Goal: Task Accomplishment & Management: Complete application form

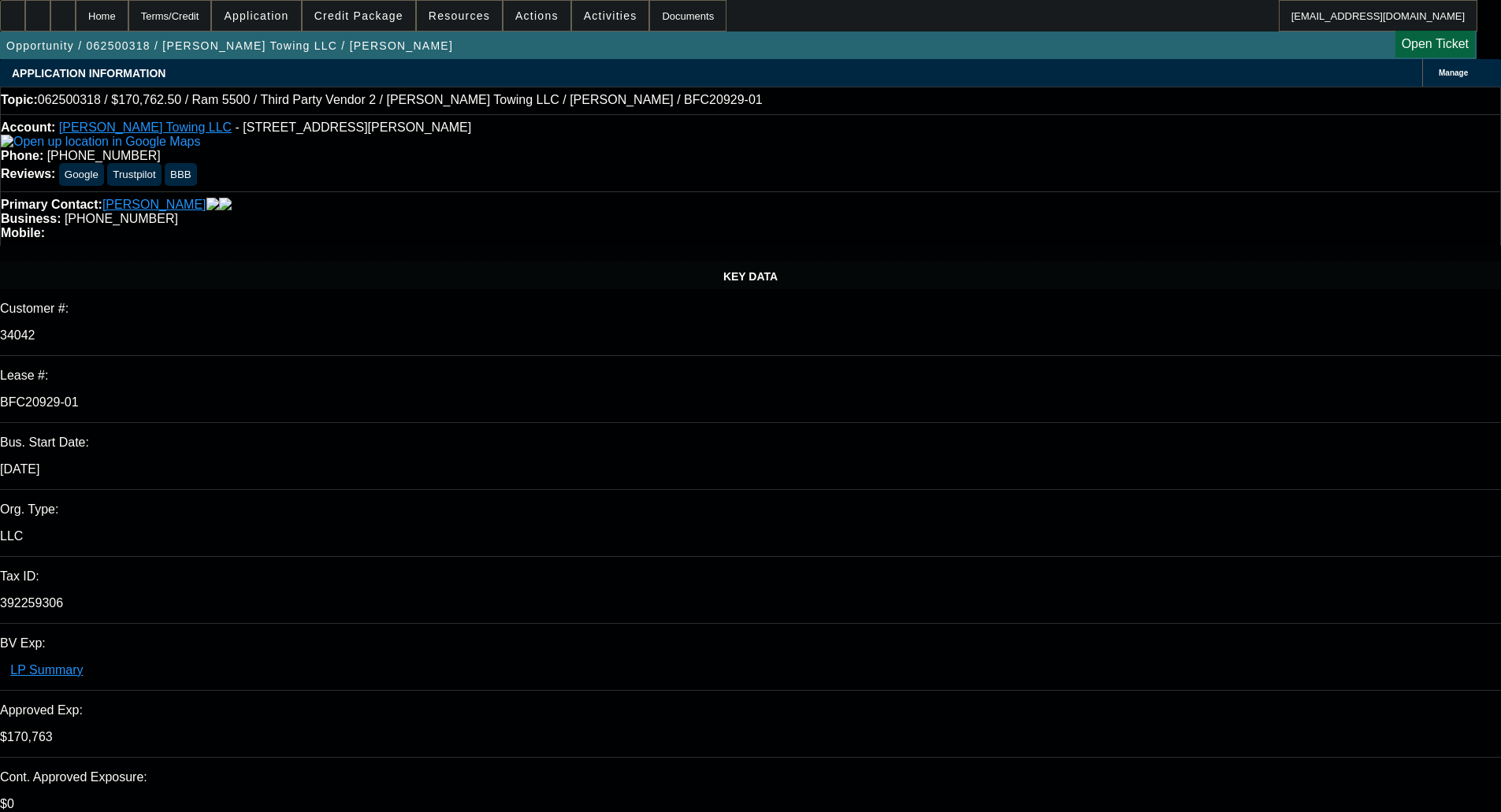
select select "0"
select select "2"
select select "0"
select select "6"
select select "0"
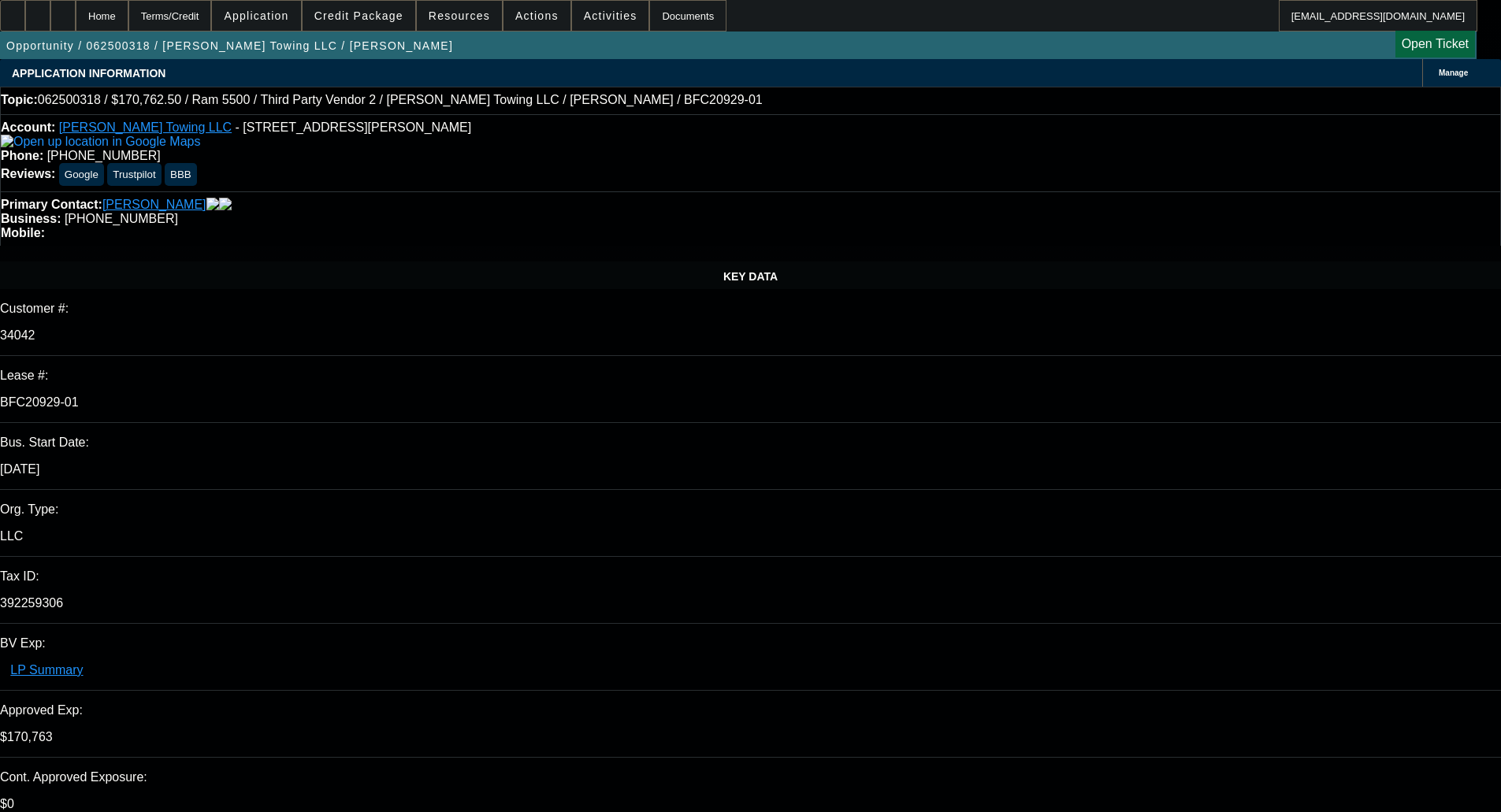
select select "2"
select select "0"
select select "6"
select select "0"
select select "2"
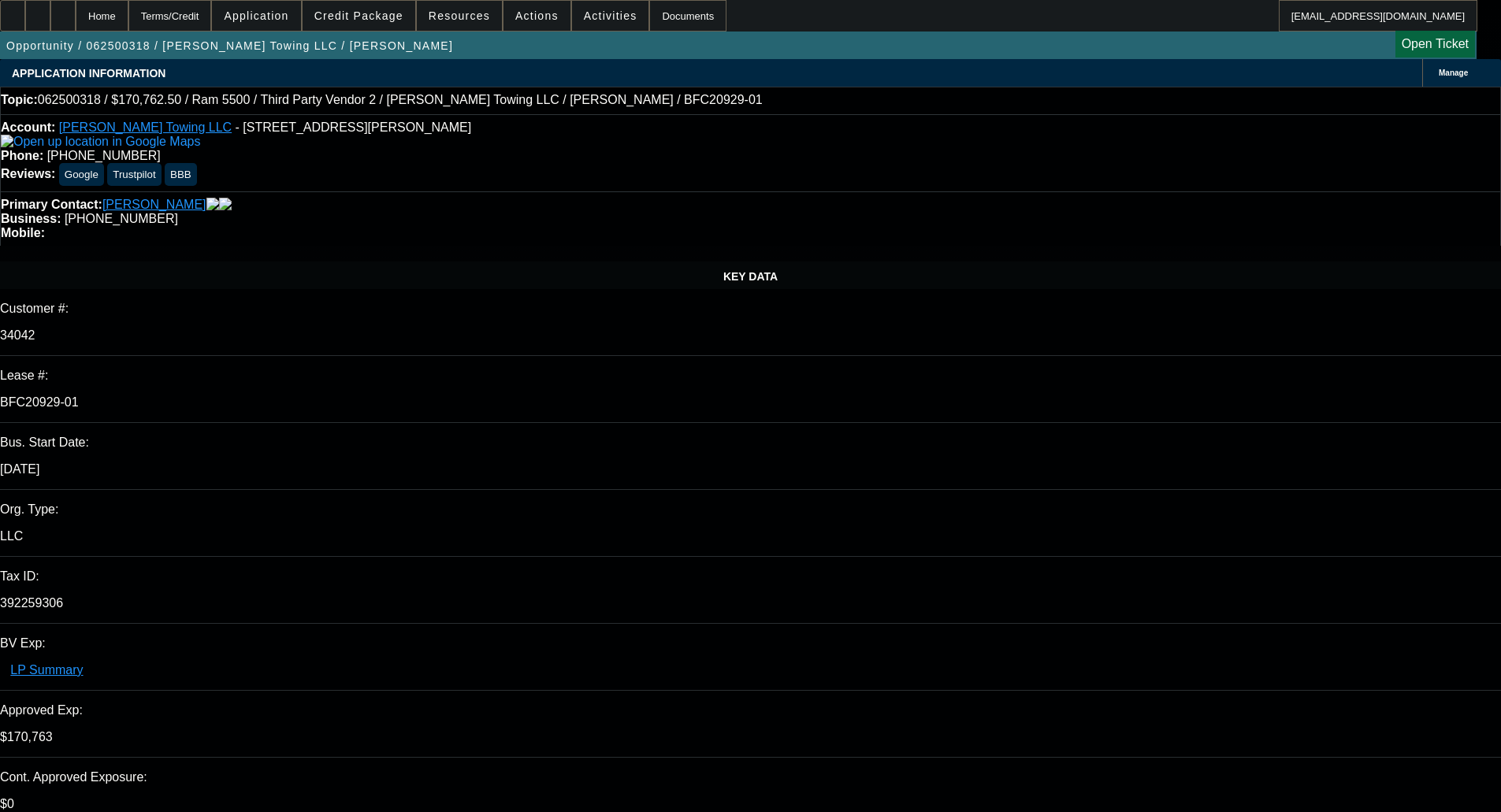
select select "0"
select select "6"
select select "0"
select select "2"
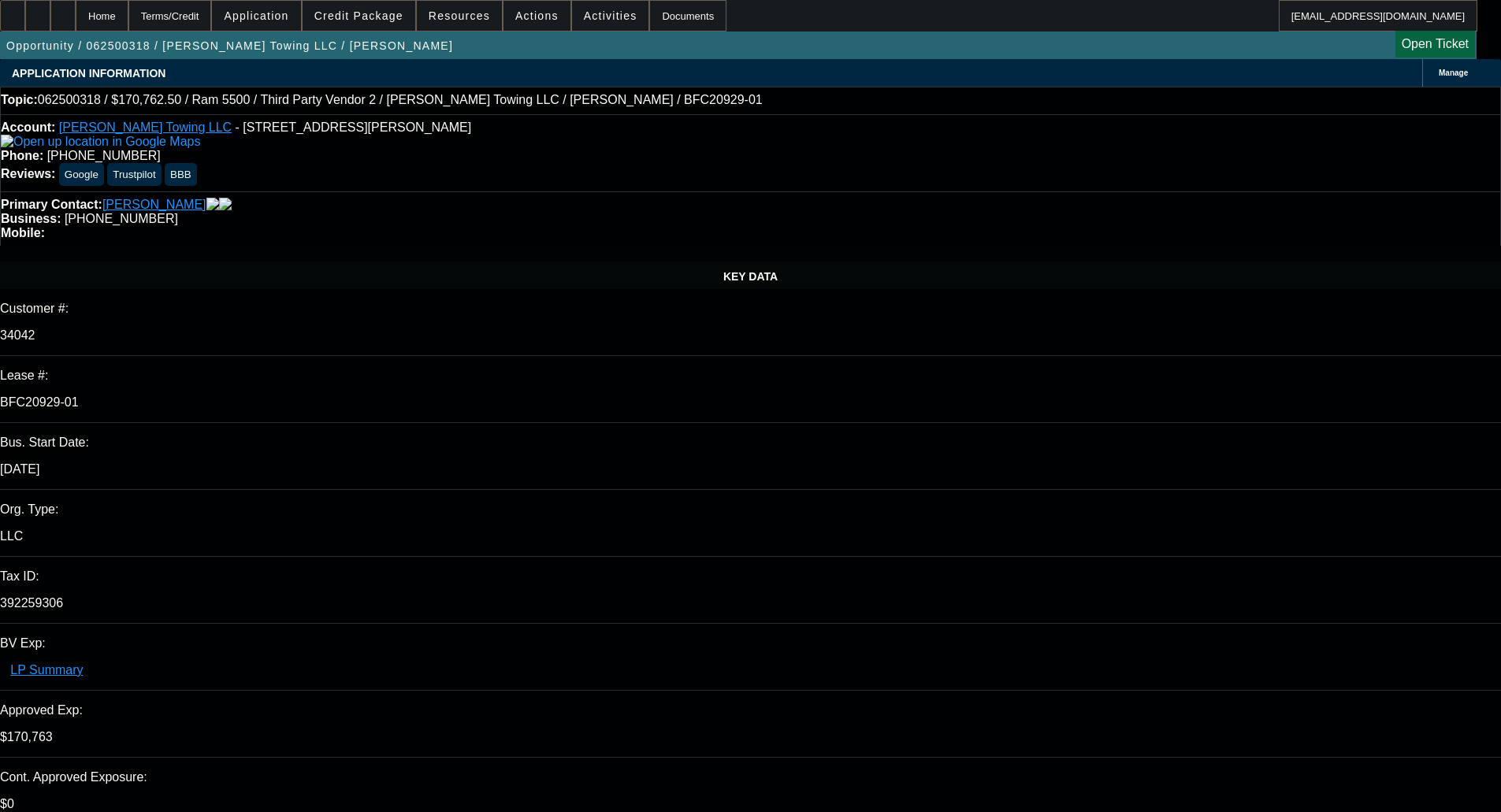
select select "0"
select select "6"
click at [375, 19] on span "Credit Package" at bounding box center [359, 15] width 89 height 13
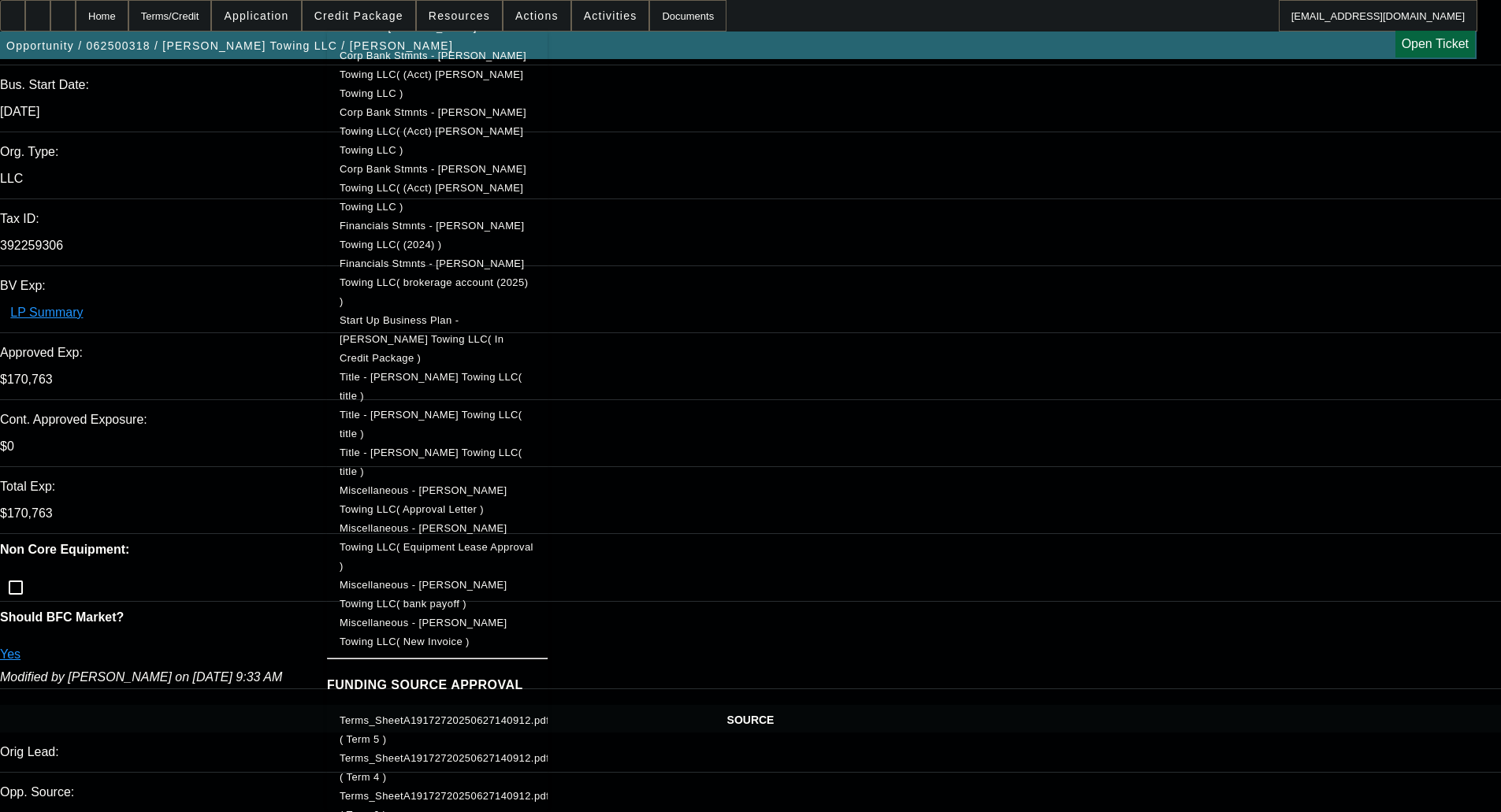
scroll to position [394, 0]
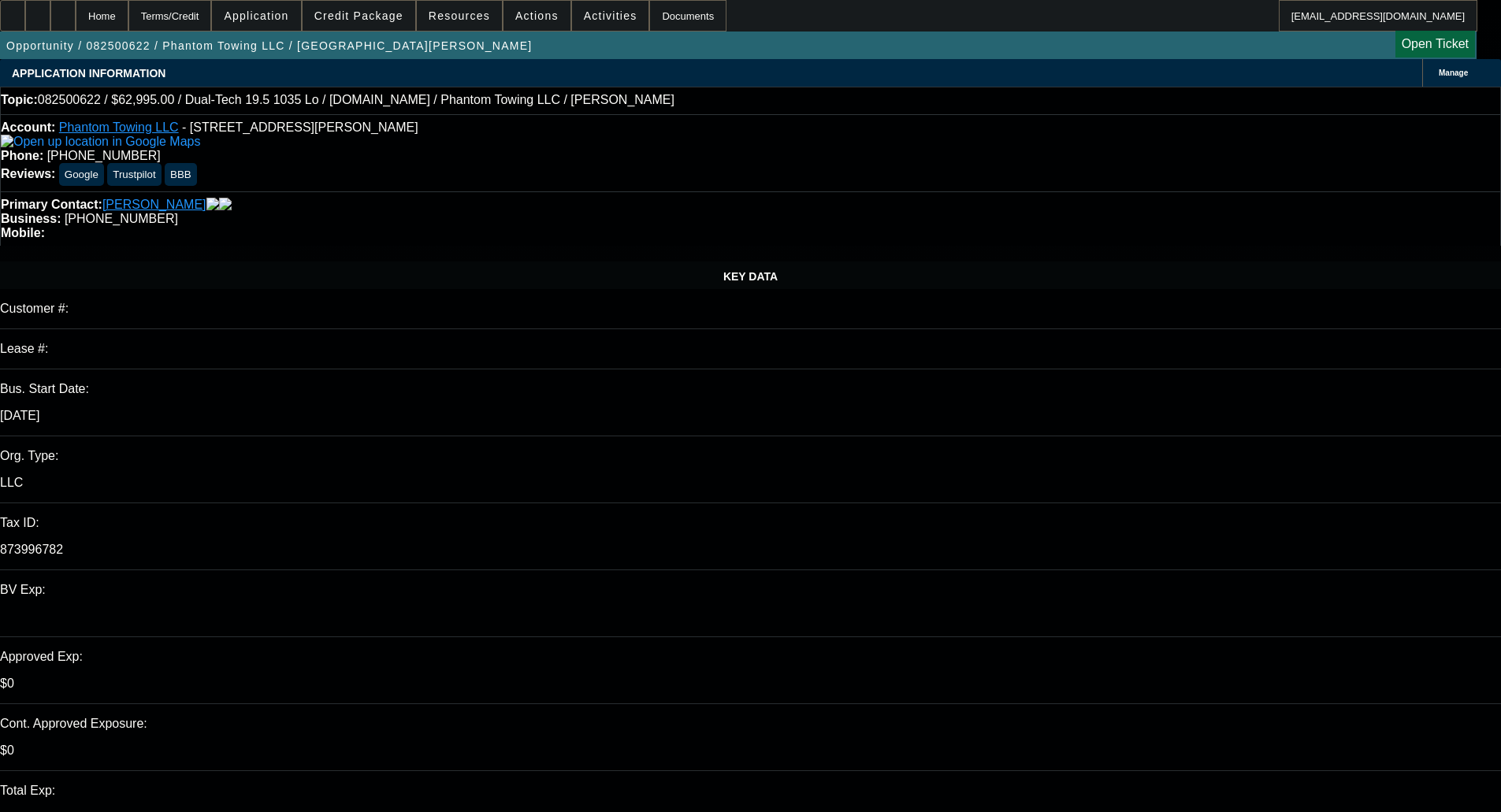
select select "0"
select select "2"
select select "0.1"
select select "4"
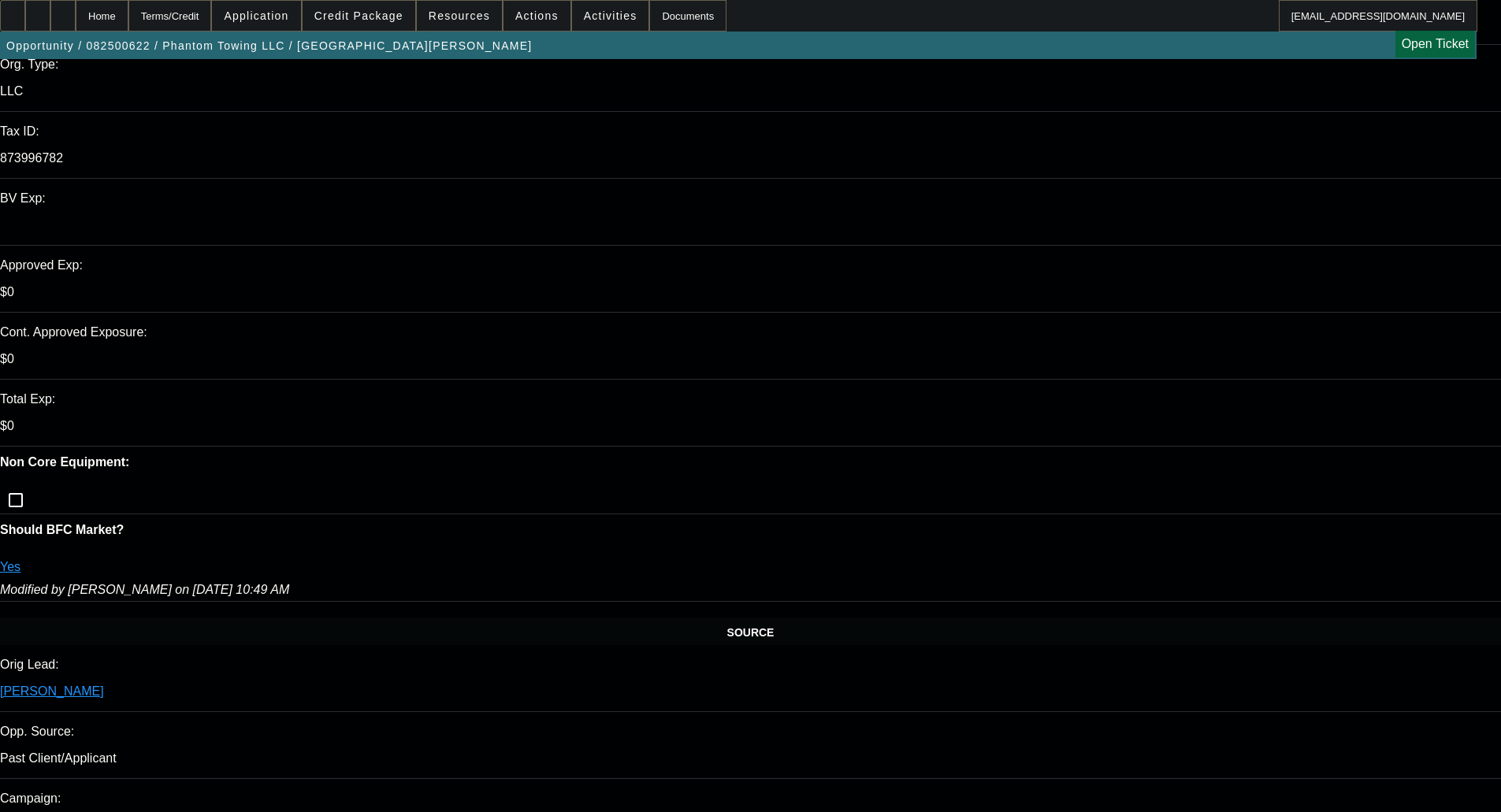
scroll to position [394, 0]
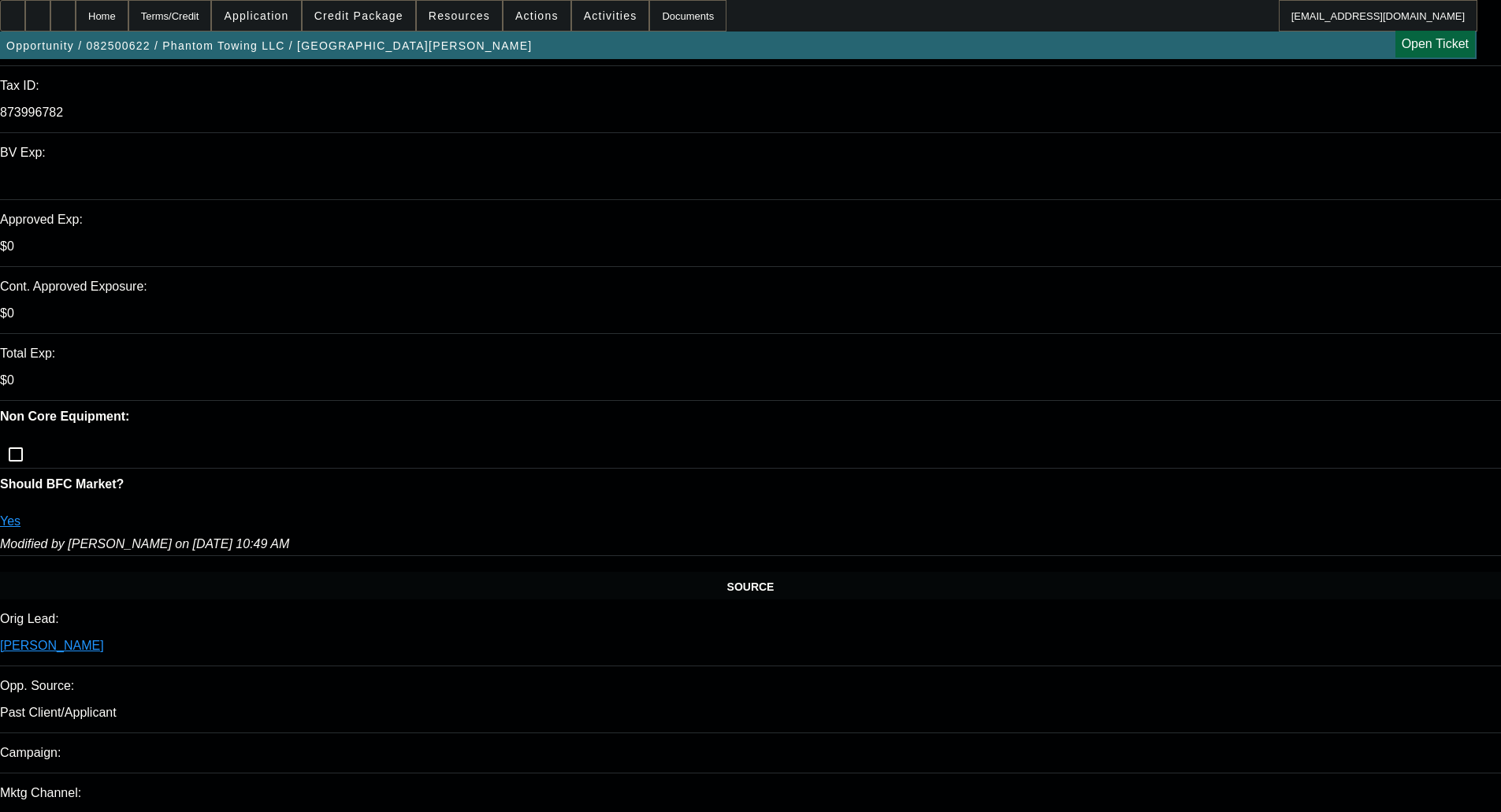
scroll to position [472, 0]
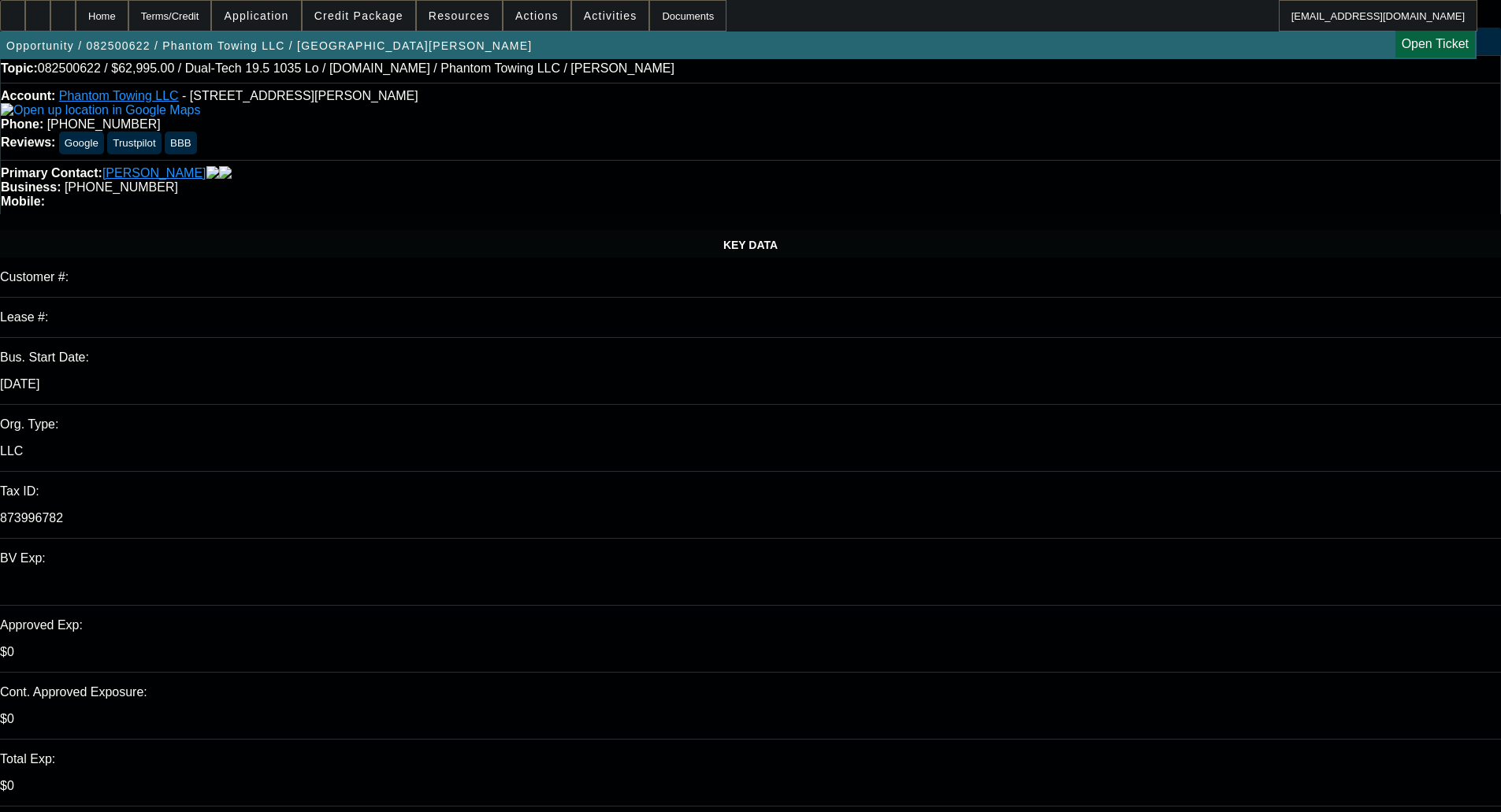
scroll to position [0, 0]
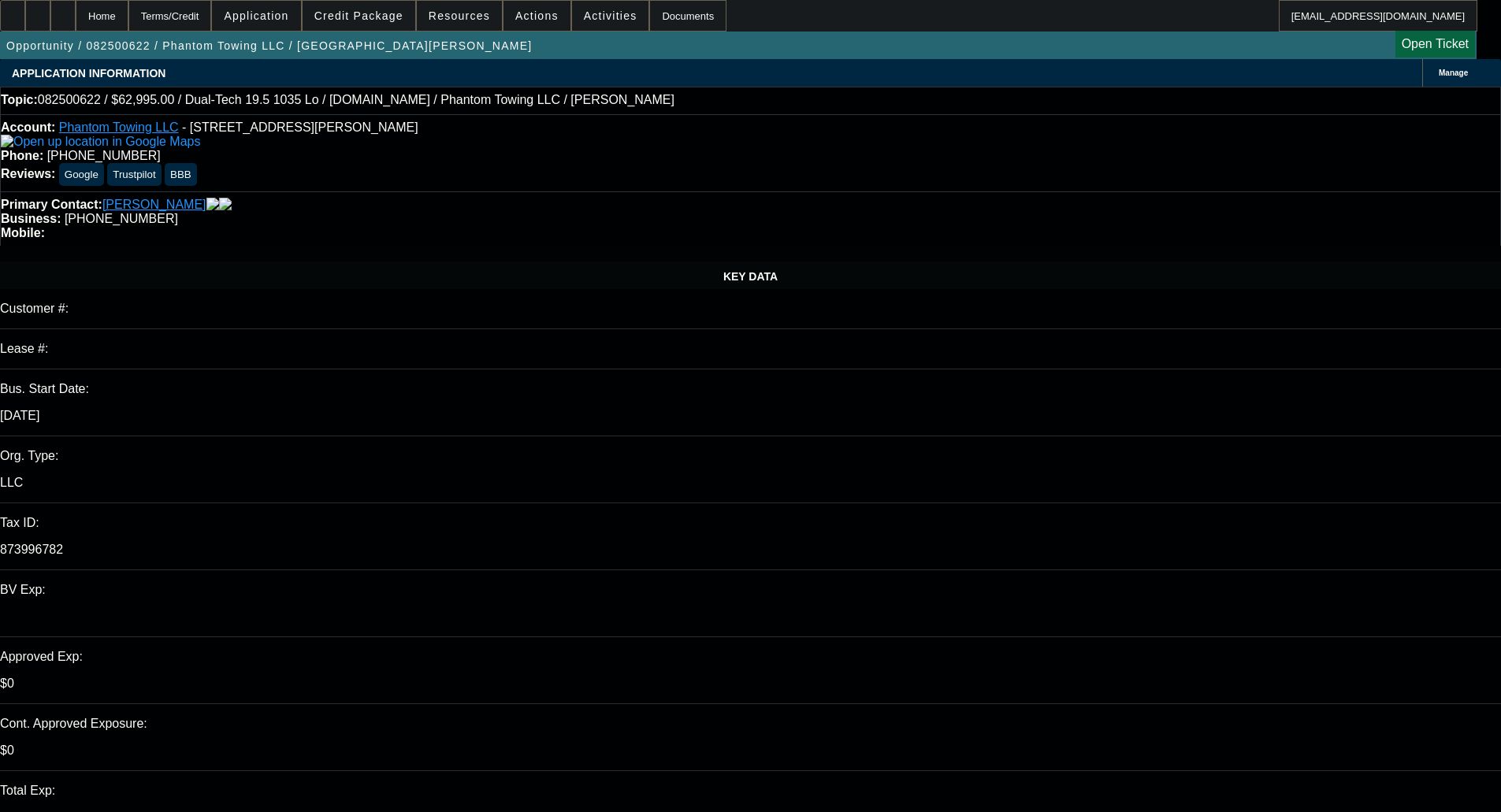
type textarea "CORP ONLY TO HIDE BAD CREDIT"
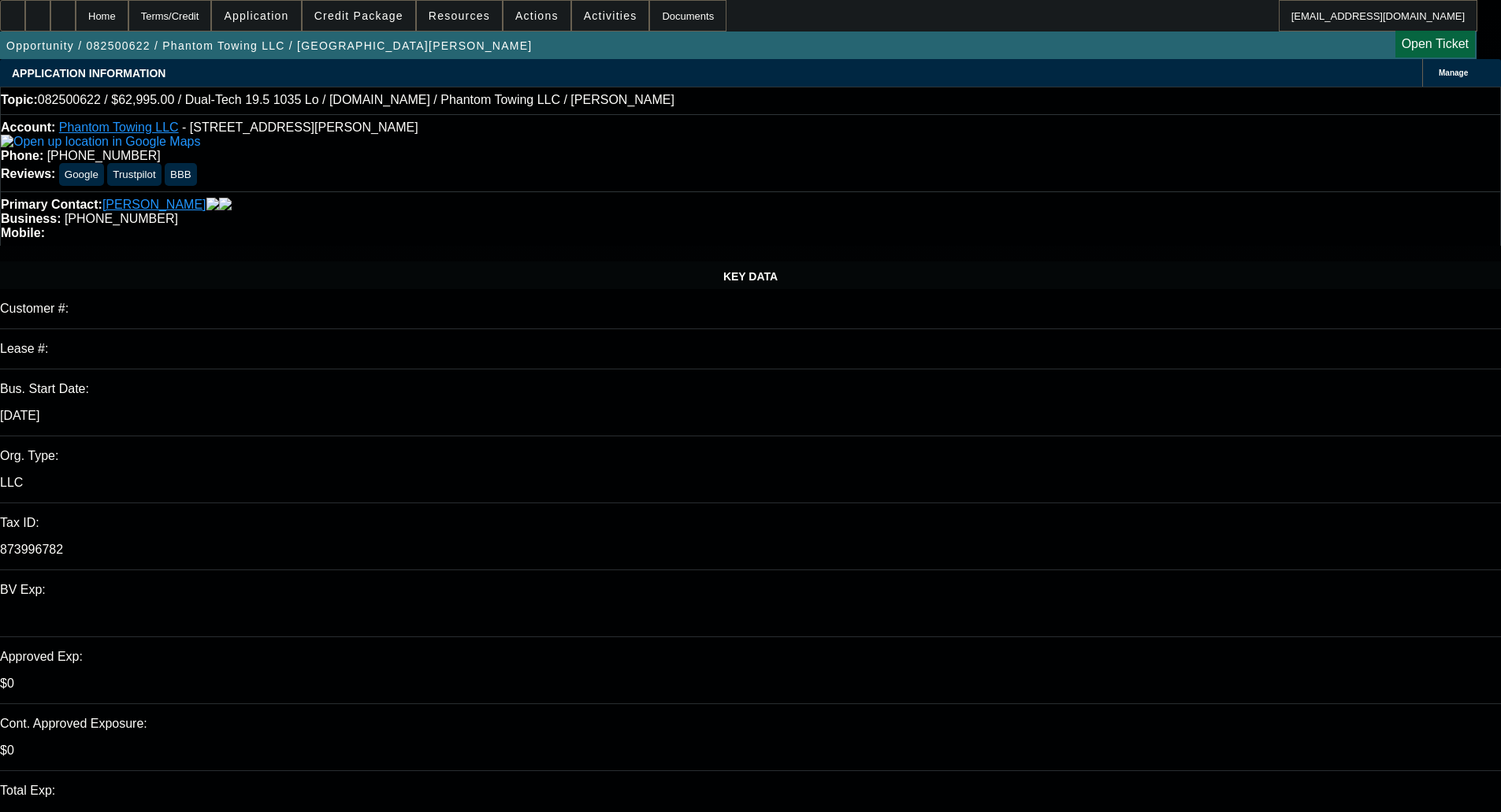
type textarea "SHORT OF COMP FOR CORP ONLY"
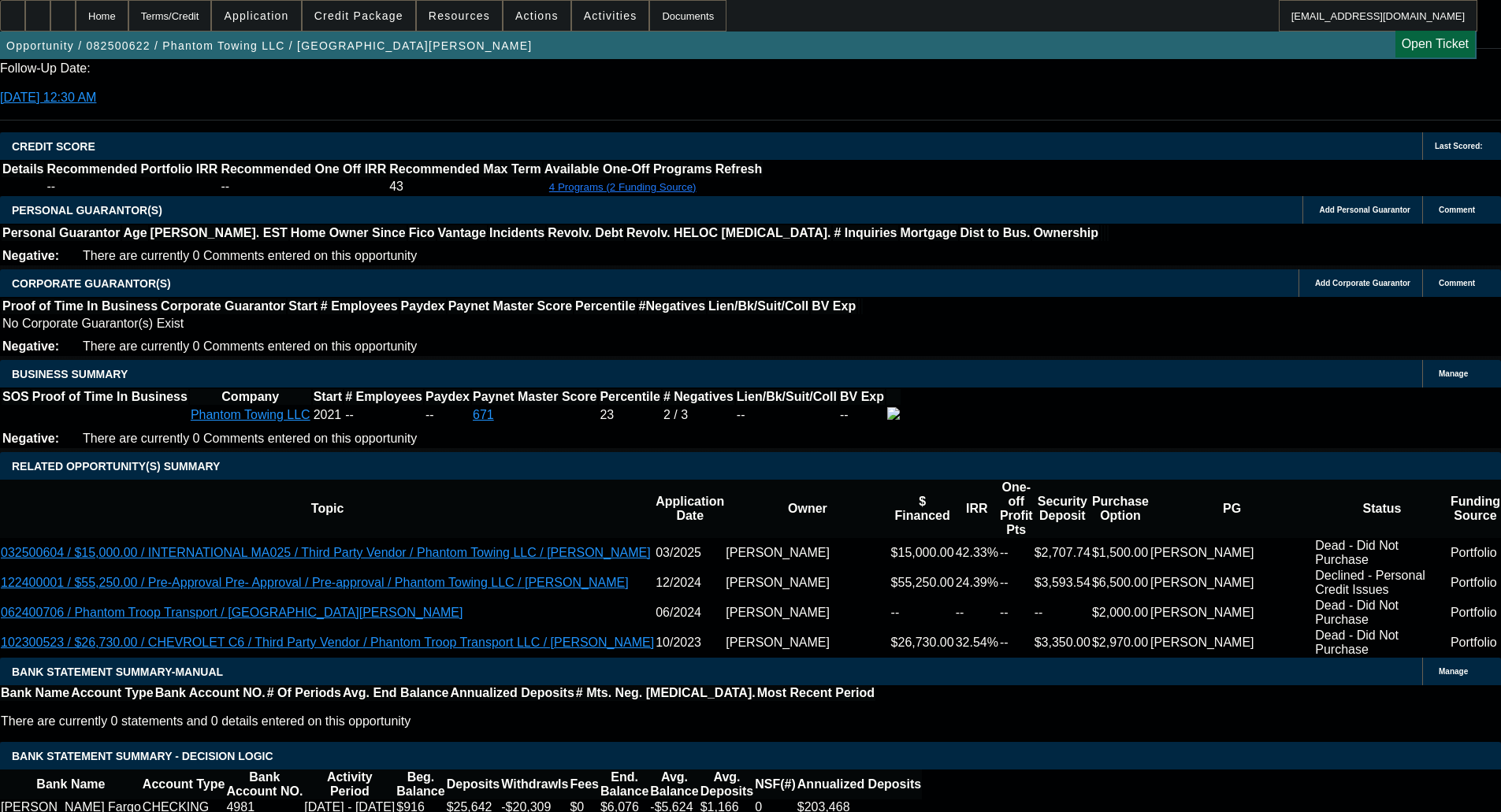
scroll to position [2284, 0]
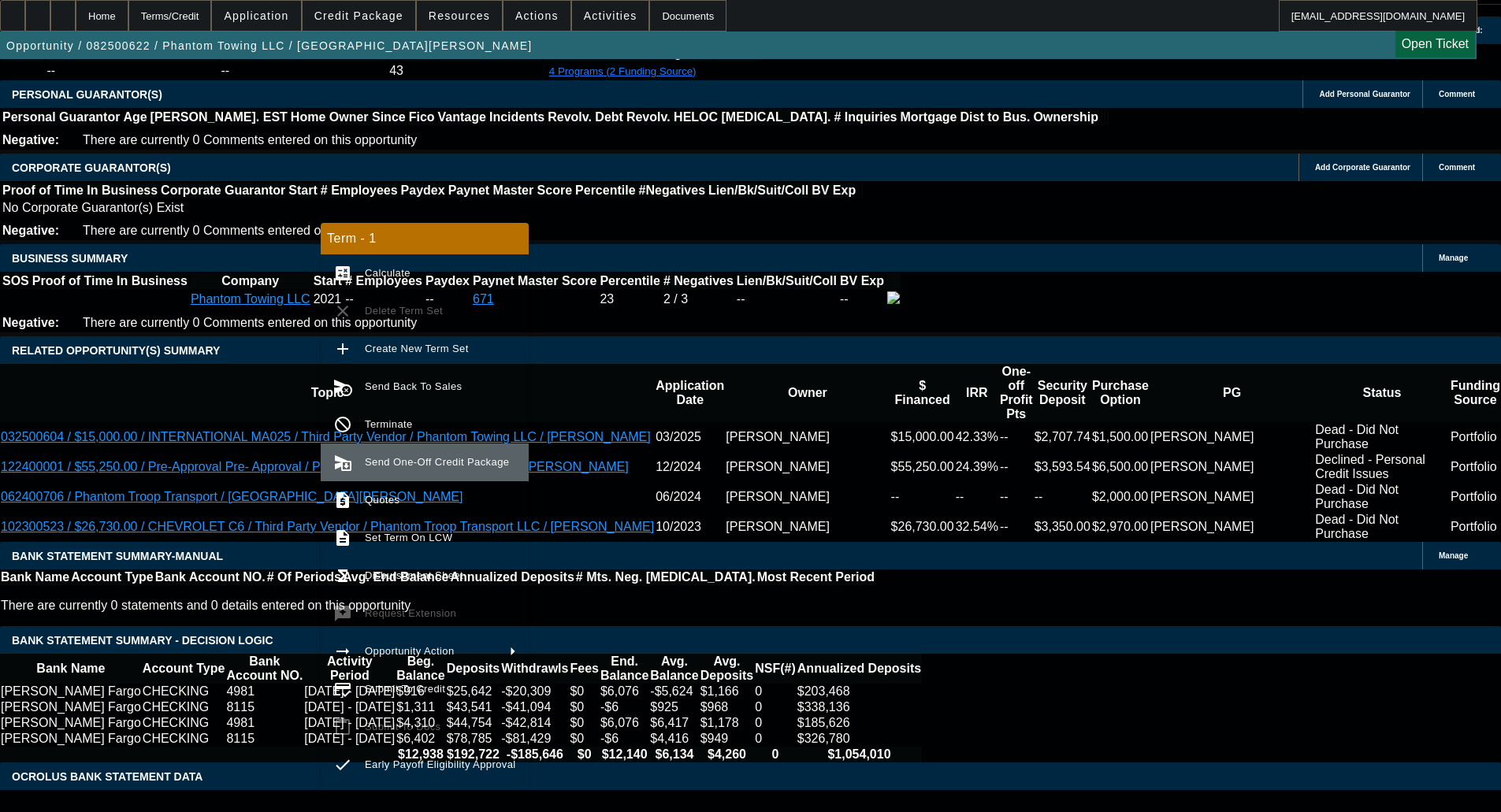
click at [429, 462] on span "Send One-Off Credit Package" at bounding box center [437, 462] width 145 height 12
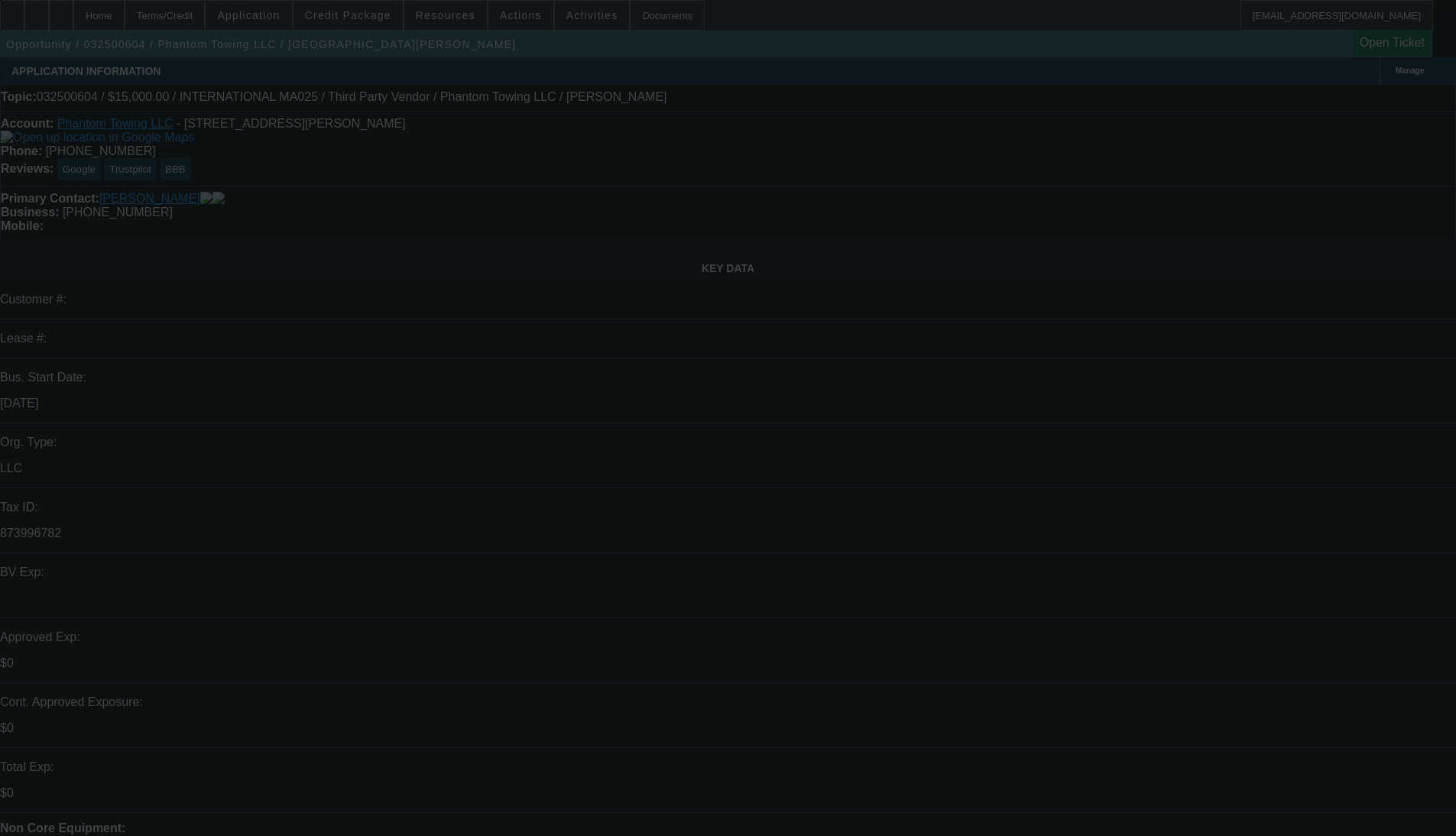
select select "0"
select select "0.1"
select select "4"
select select "0"
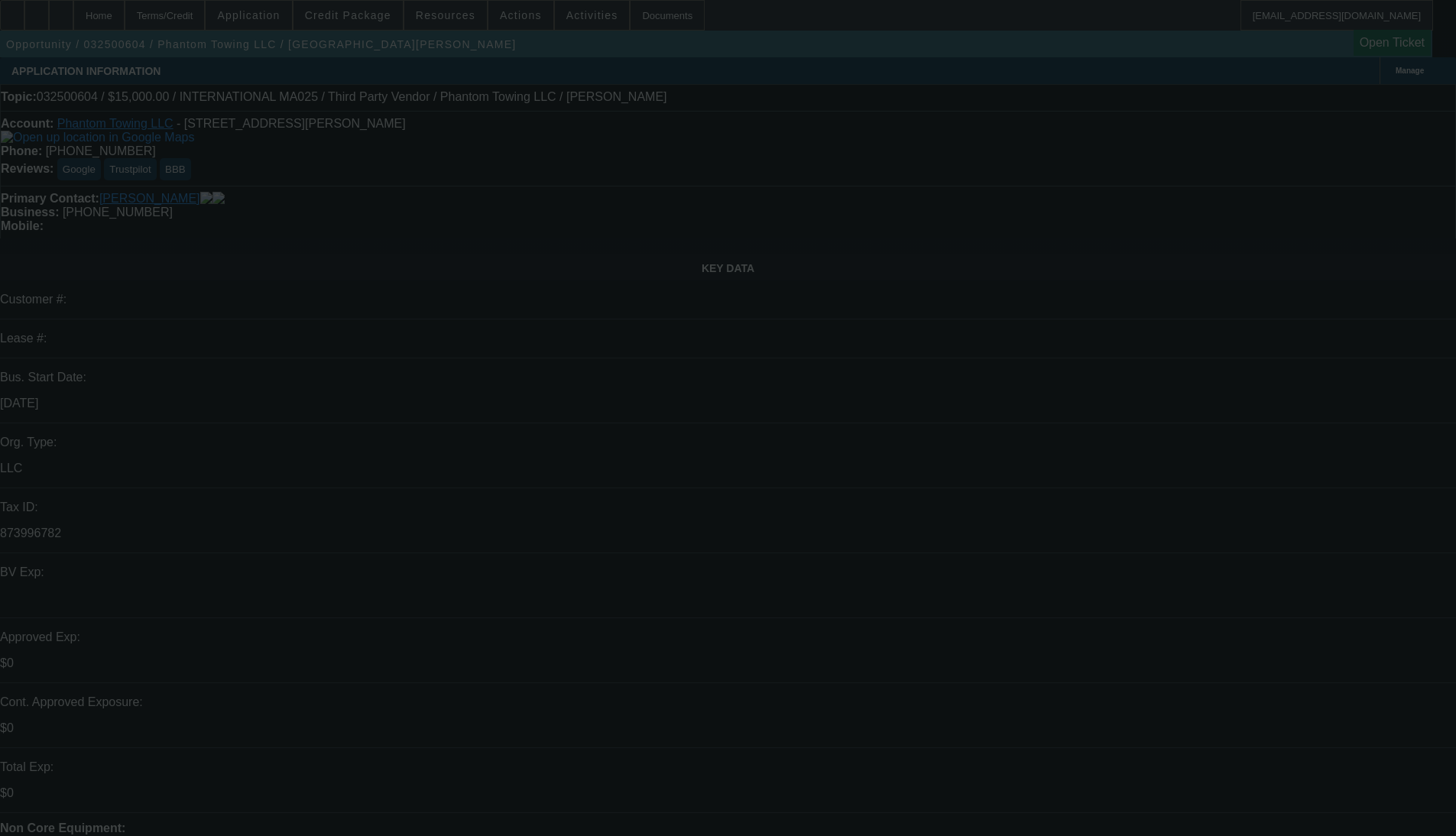
select select "2"
select select "0.1"
select select "4"
select select "0.1"
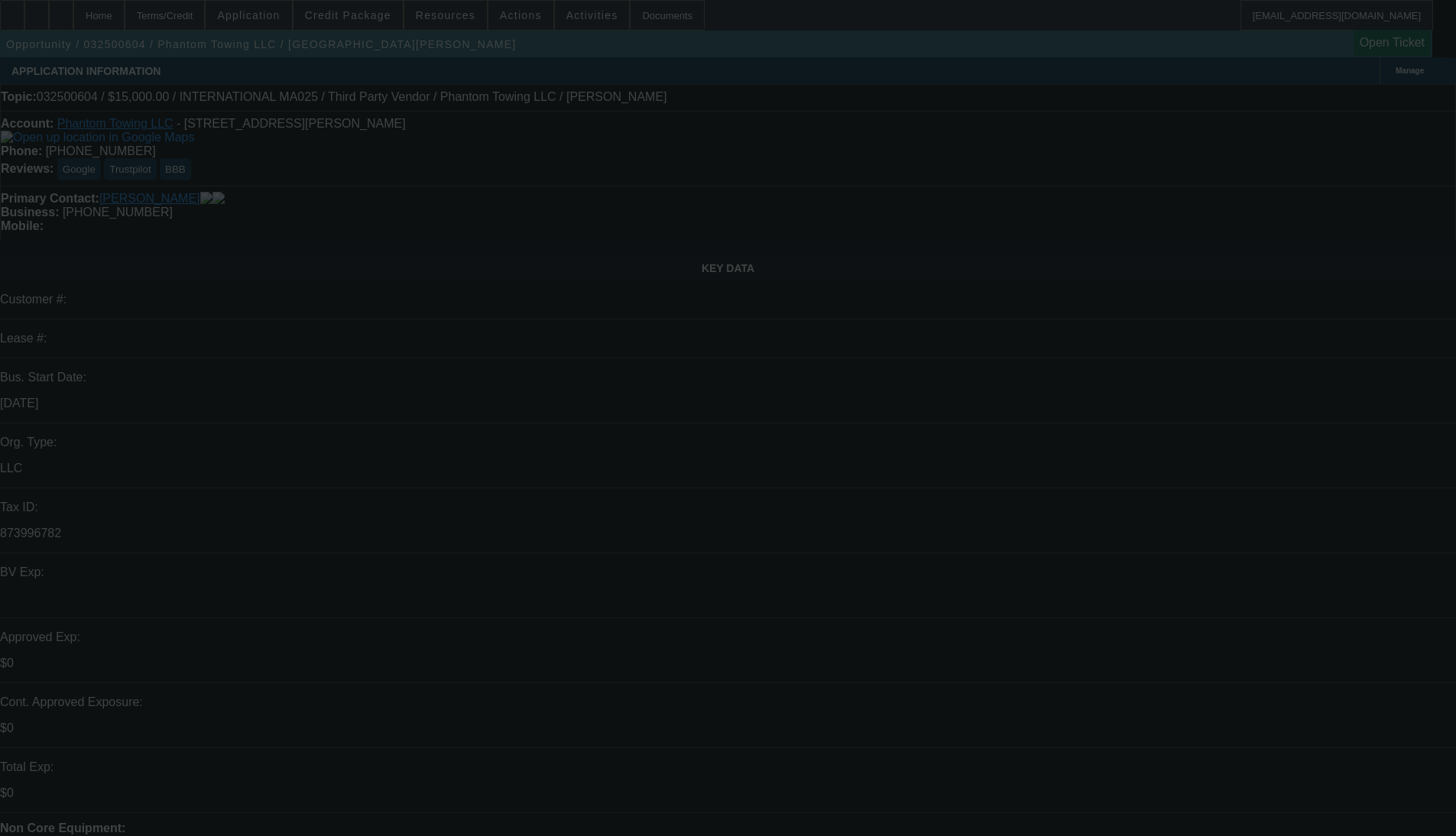
select select "2"
select select "0.1"
select select "4"
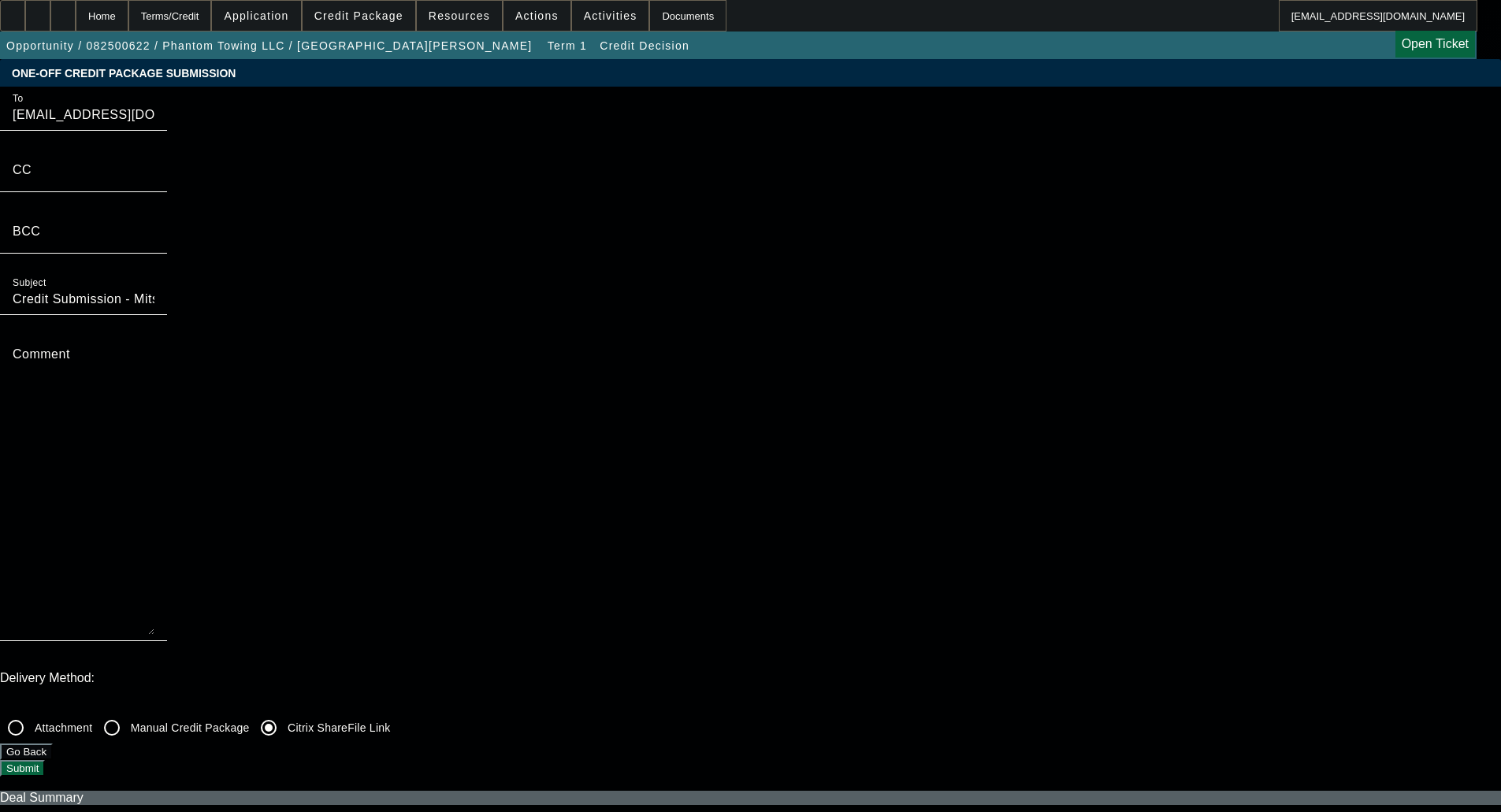
click at [52, 743] on button "Go Back" at bounding box center [26, 751] width 52 height 16
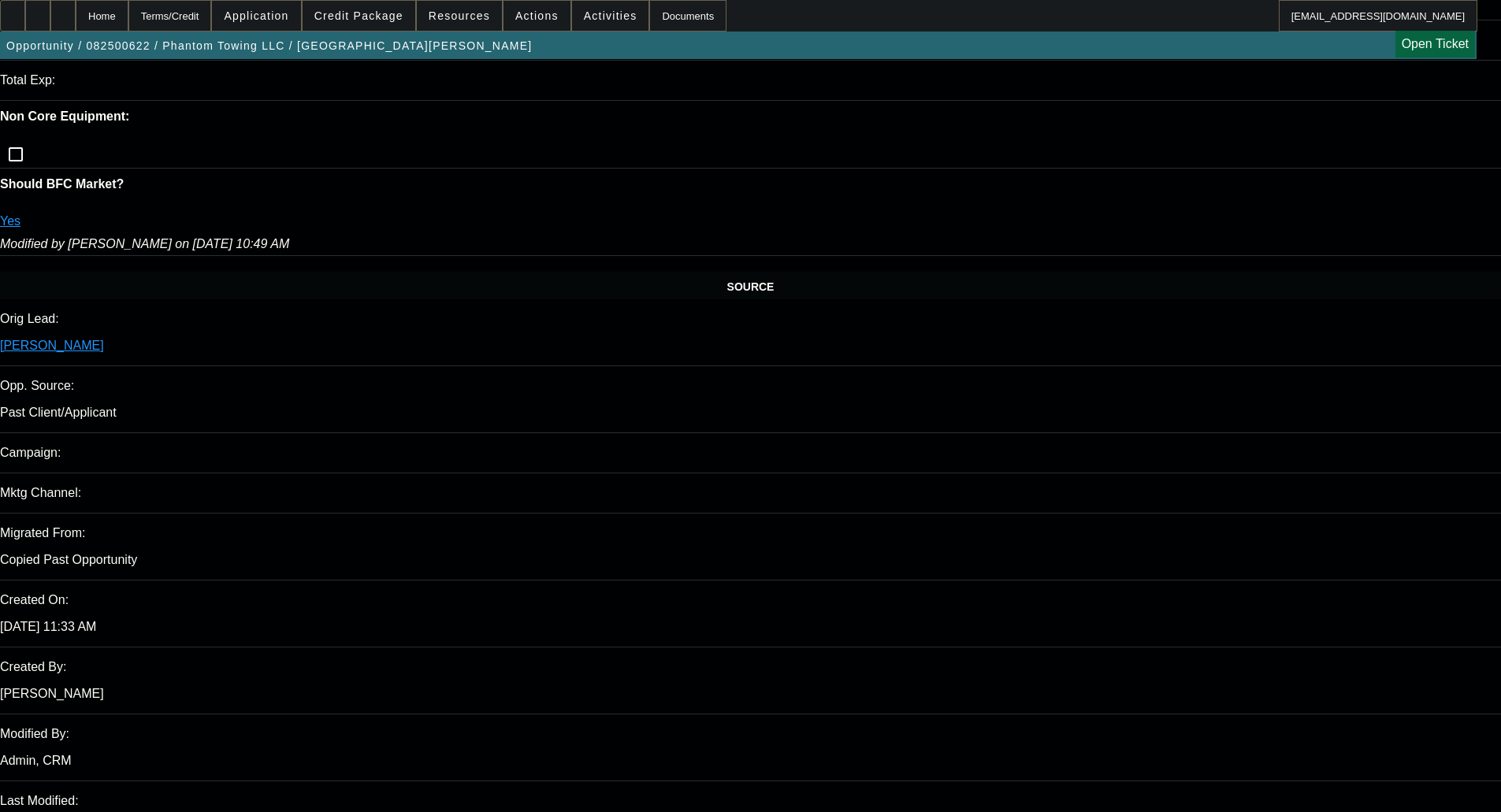
select select "0"
select select "2"
select select "0.1"
select select "4"
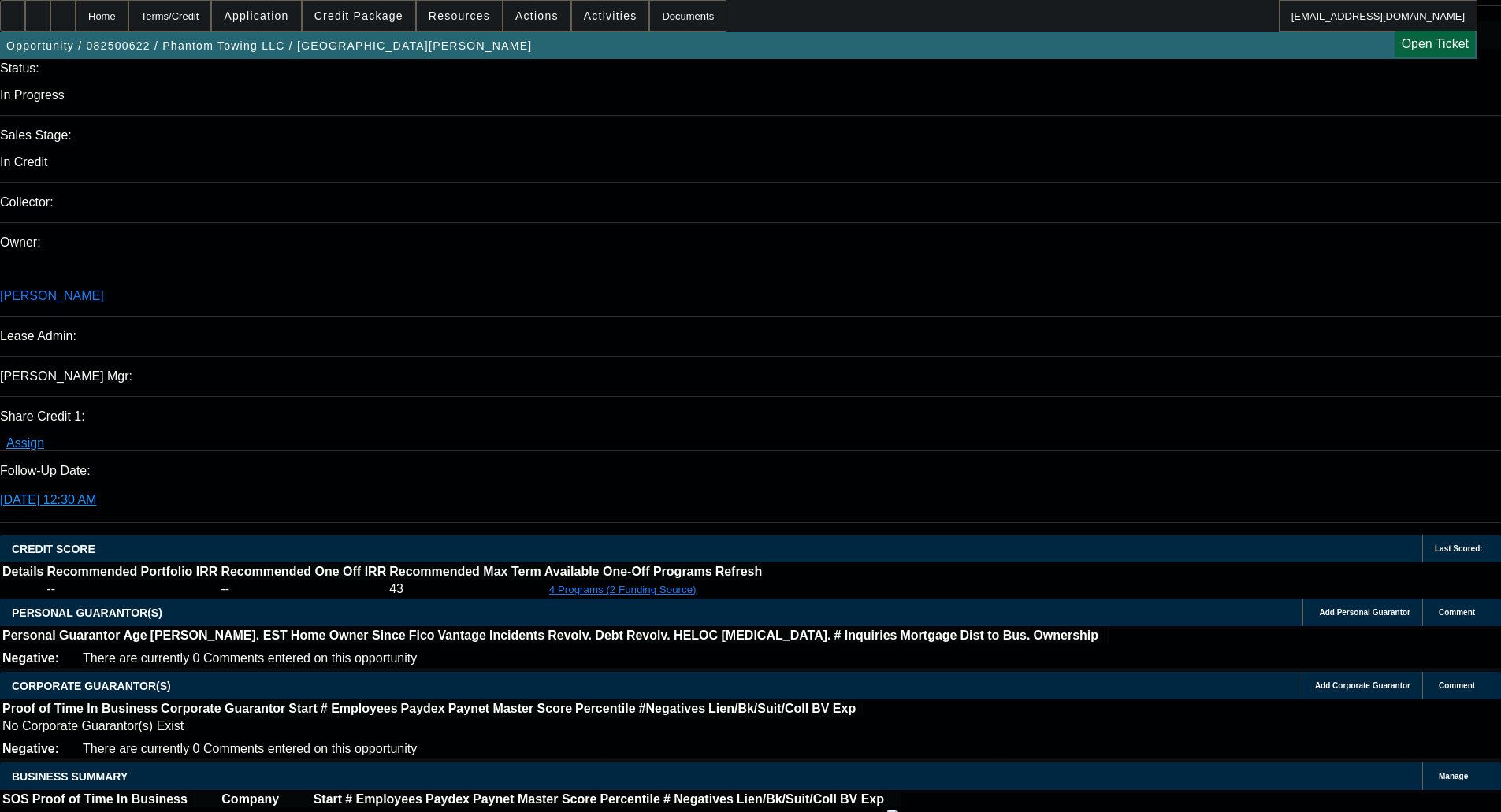
scroll to position [1806, 0]
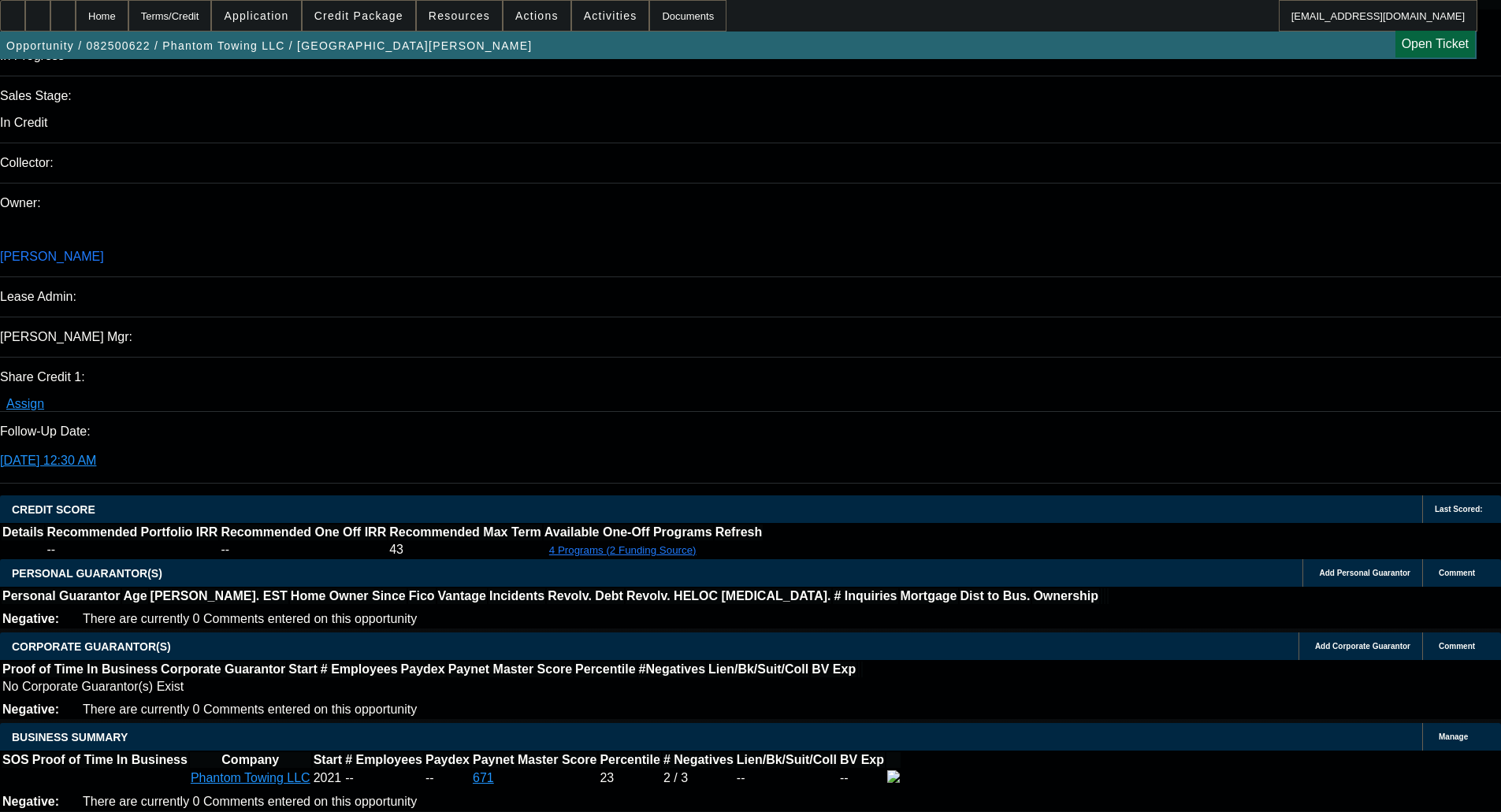
drag, startPoint x: 222, startPoint y: 199, endPoint x: 582, endPoint y: 206, distance: 360.1
copy span "Phantom Towing LLC, formerly known as Phantom Troop Transport, was founded in 2…"
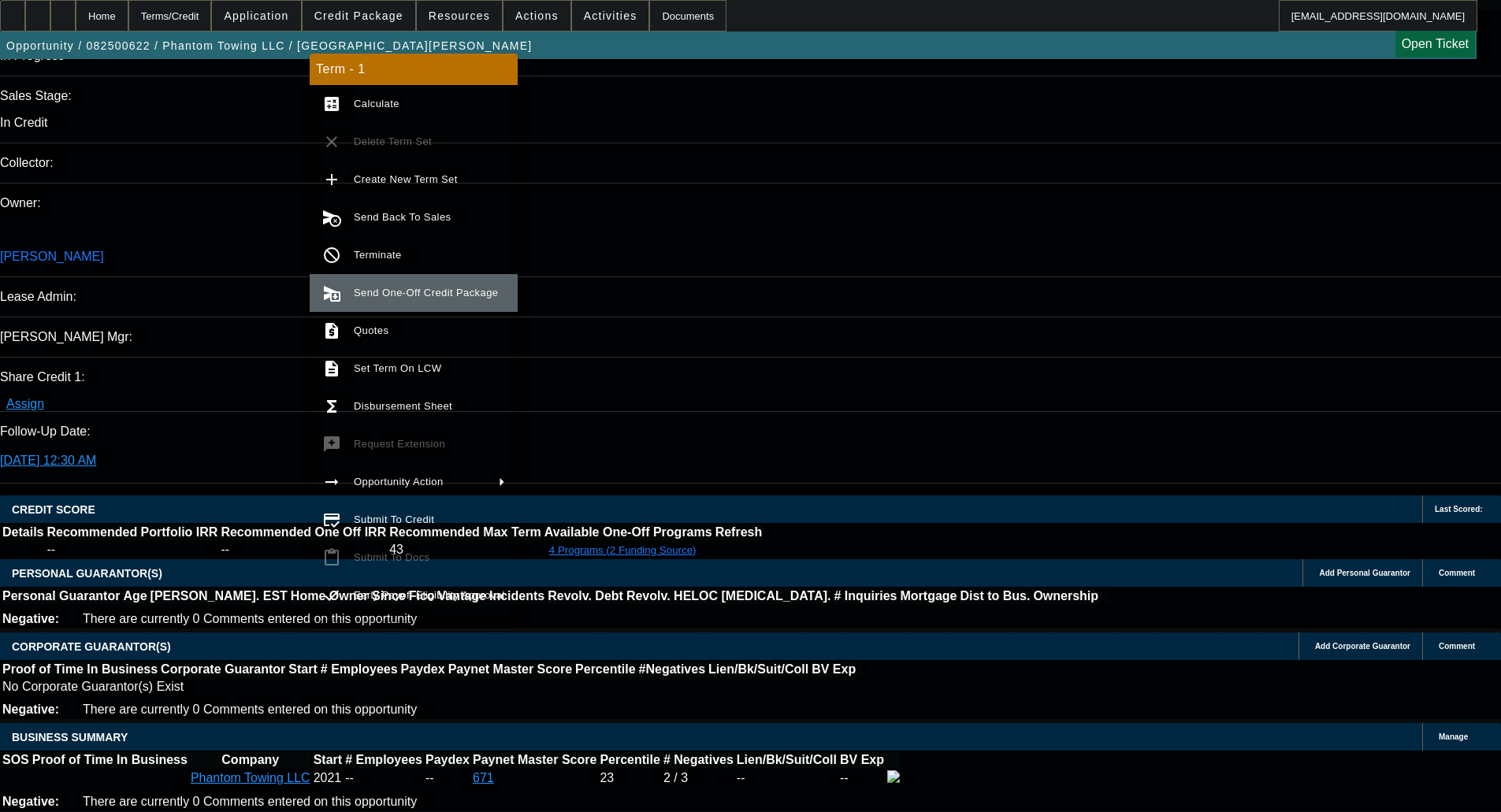
click at [400, 275] on button "send_and_archive Send One-Off Credit Package" at bounding box center [414, 293] width 208 height 38
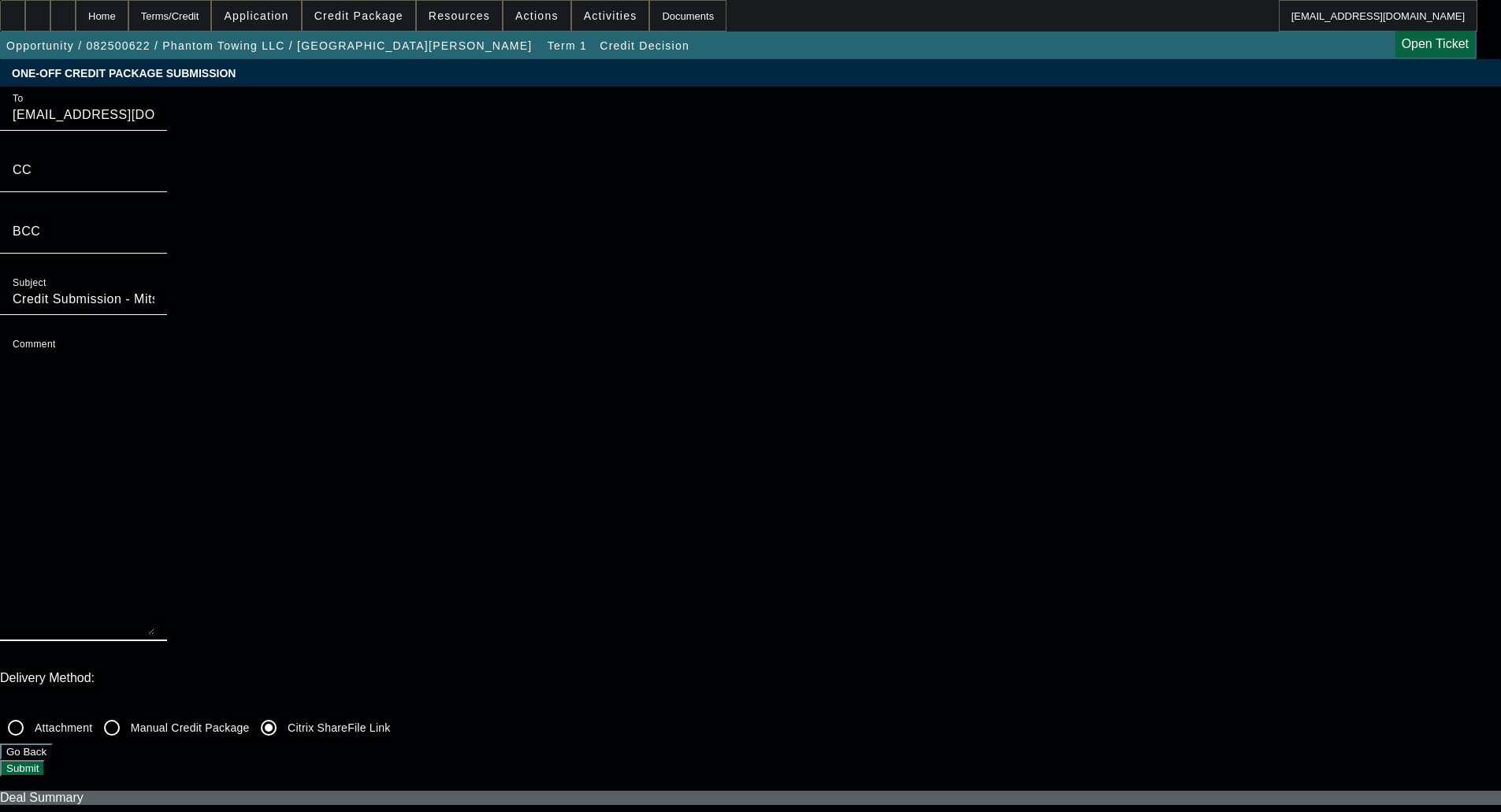
click at [155, 351] on textarea "Comment" at bounding box center [83, 493] width 142 height 284
paste textarea "Phantom Towing LLC, formerly known as Phantom Troop Transport, was founded in 2…"
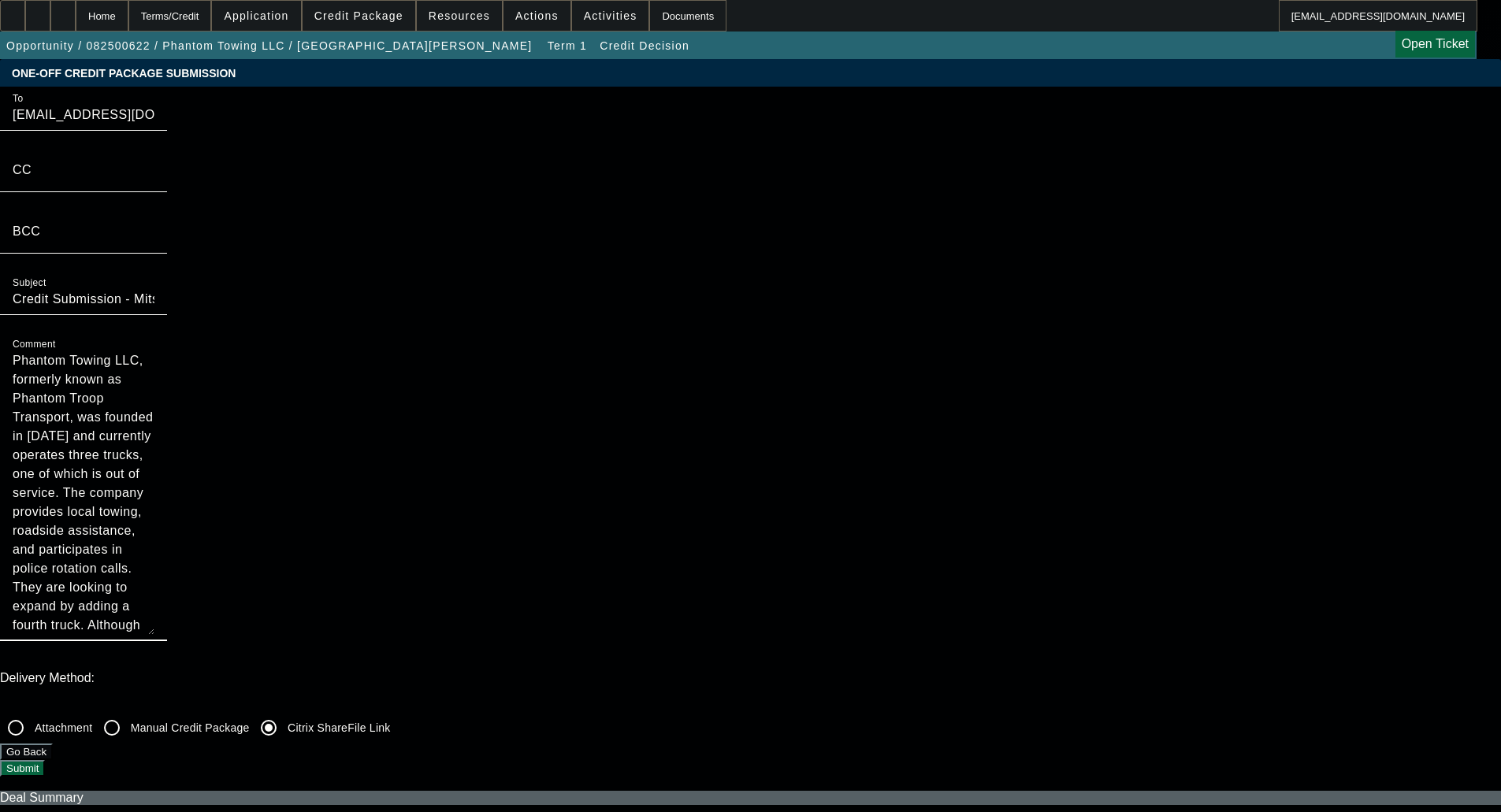
scroll to position [551, 0]
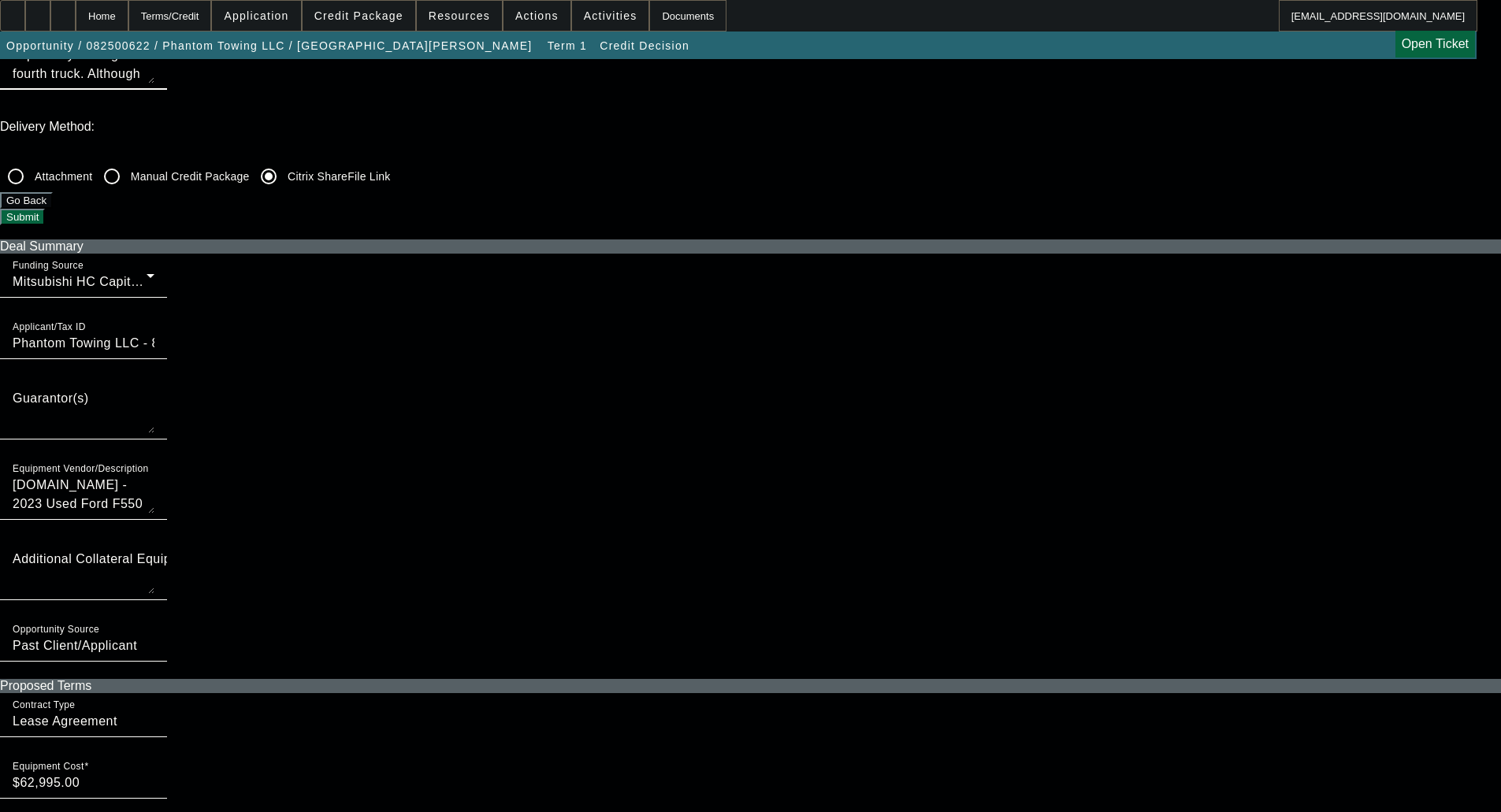
type textarea "Phantom Towing LLC, formerly known as Phantom Troop Transport, was founded in 2…"
checkbox input "true"
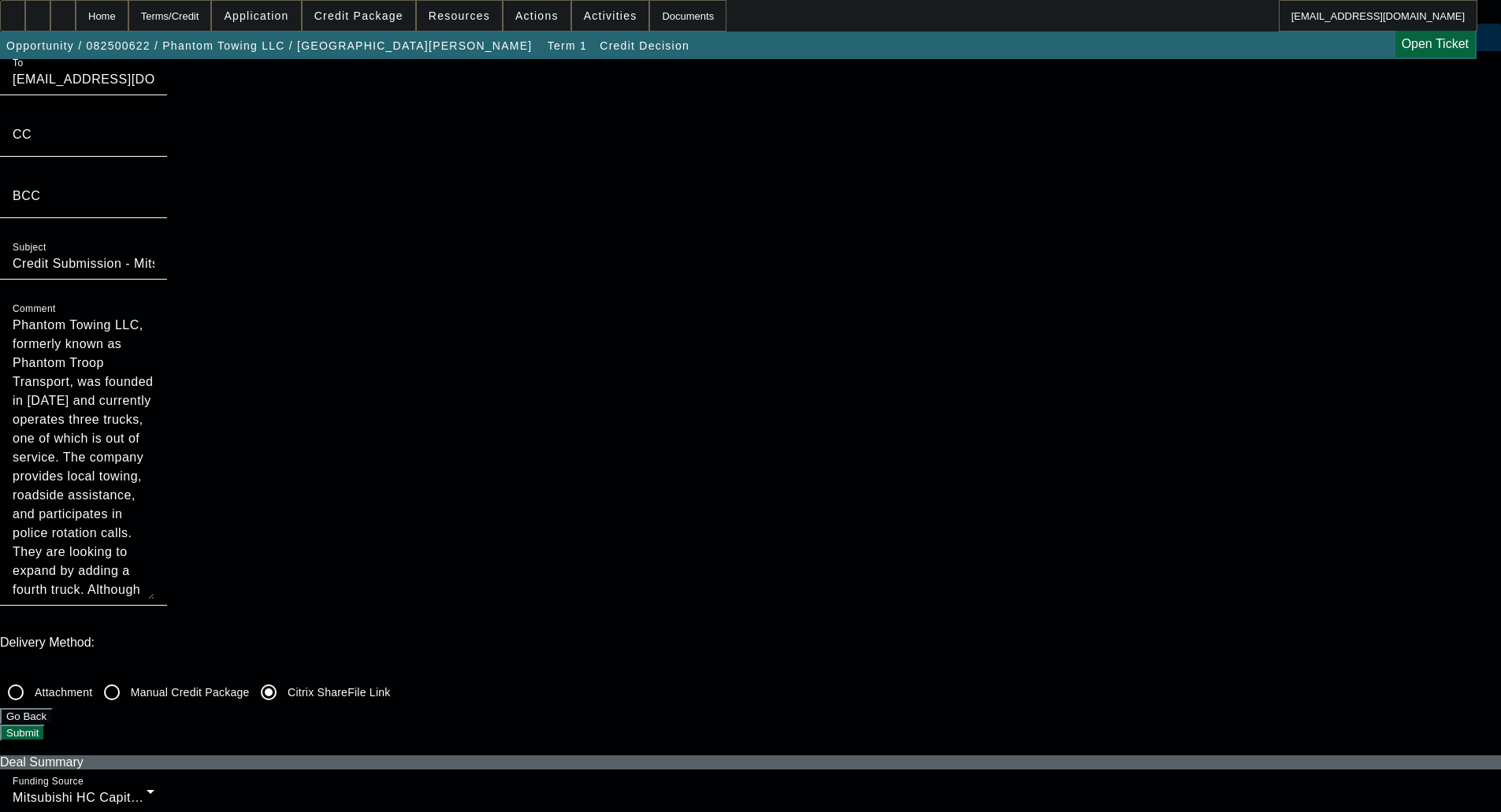
scroll to position [0, 0]
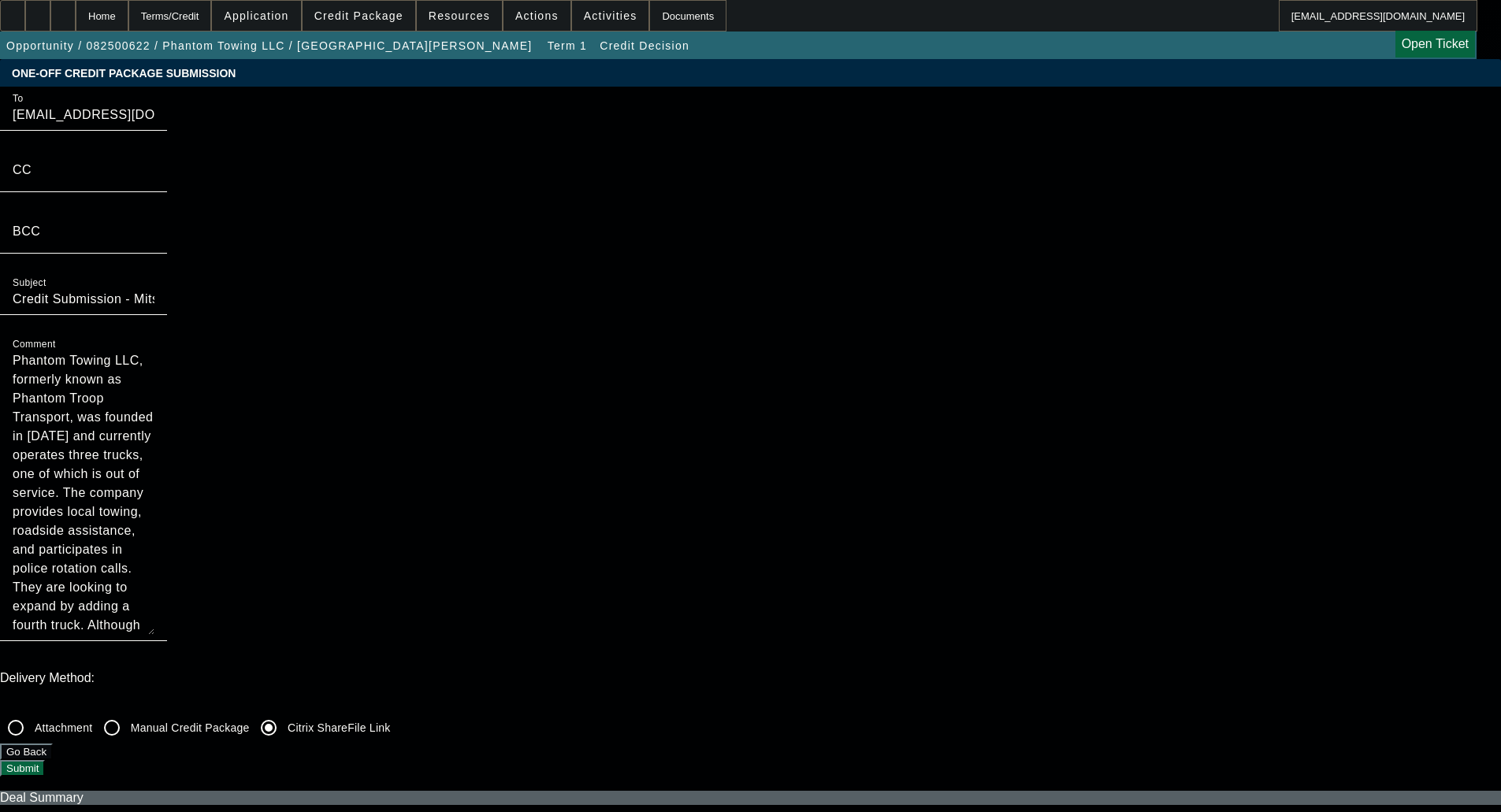
click at [45, 761] on button "Submit" at bounding box center [23, 769] width 45 height 16
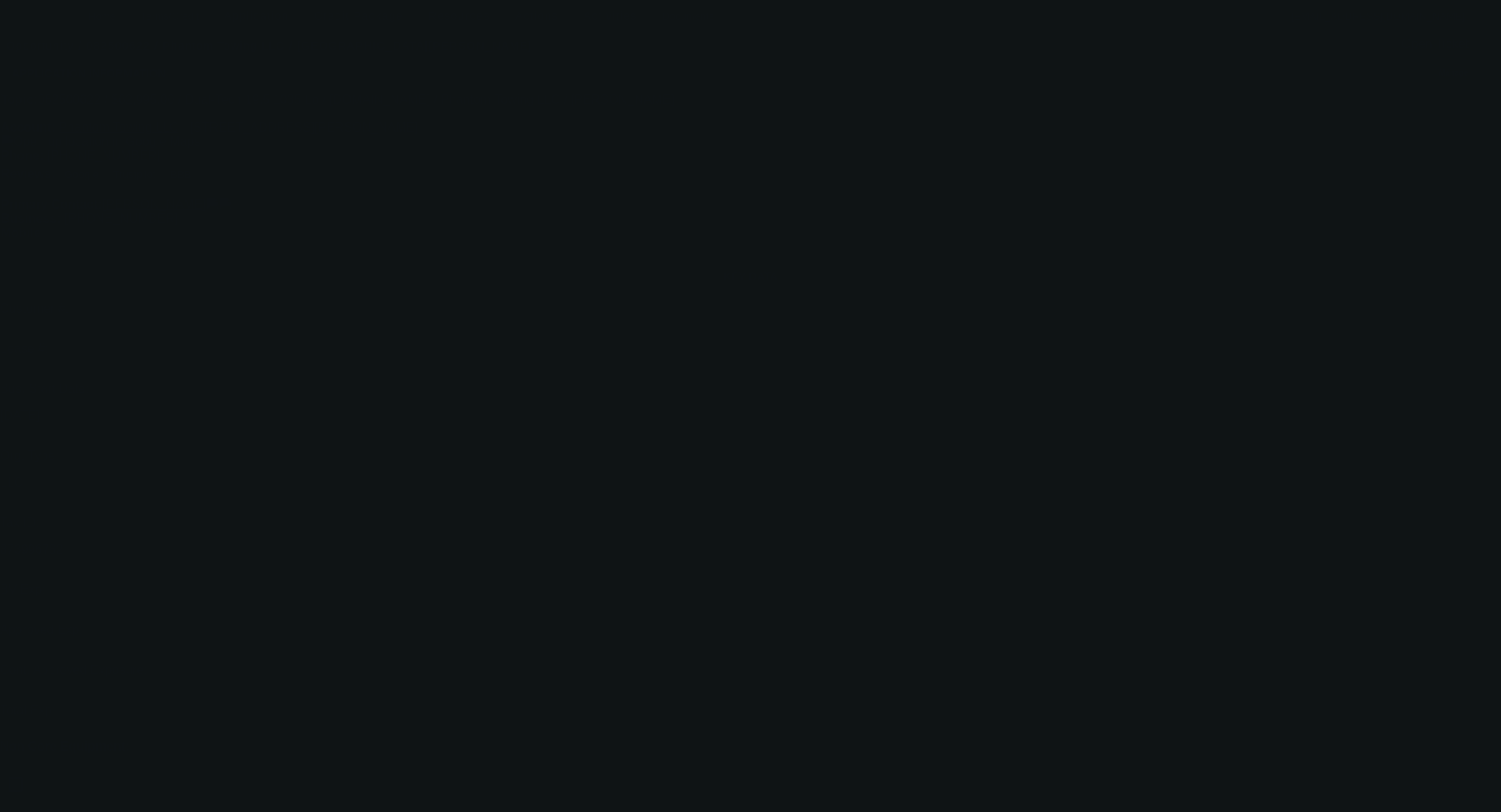
select select "0"
select select "2"
select select "0.1"
select select "4"
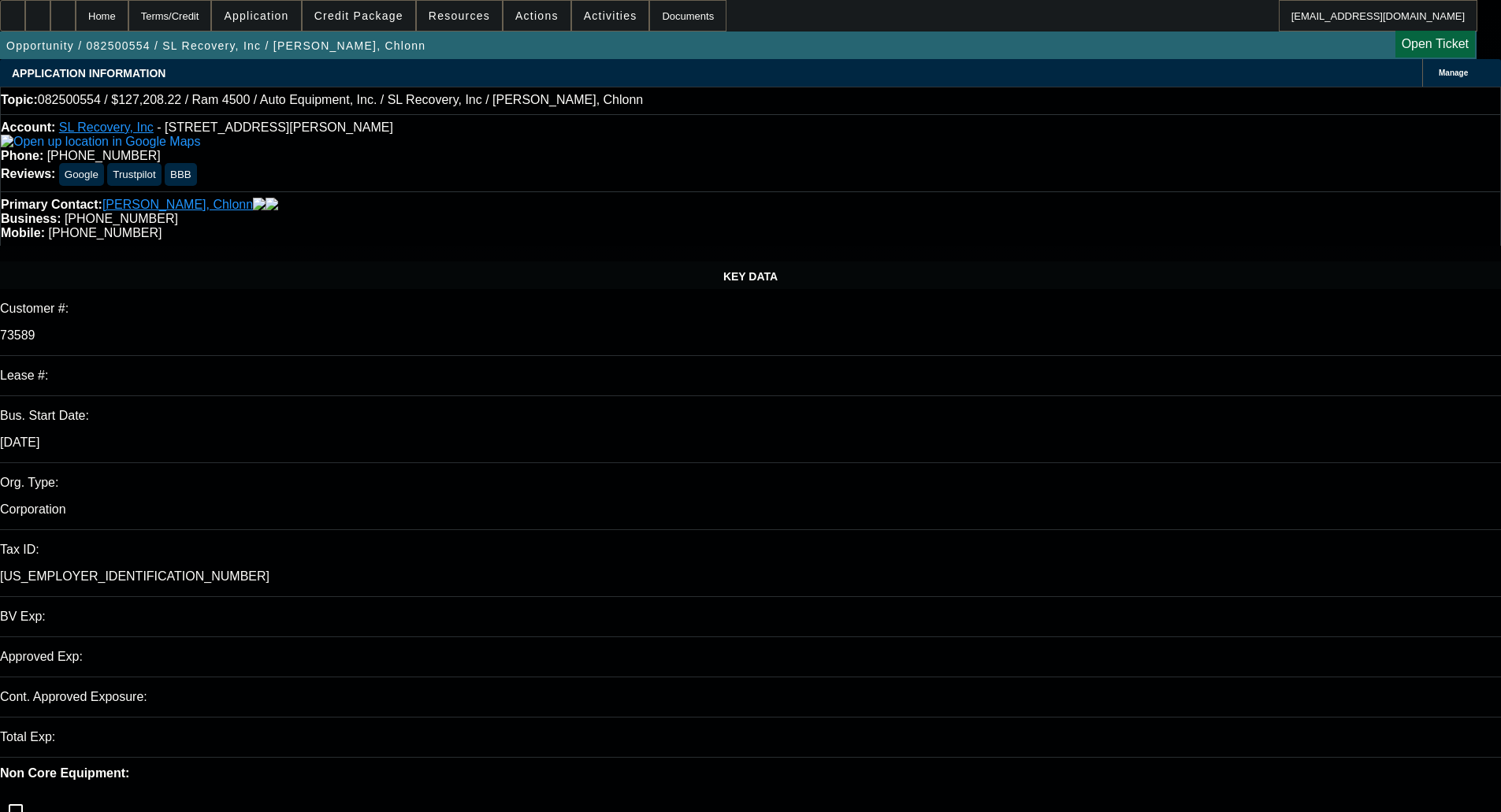
select select "0"
select select "2"
select select "0"
select select "6"
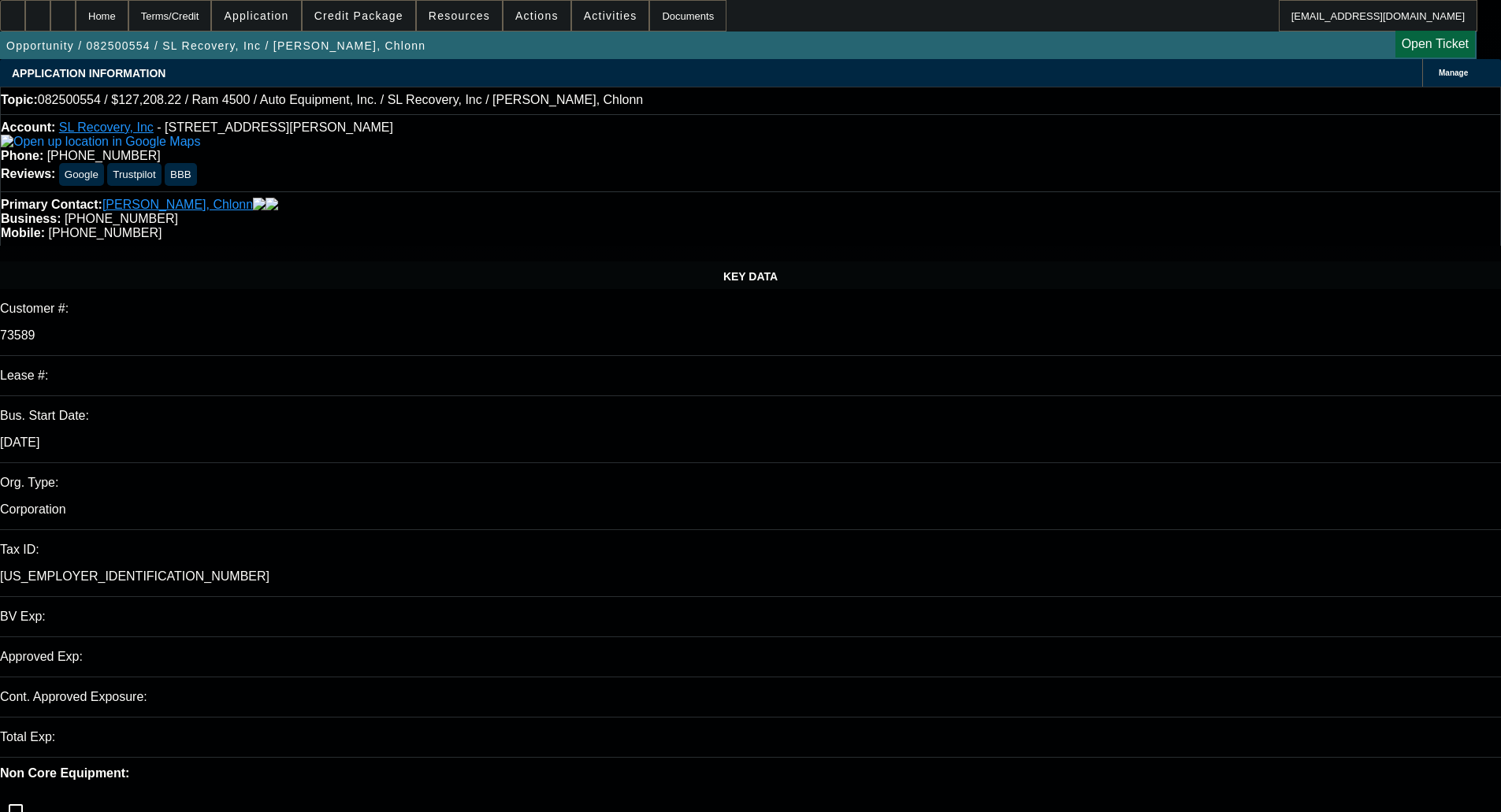
select select "0"
select select "2"
select select "0"
select select "6"
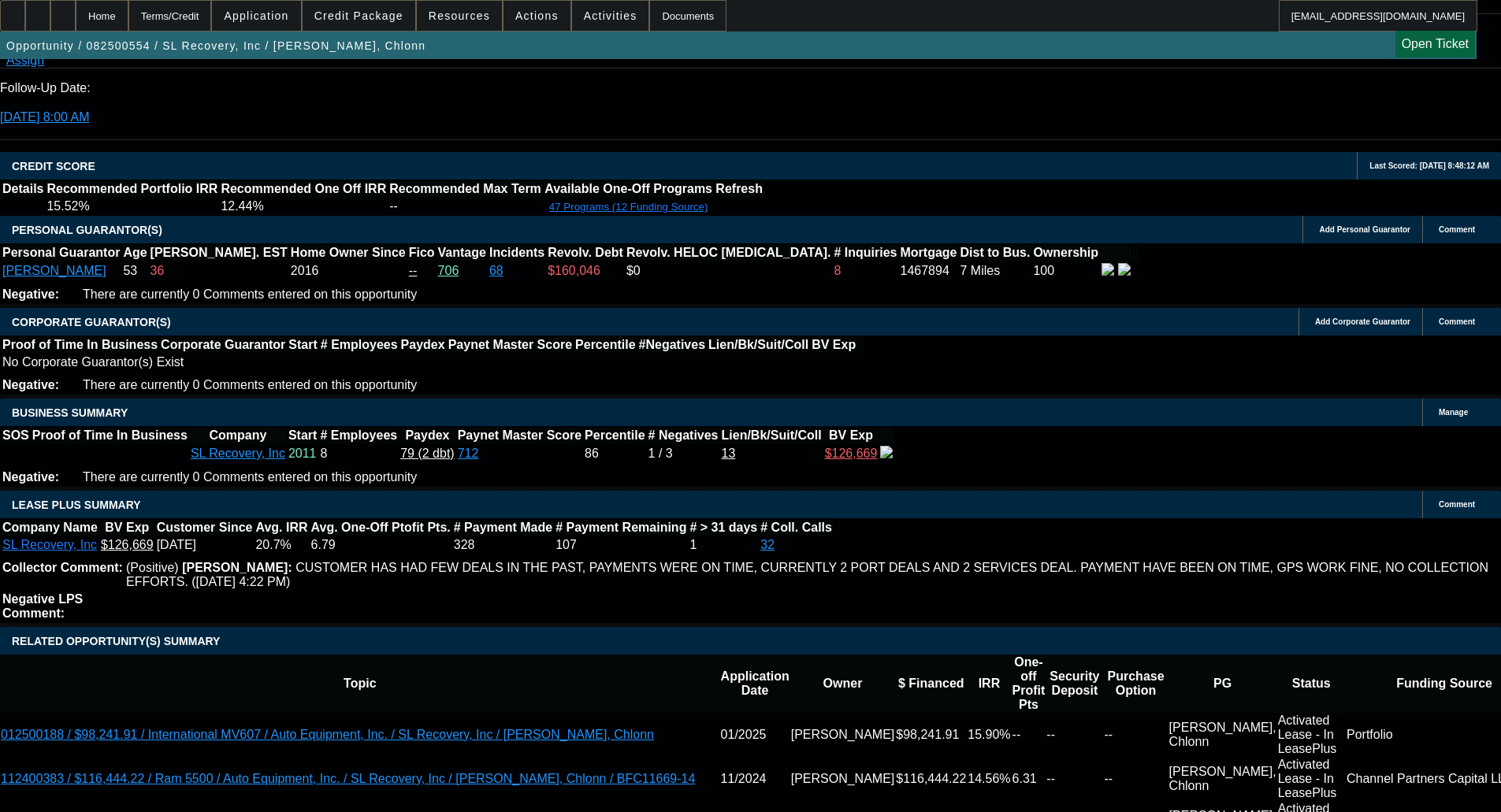
scroll to position [2127, 0]
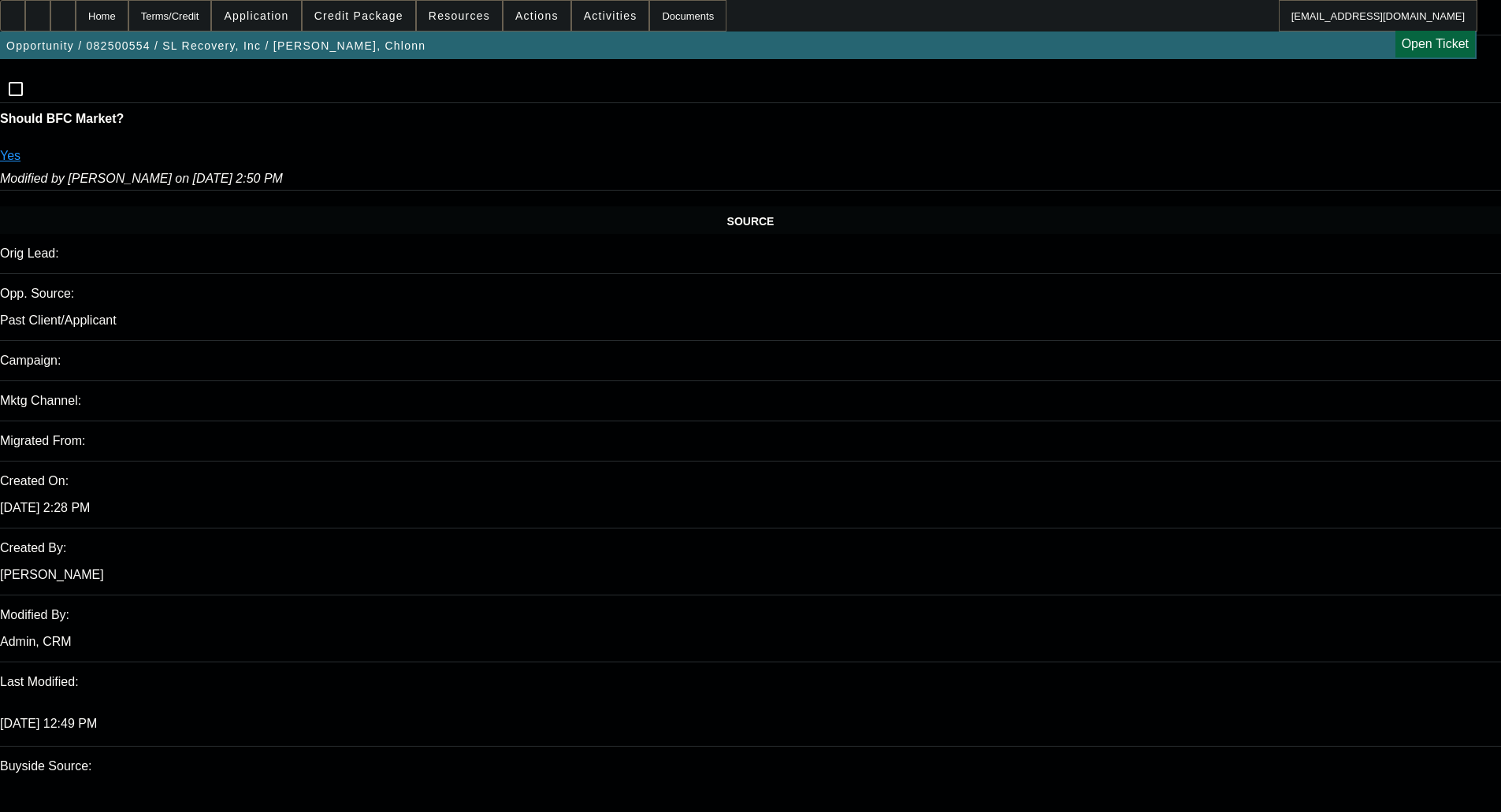
scroll to position [709, 0]
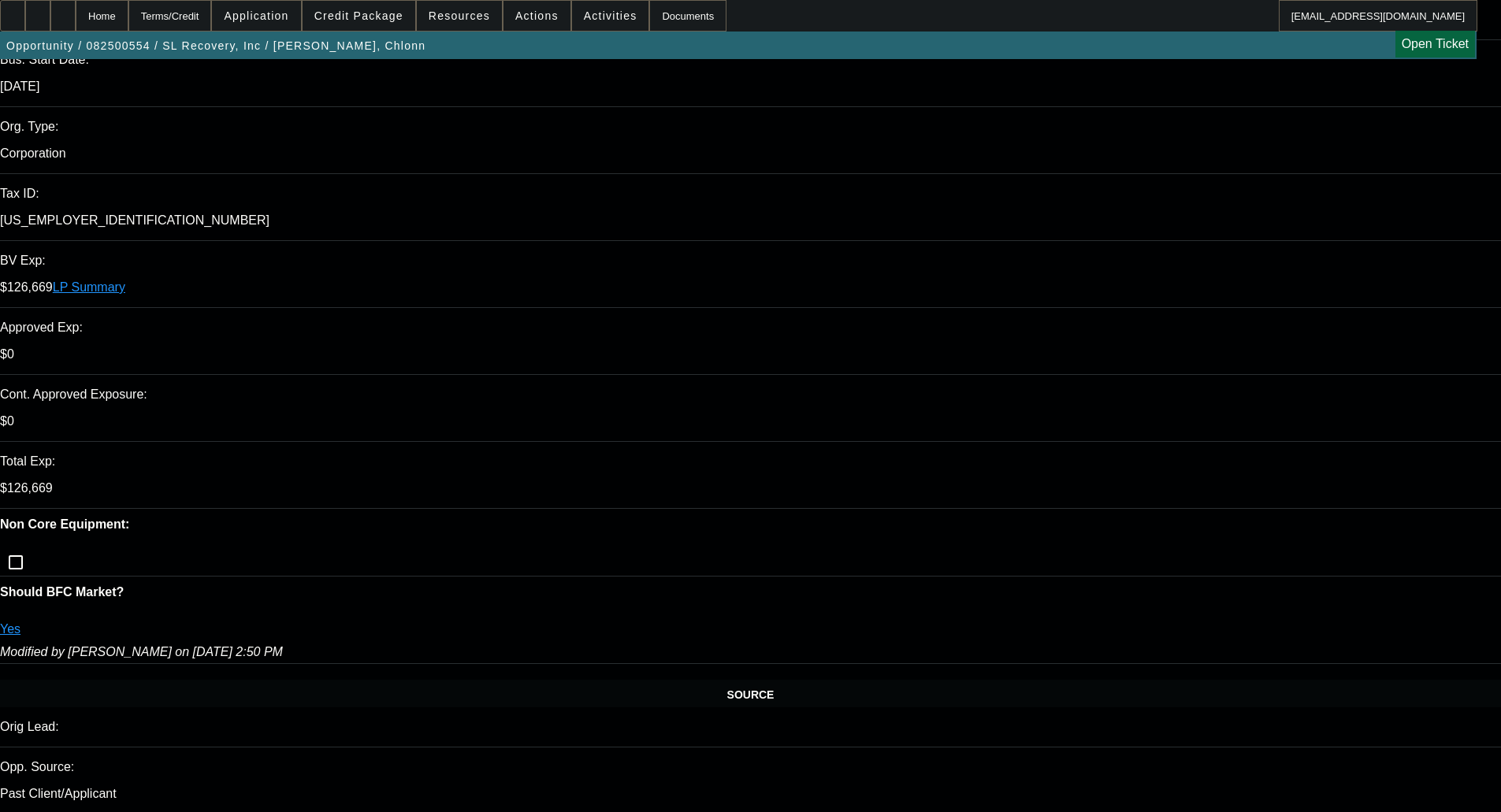
scroll to position [394, 0]
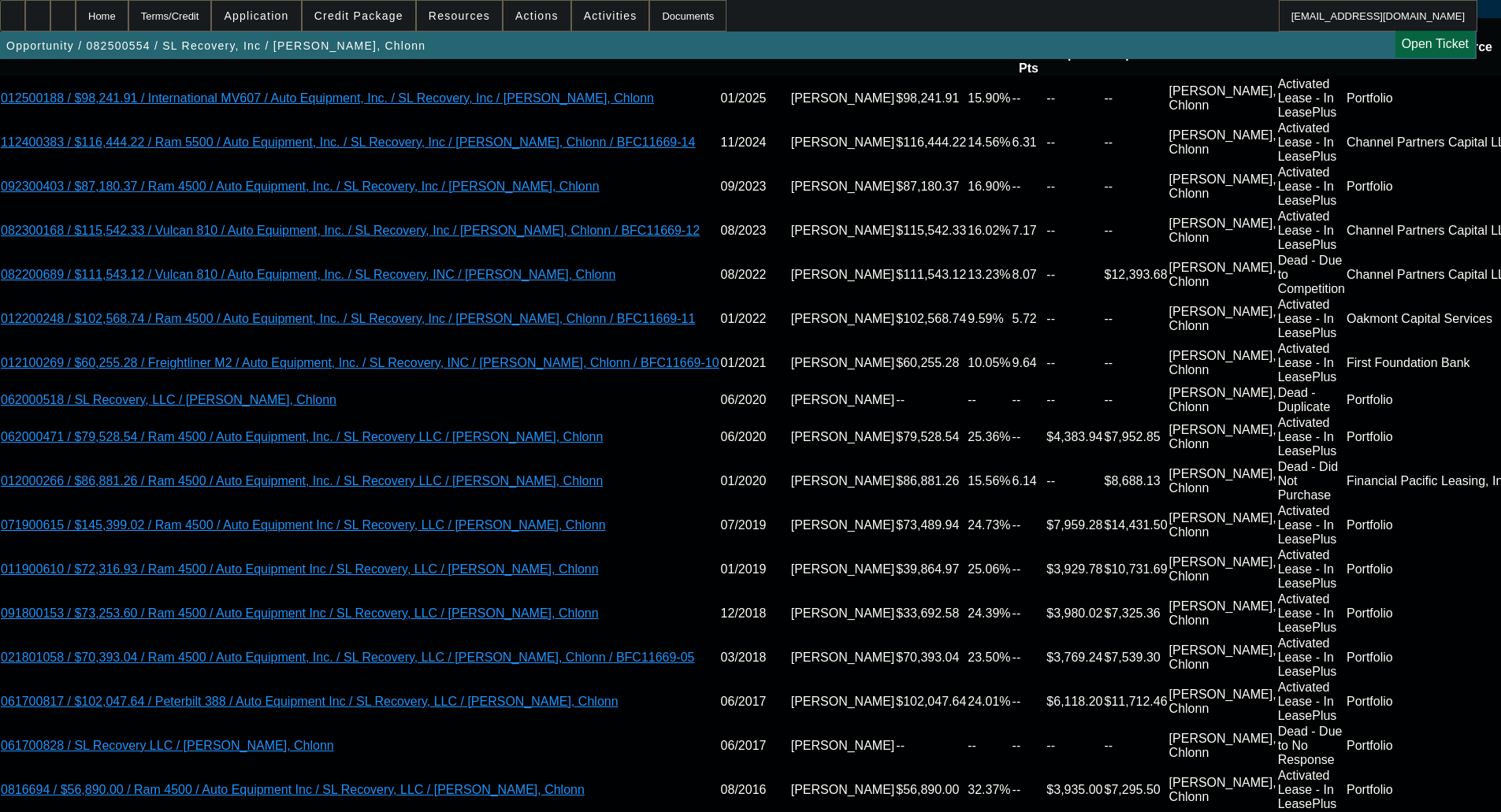
scroll to position [2915, 0]
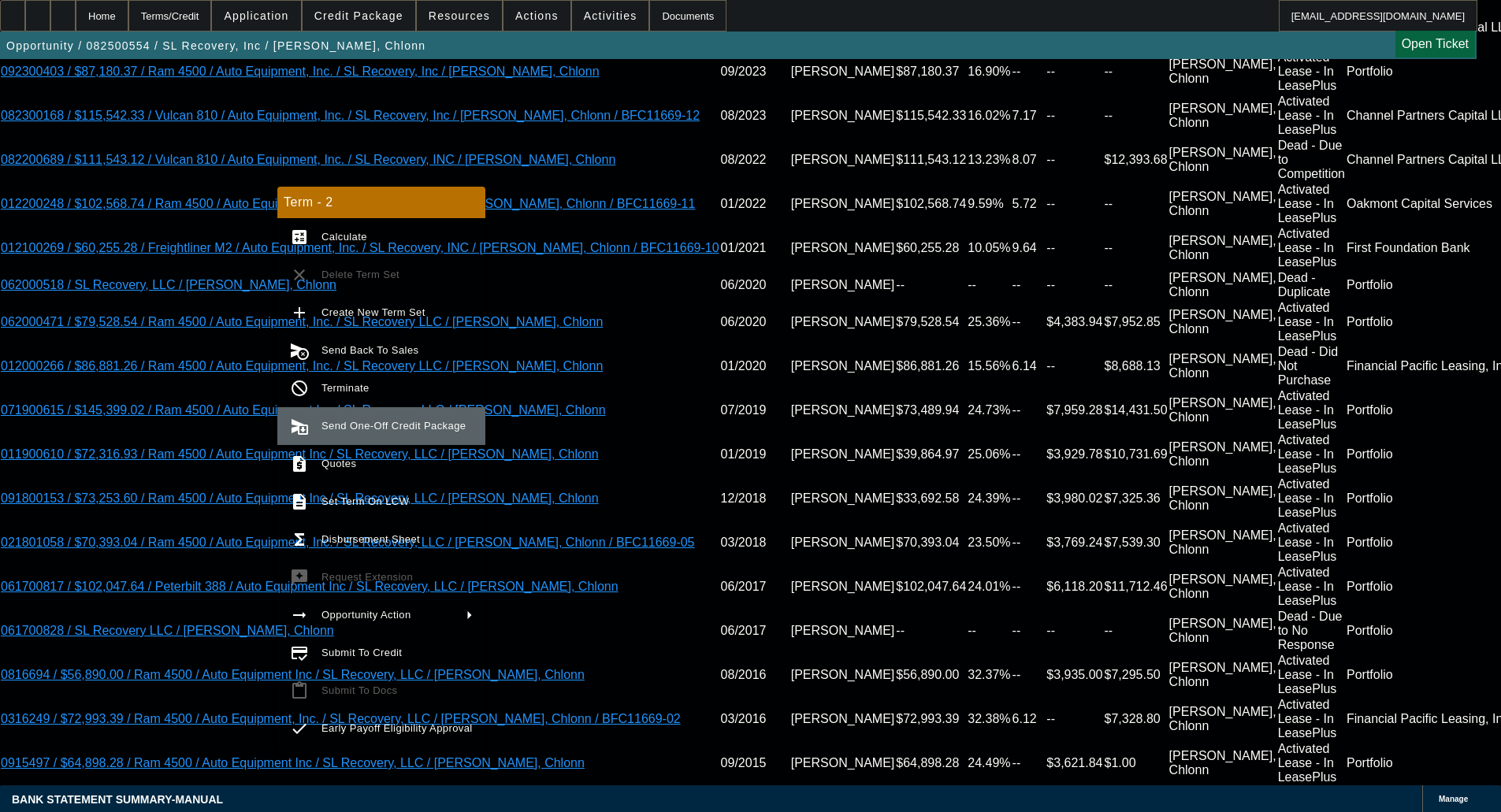
click at [367, 419] on span "Send One-Off Credit Package" at bounding box center [397, 425] width 151 height 19
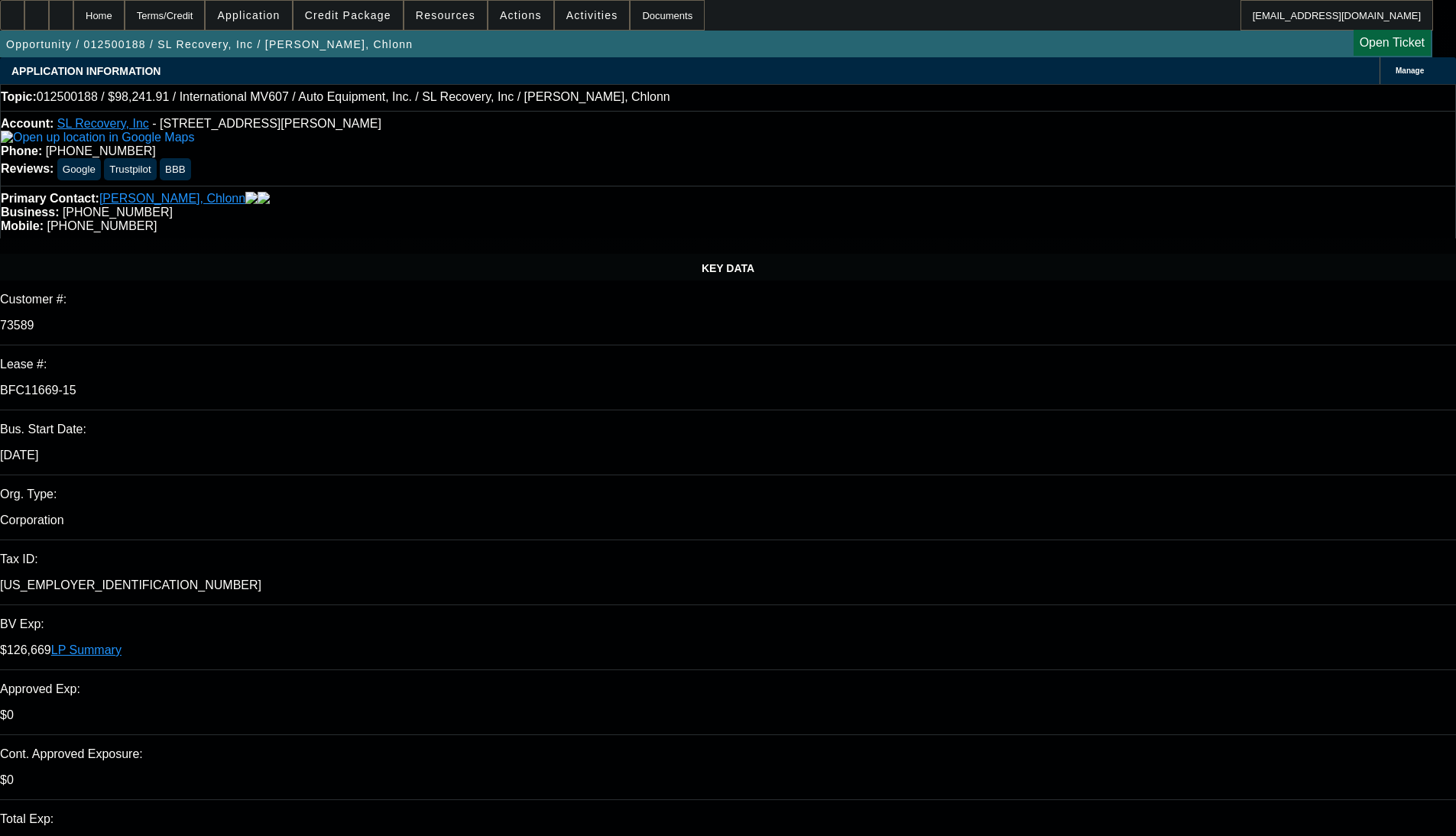
select select "0"
select select "2"
select select "0"
select select "6"
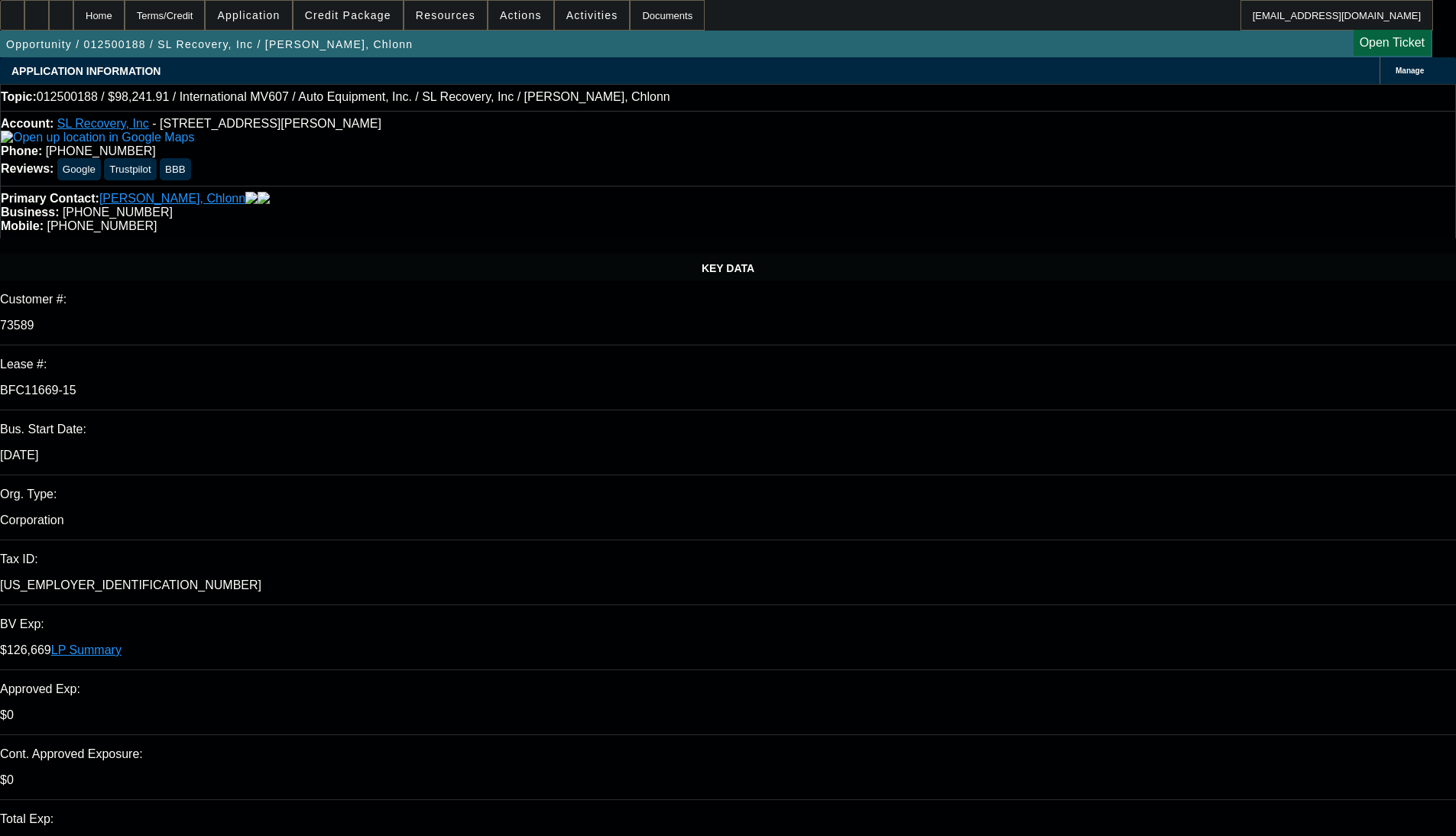
select select "0"
select select "2"
select select "0"
select select "6"
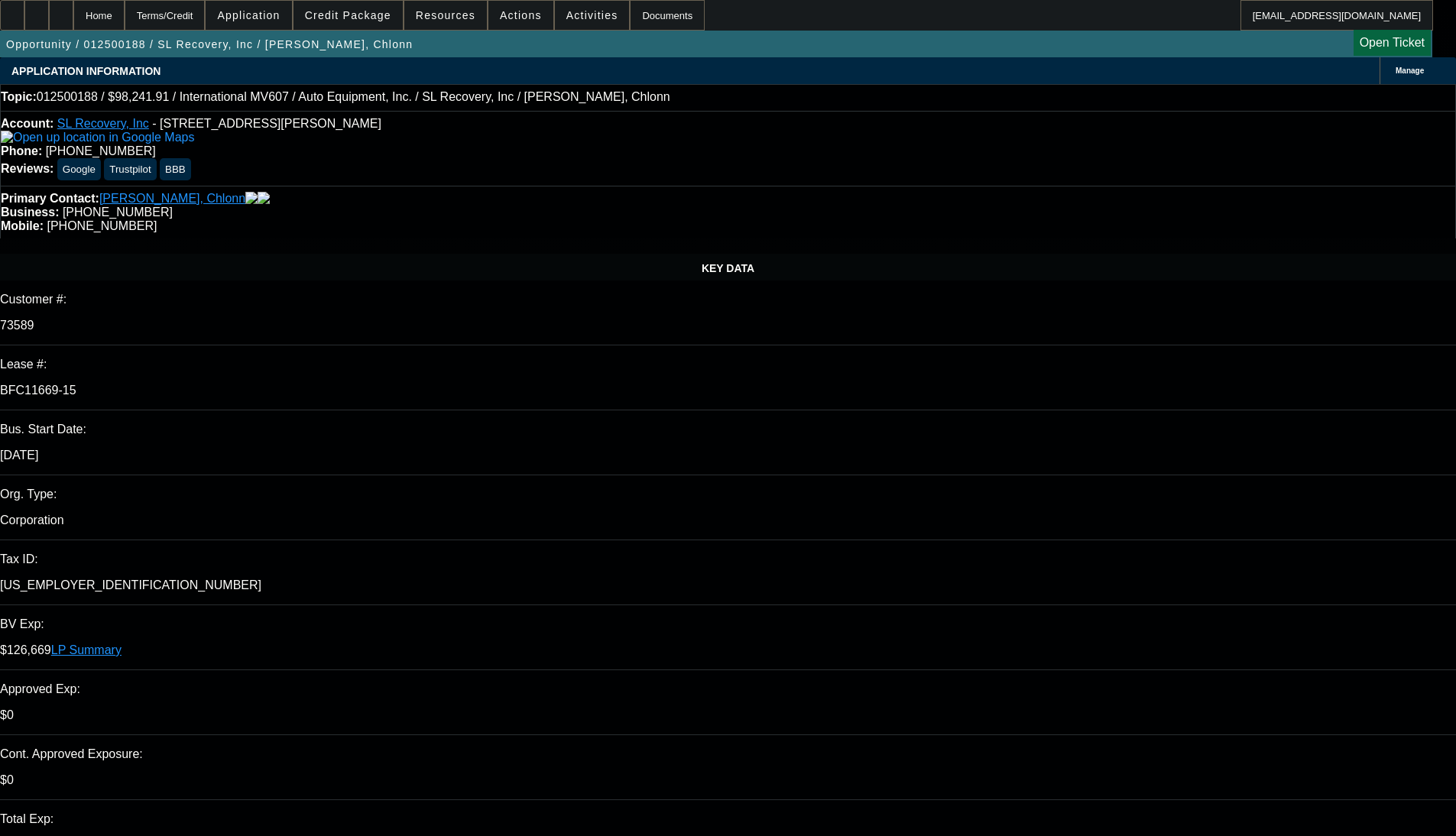
select select "0"
select select "2"
select select "0"
select select "6"
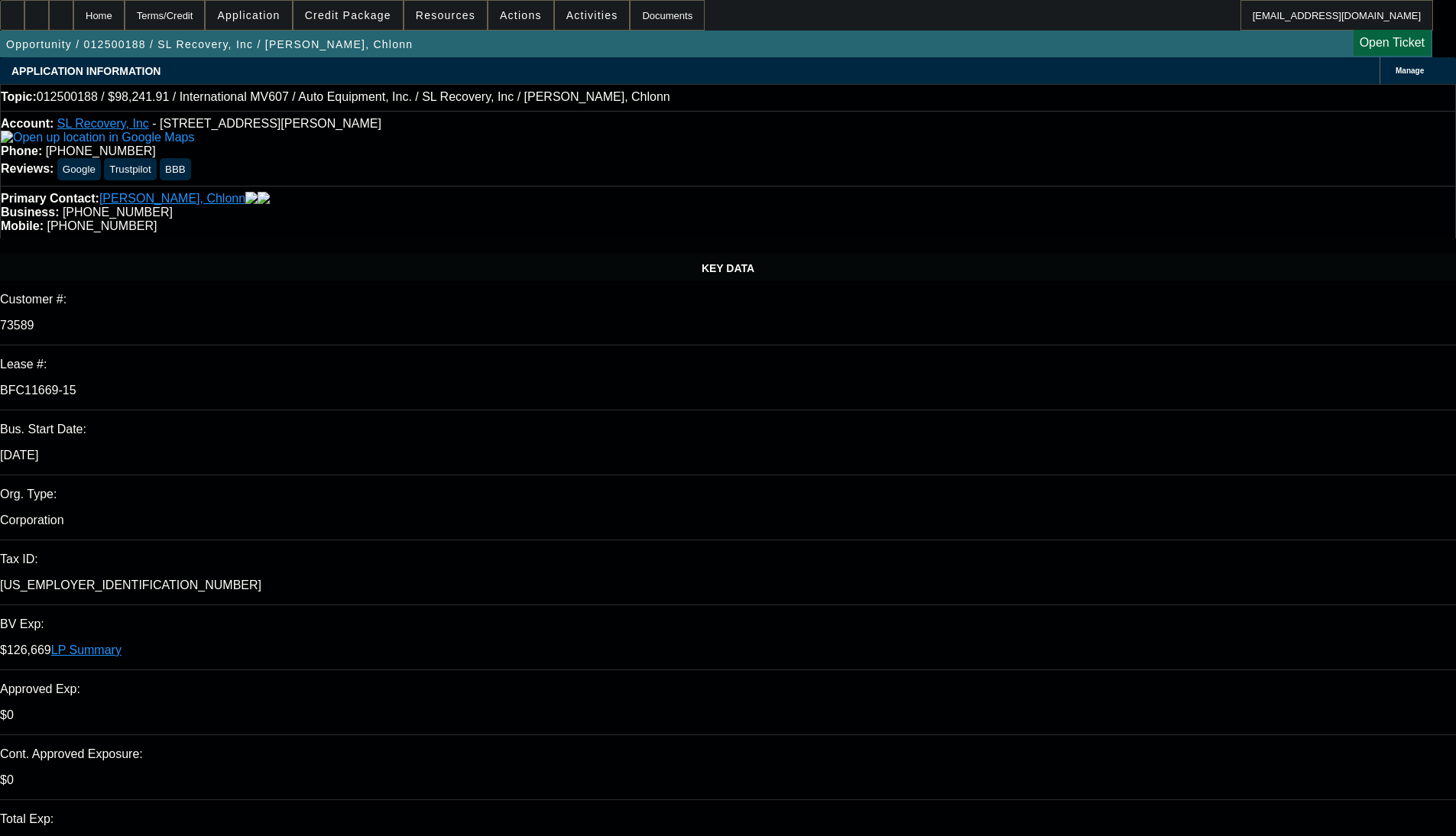
select select "0"
select select "2"
select select "0"
select select "6"
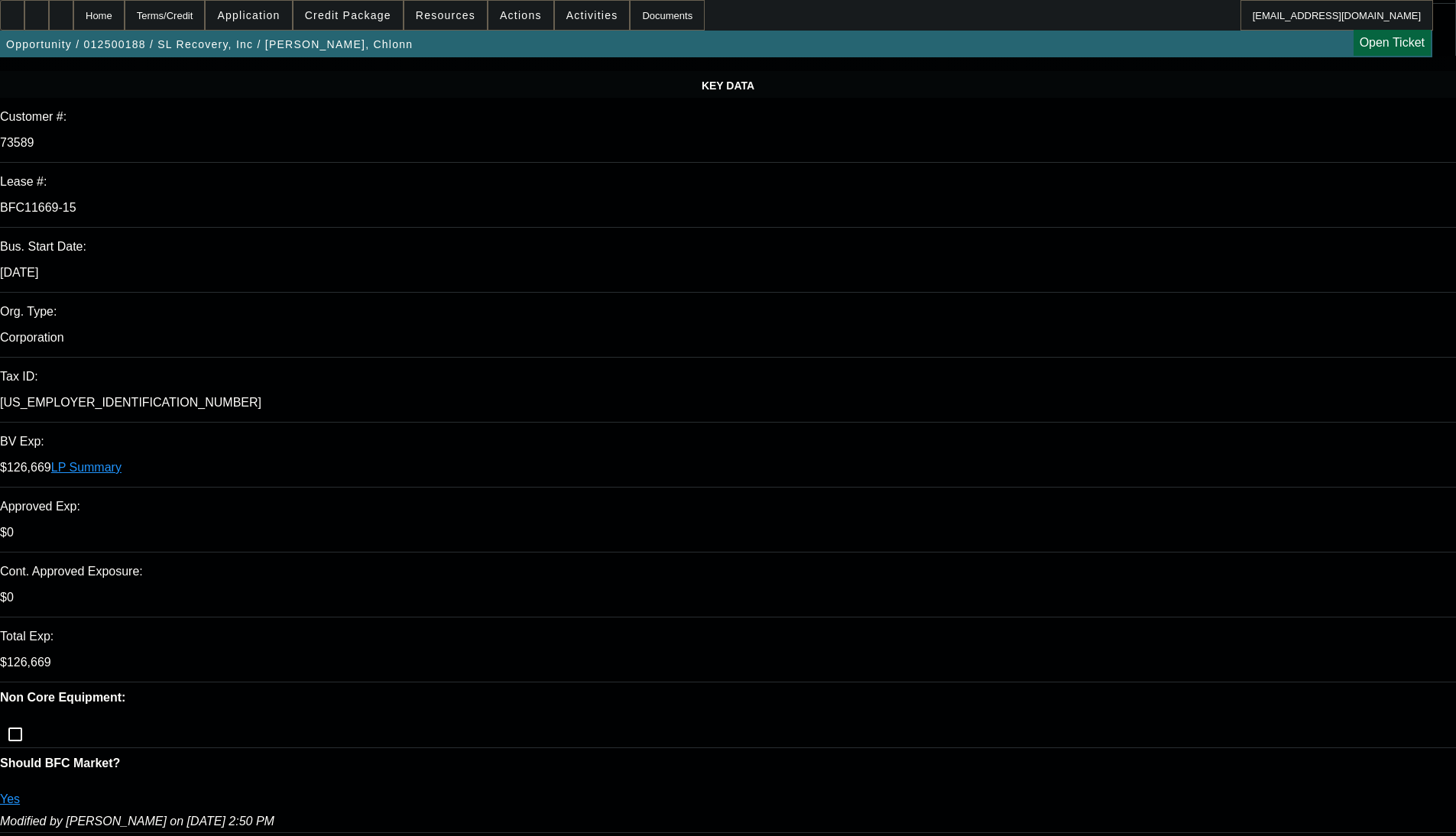
scroll to position [152, 0]
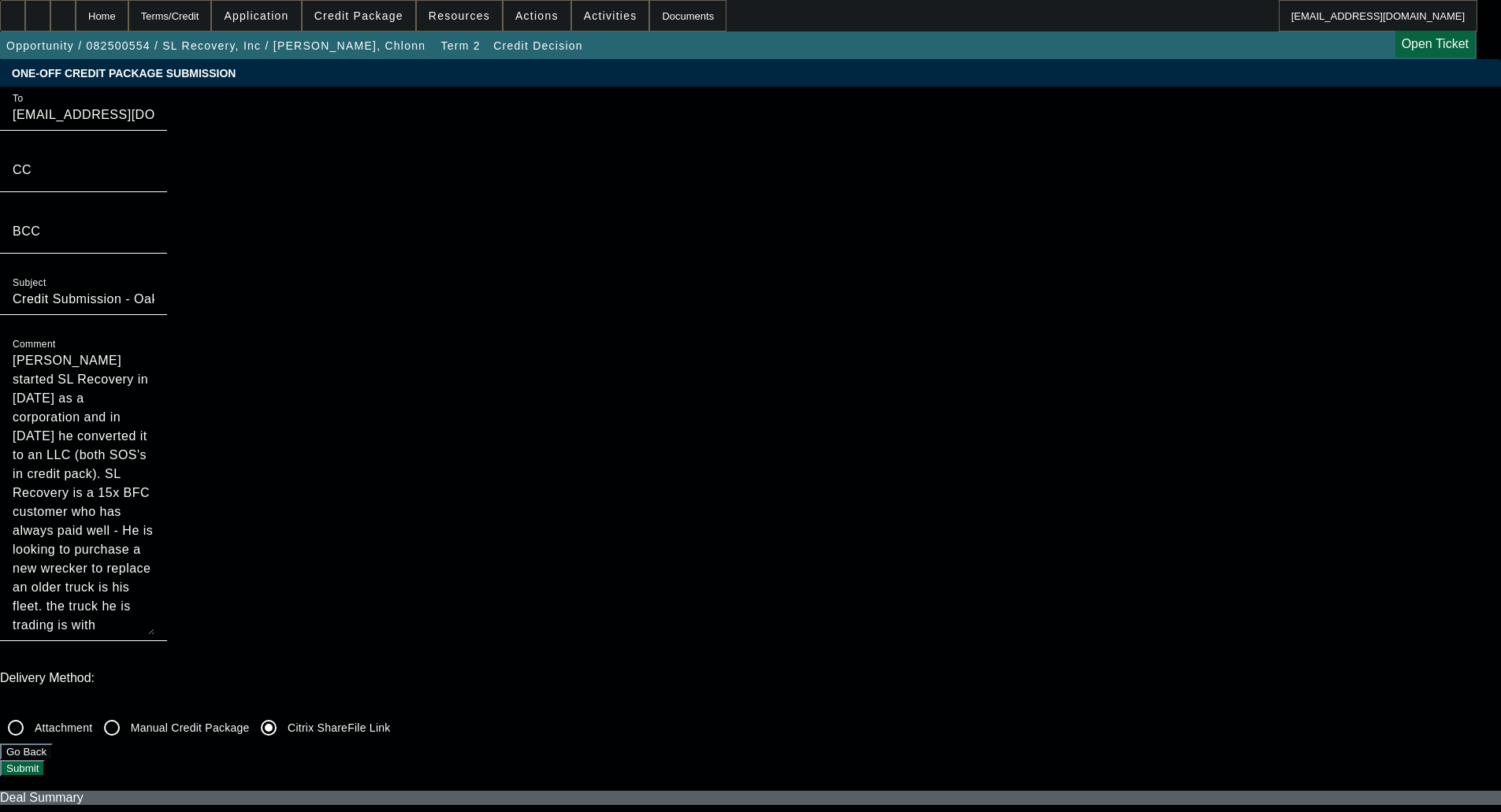
click at [45, 761] on button "Submit" at bounding box center [23, 769] width 45 height 16
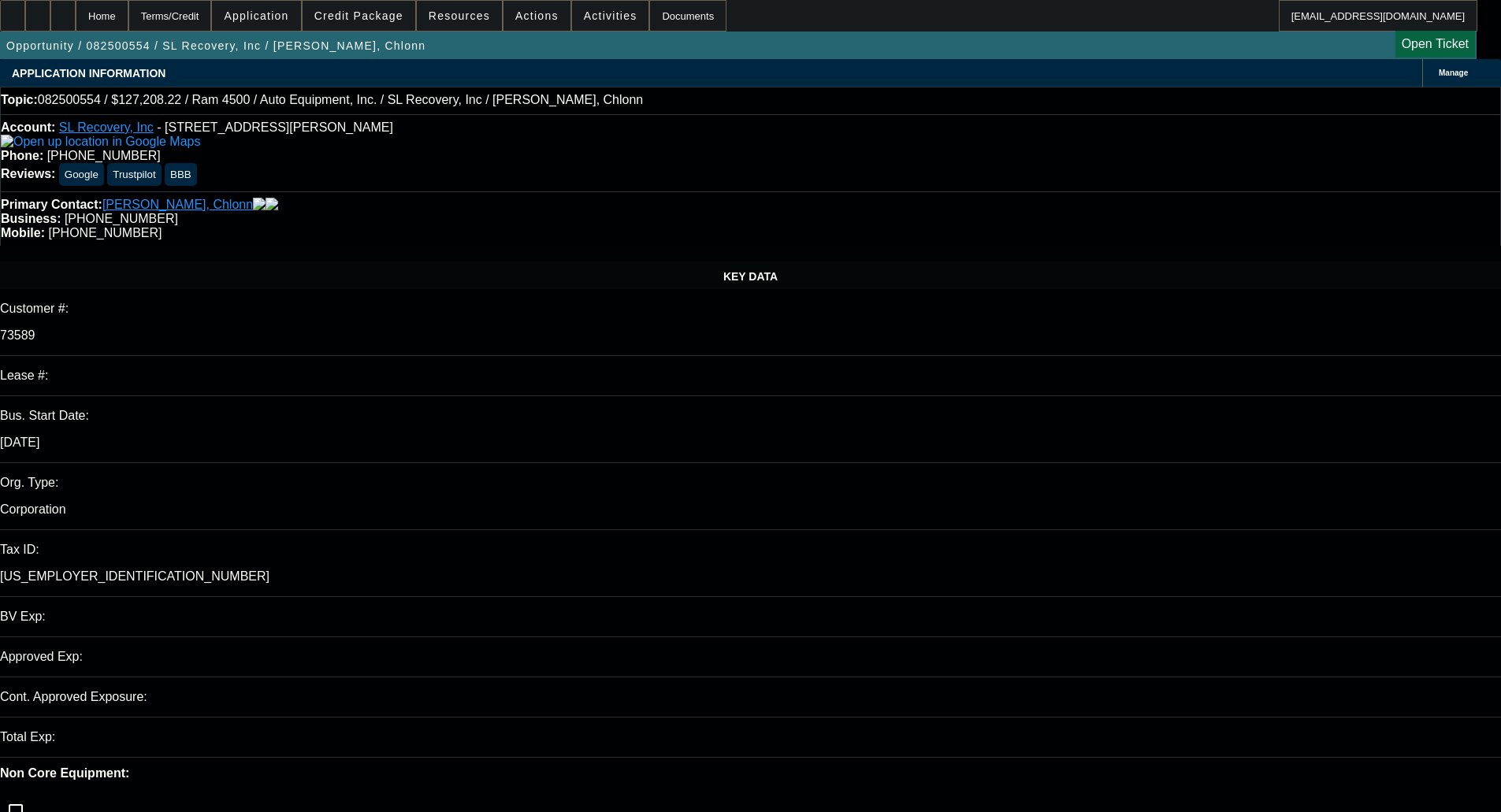
select select "0"
select select "2"
select select "0"
select select "6"
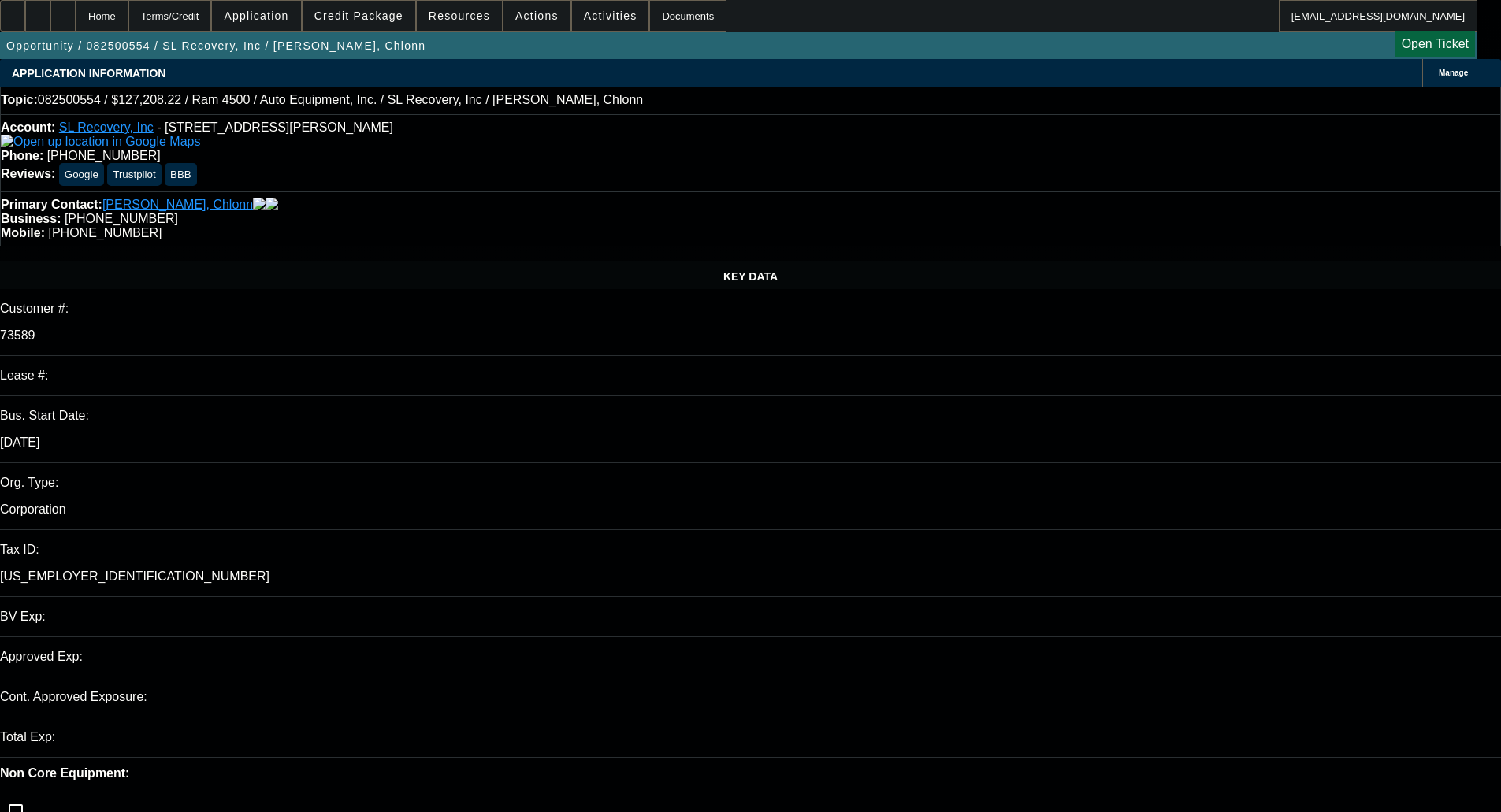
select select "0"
select select "2"
select select "0"
select select "6"
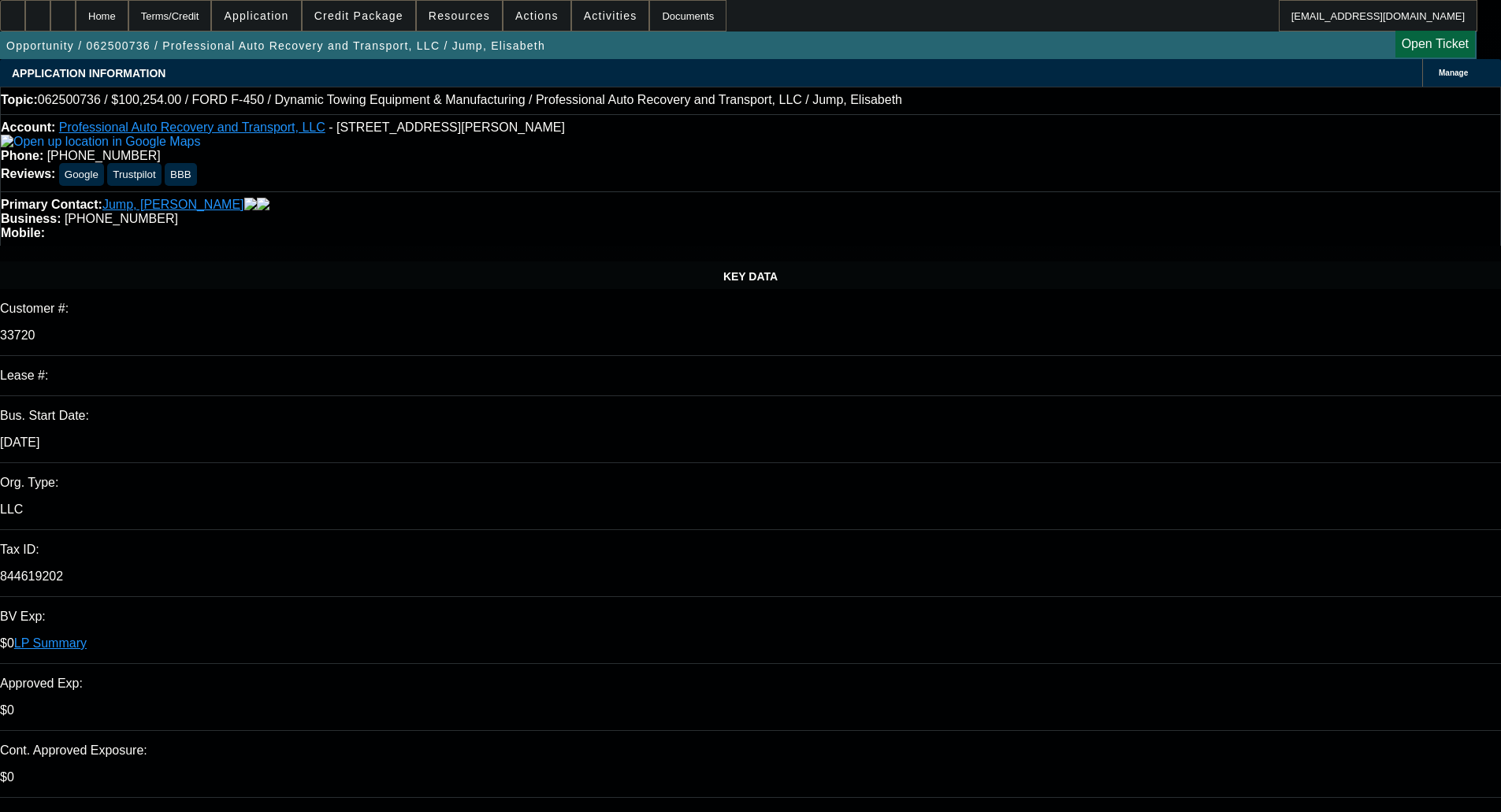
select select "0"
select select "6"
select select "0"
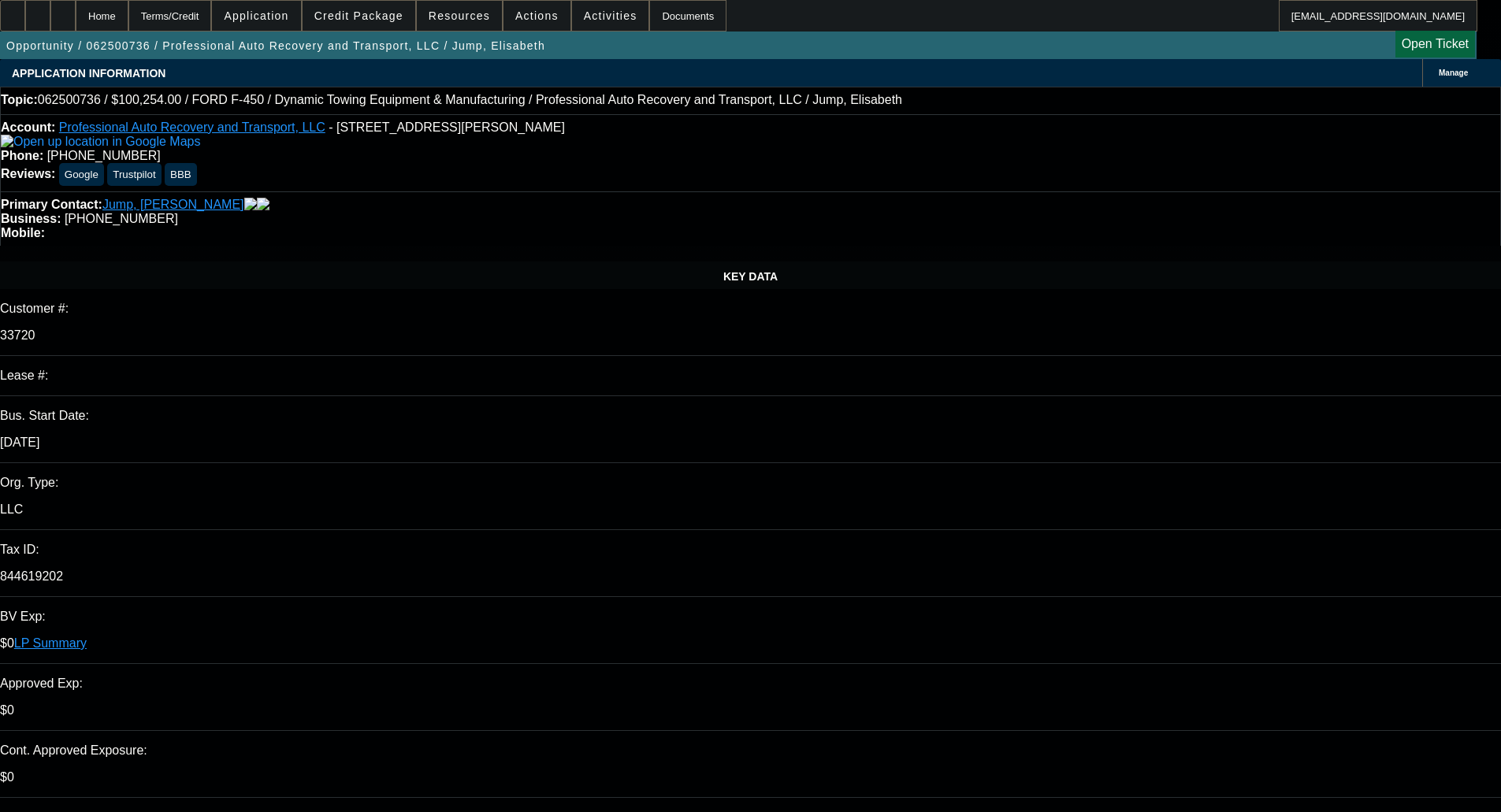
select select "0"
select select "6"
select select "0"
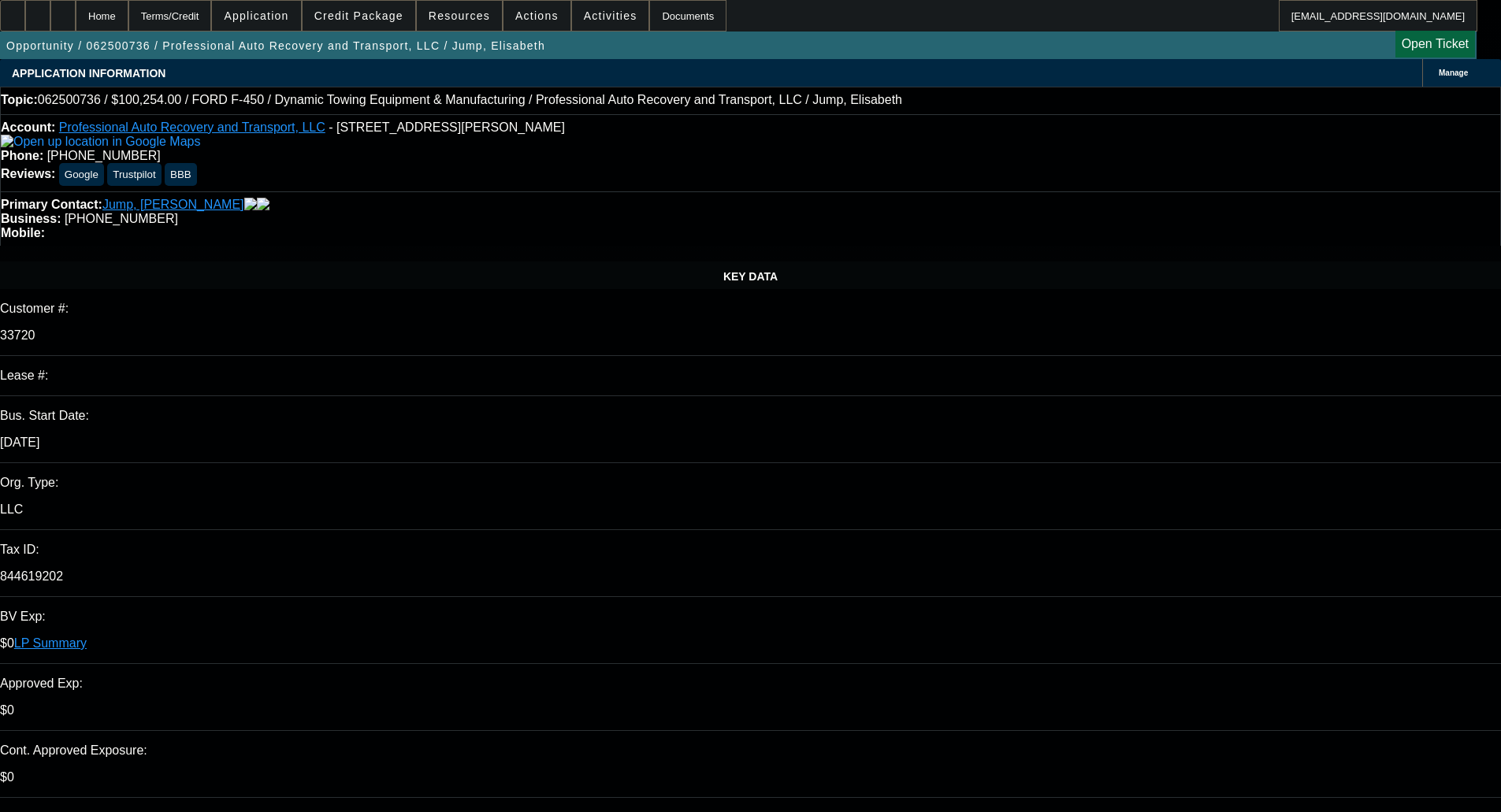
select select "0"
select select "6"
select select "0"
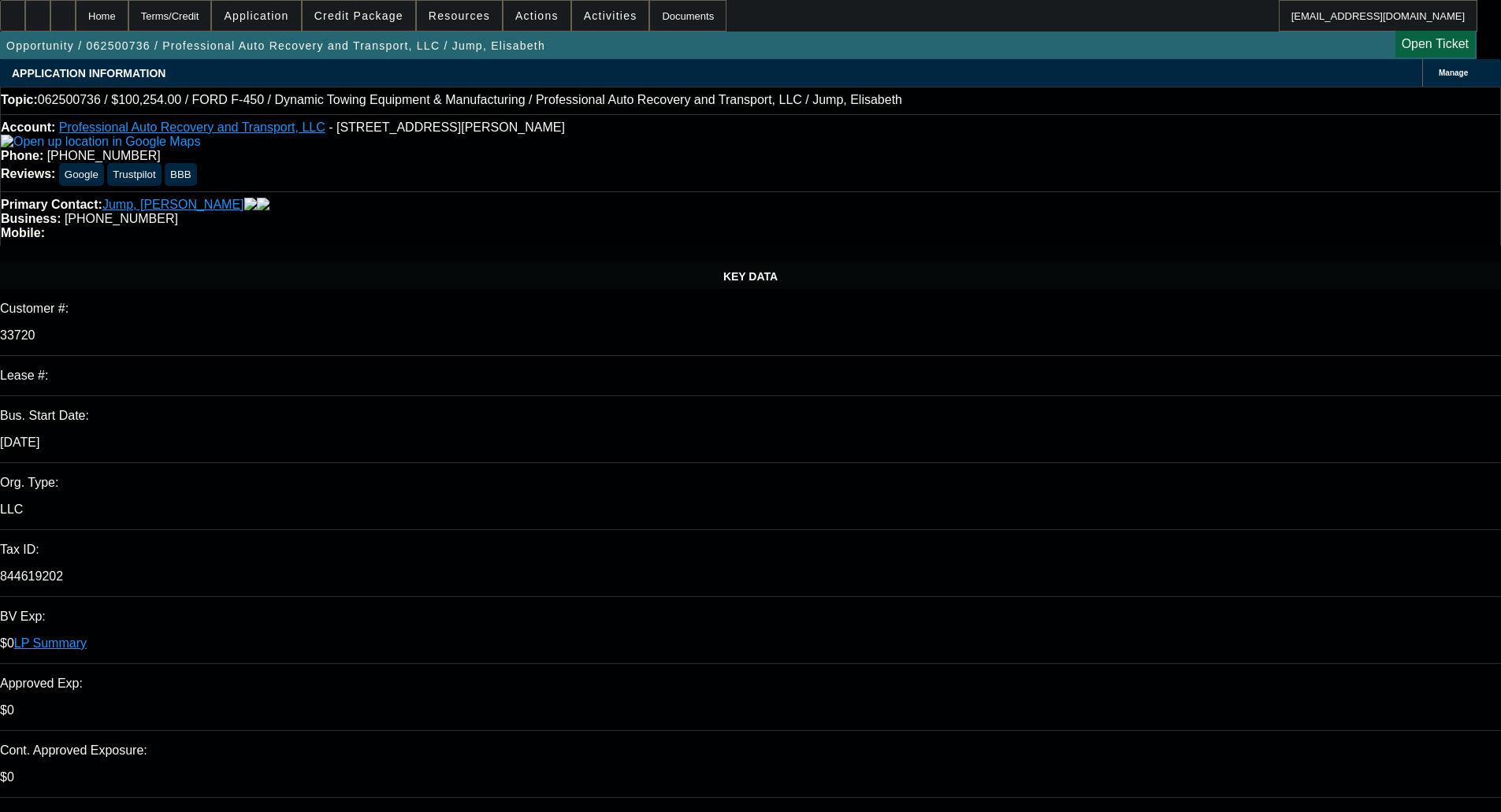
select select "6"
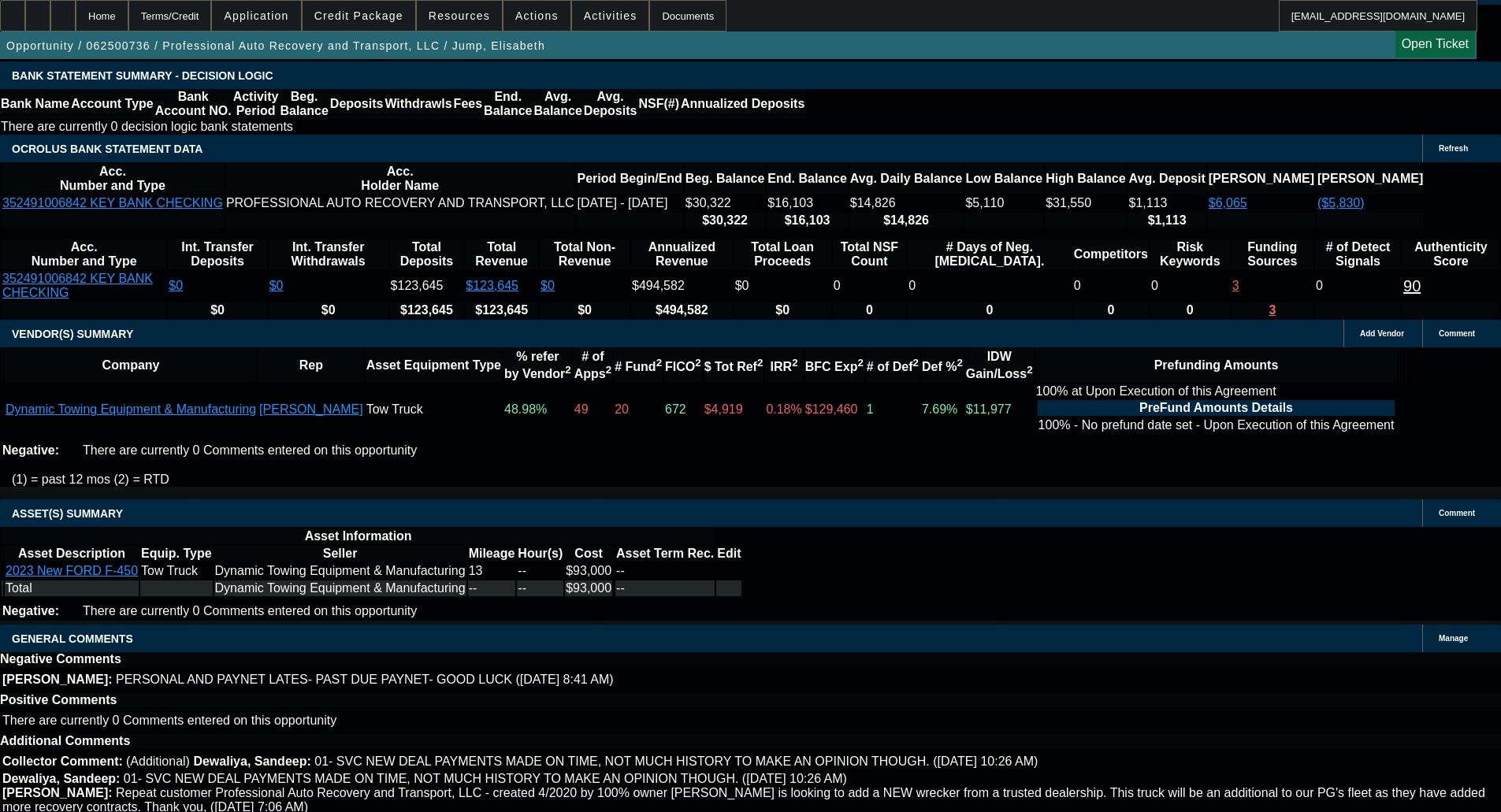
scroll to position [2522, 0]
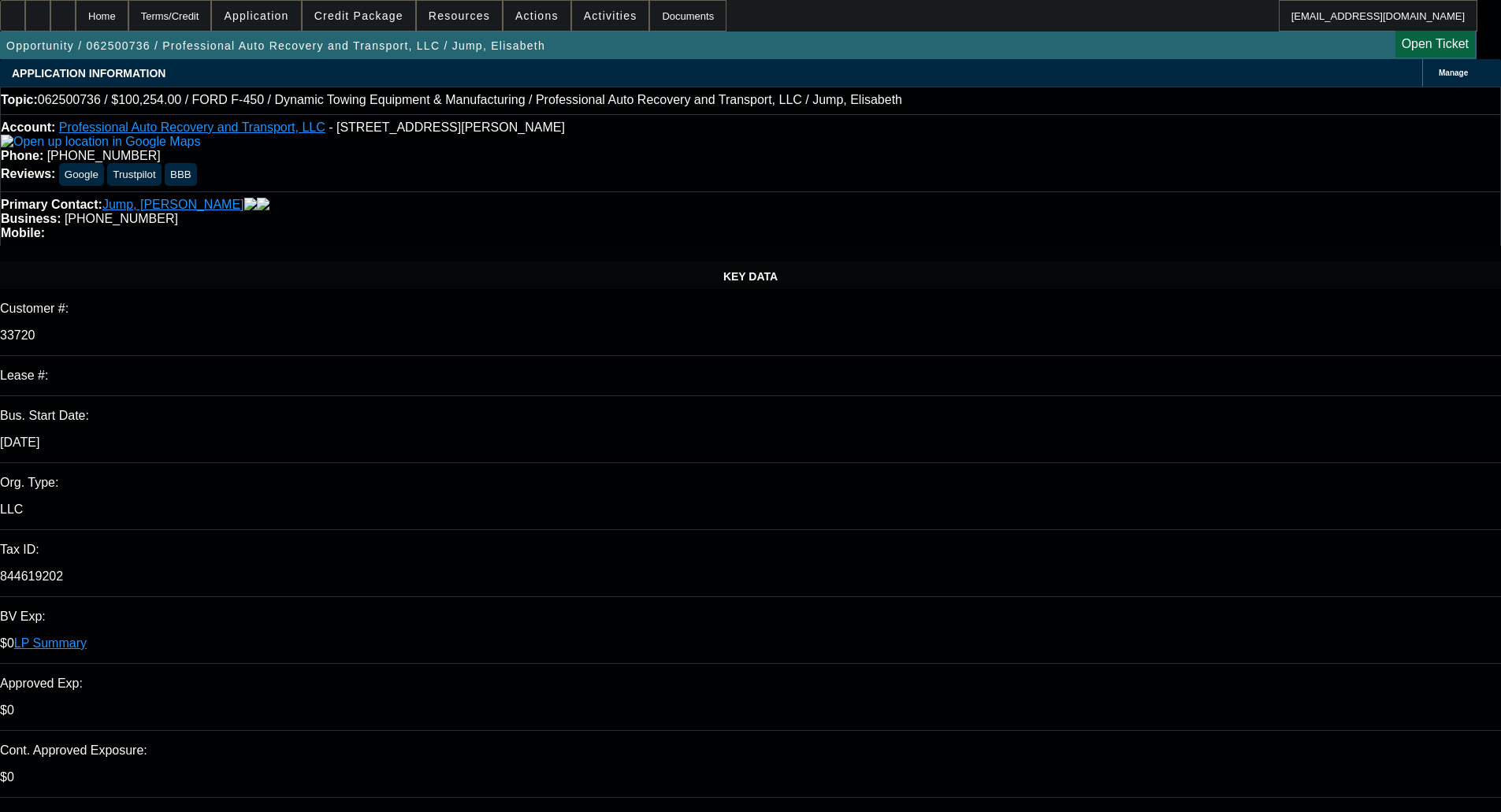
select select "0"
select select "6"
select select "0"
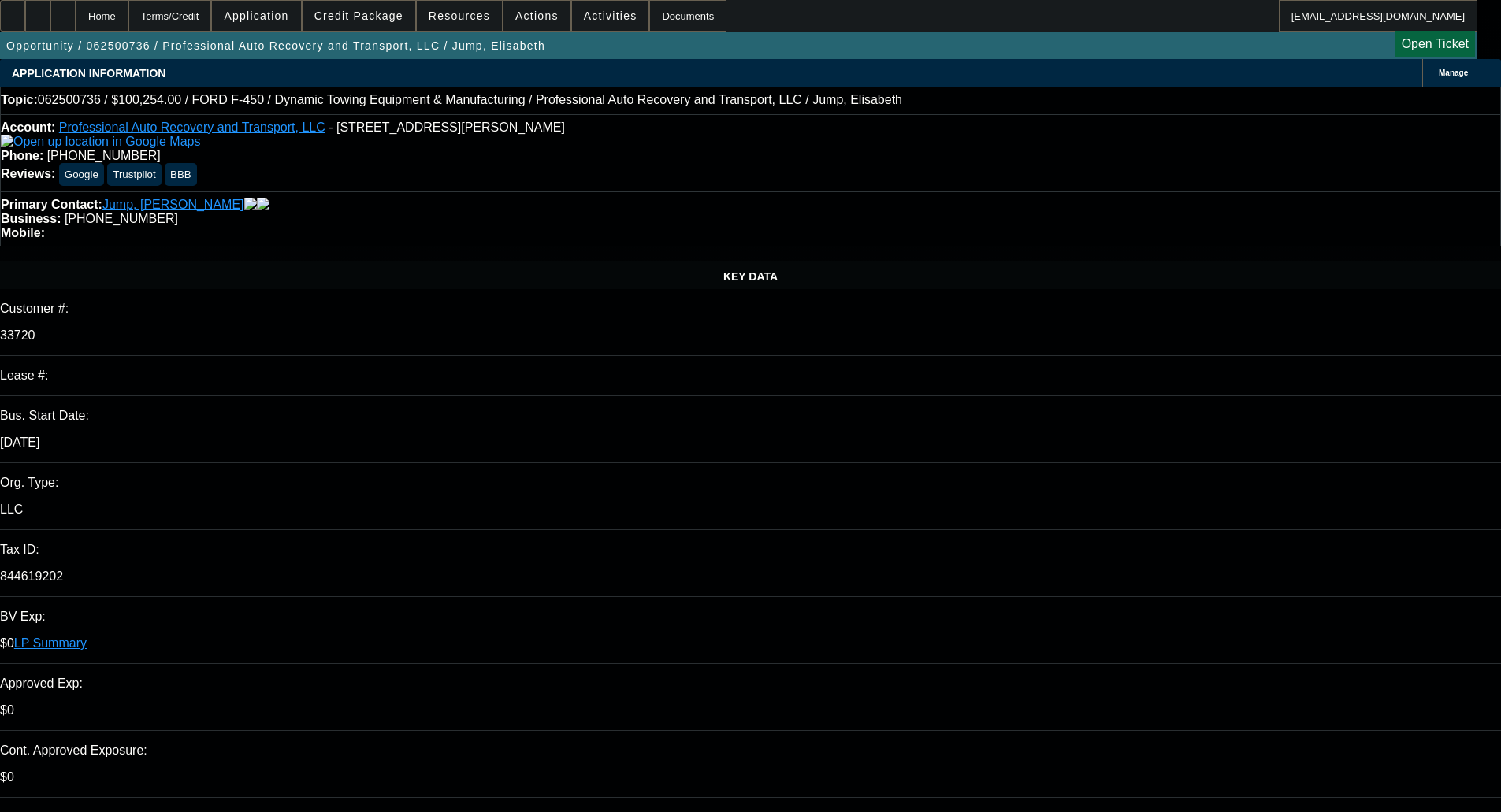
select select "0"
select select "6"
select select "0"
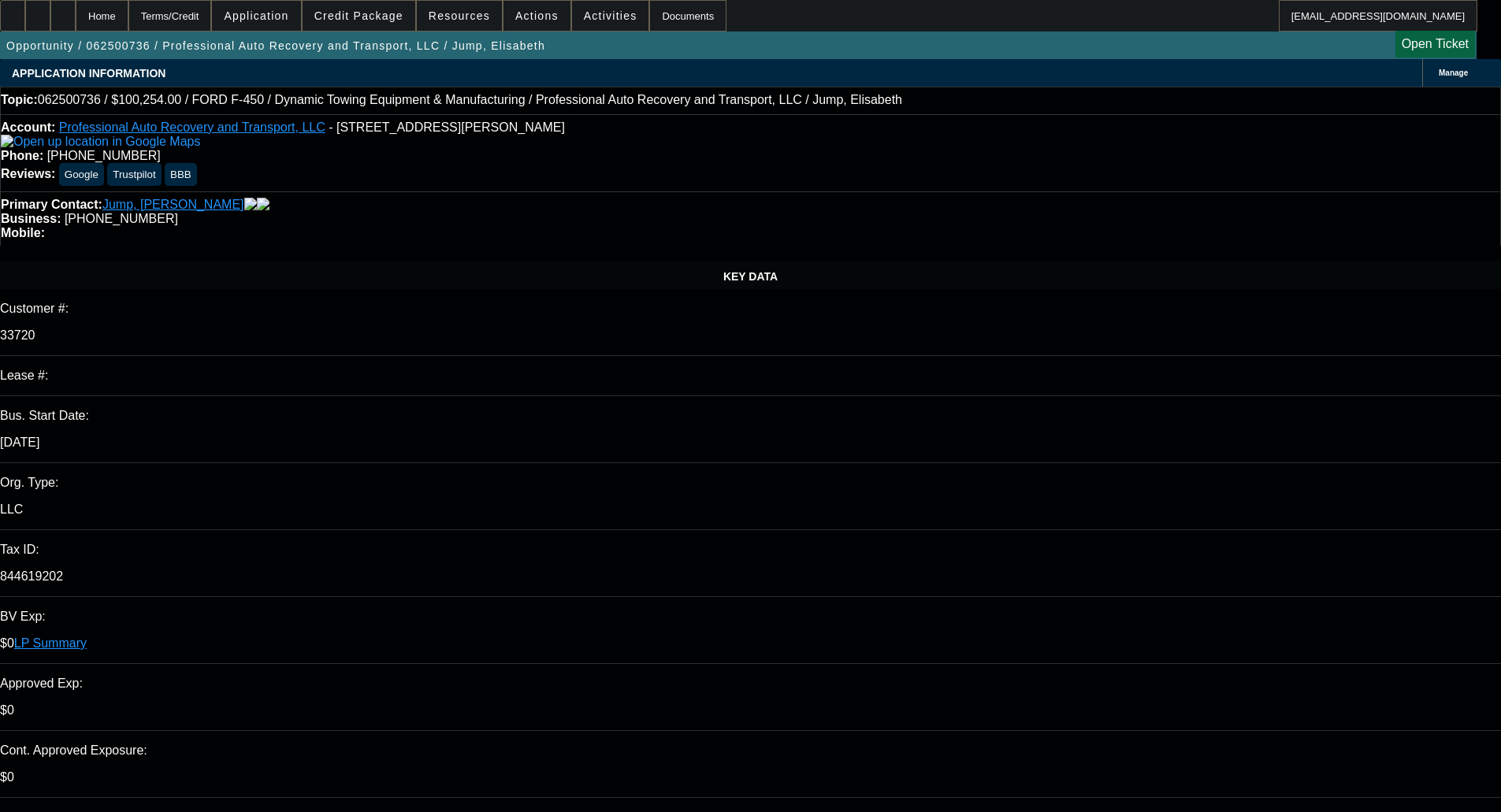
select select "0"
select select "6"
select select "0"
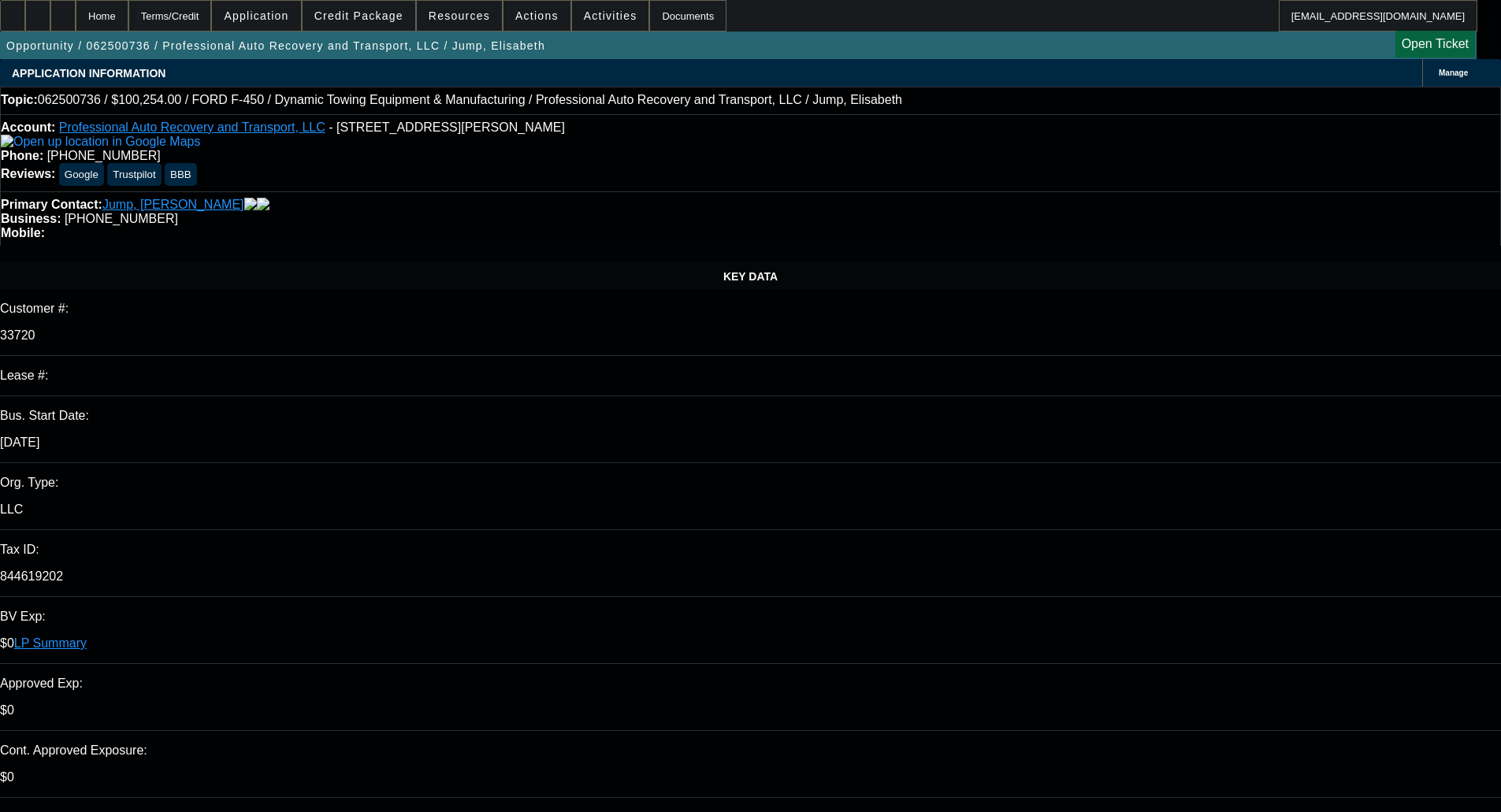
select select "6"
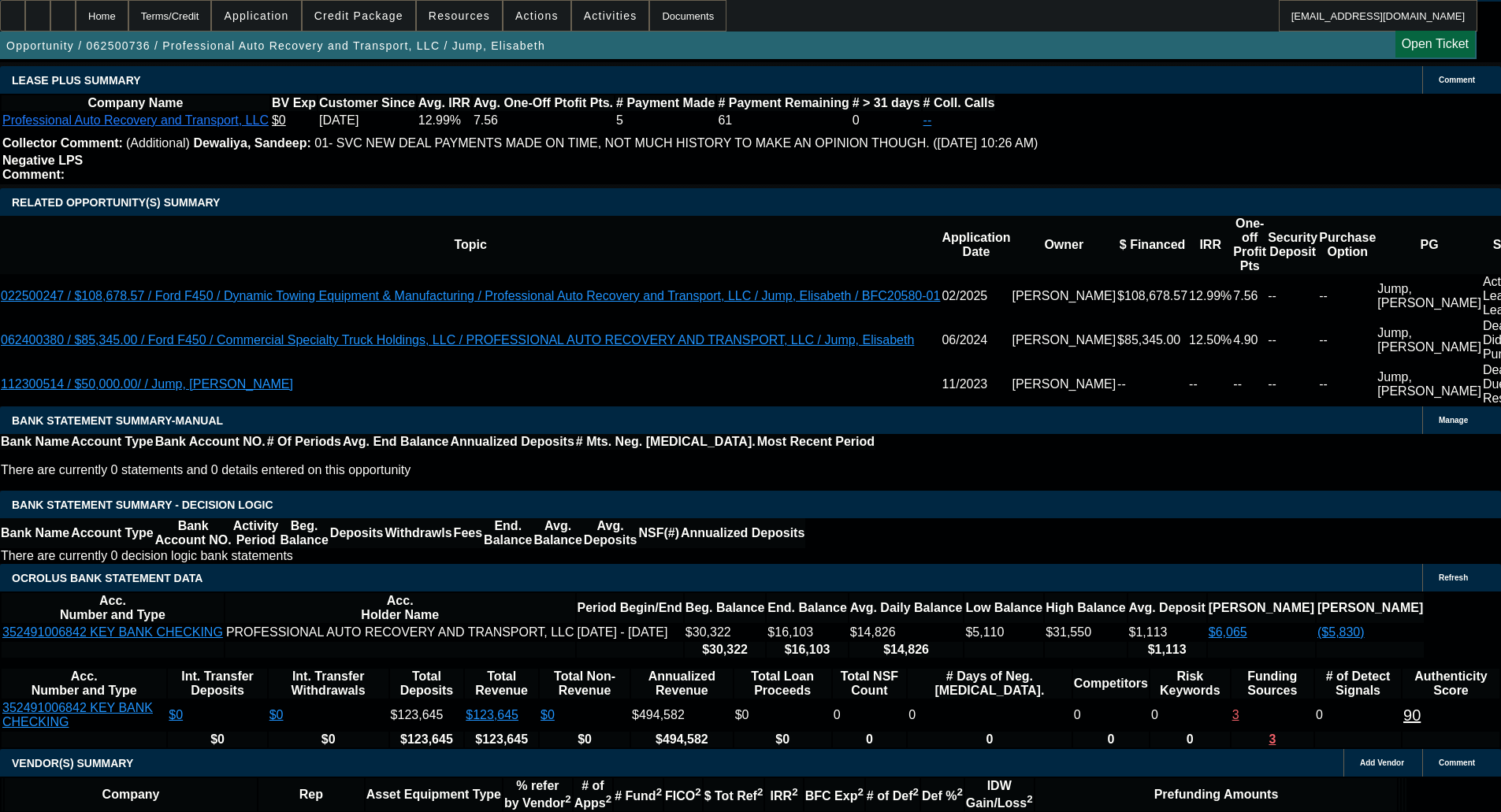
scroll to position [2678, 0]
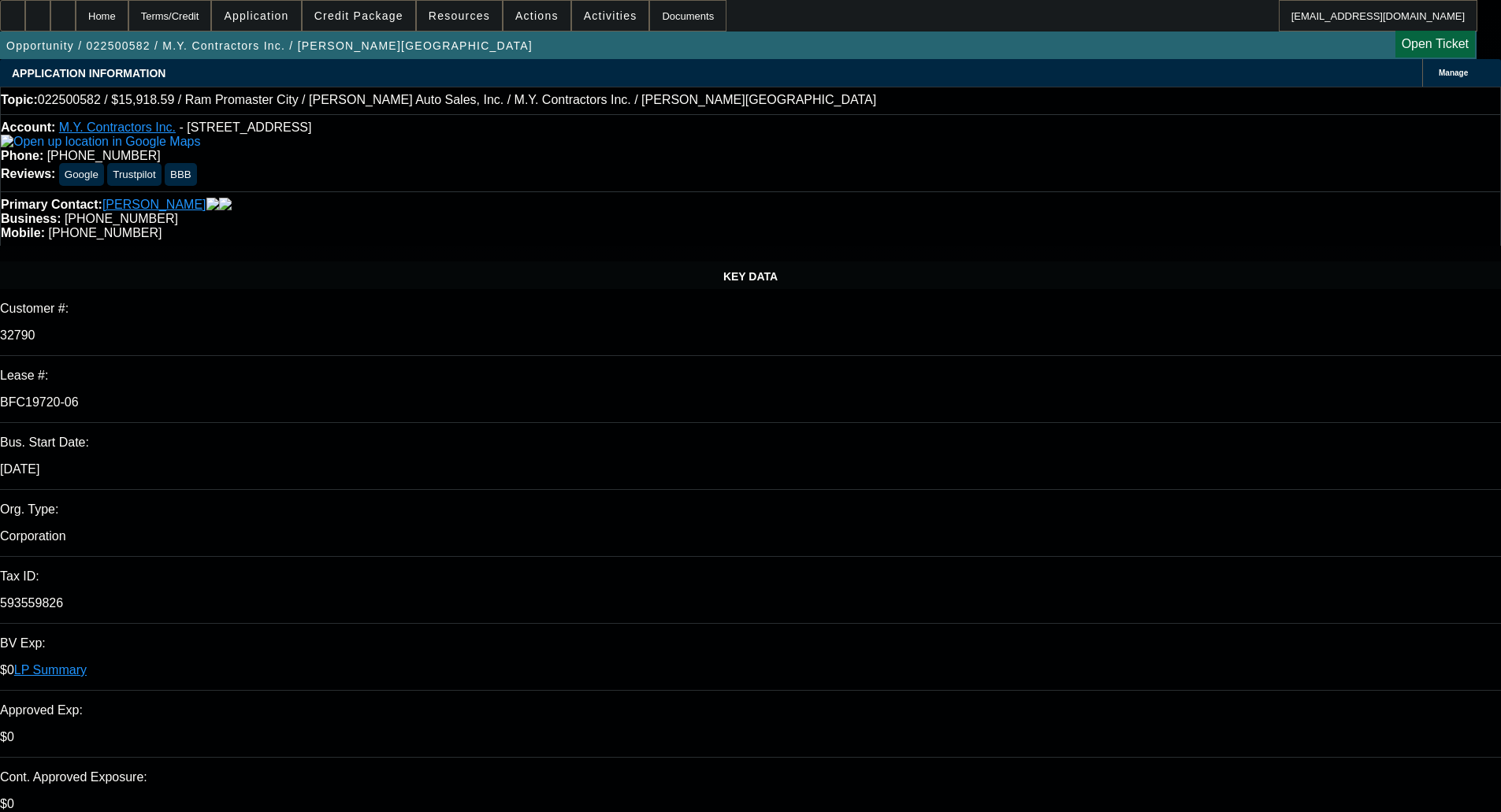
select select "0"
select select "3"
select select "0"
select select "6"
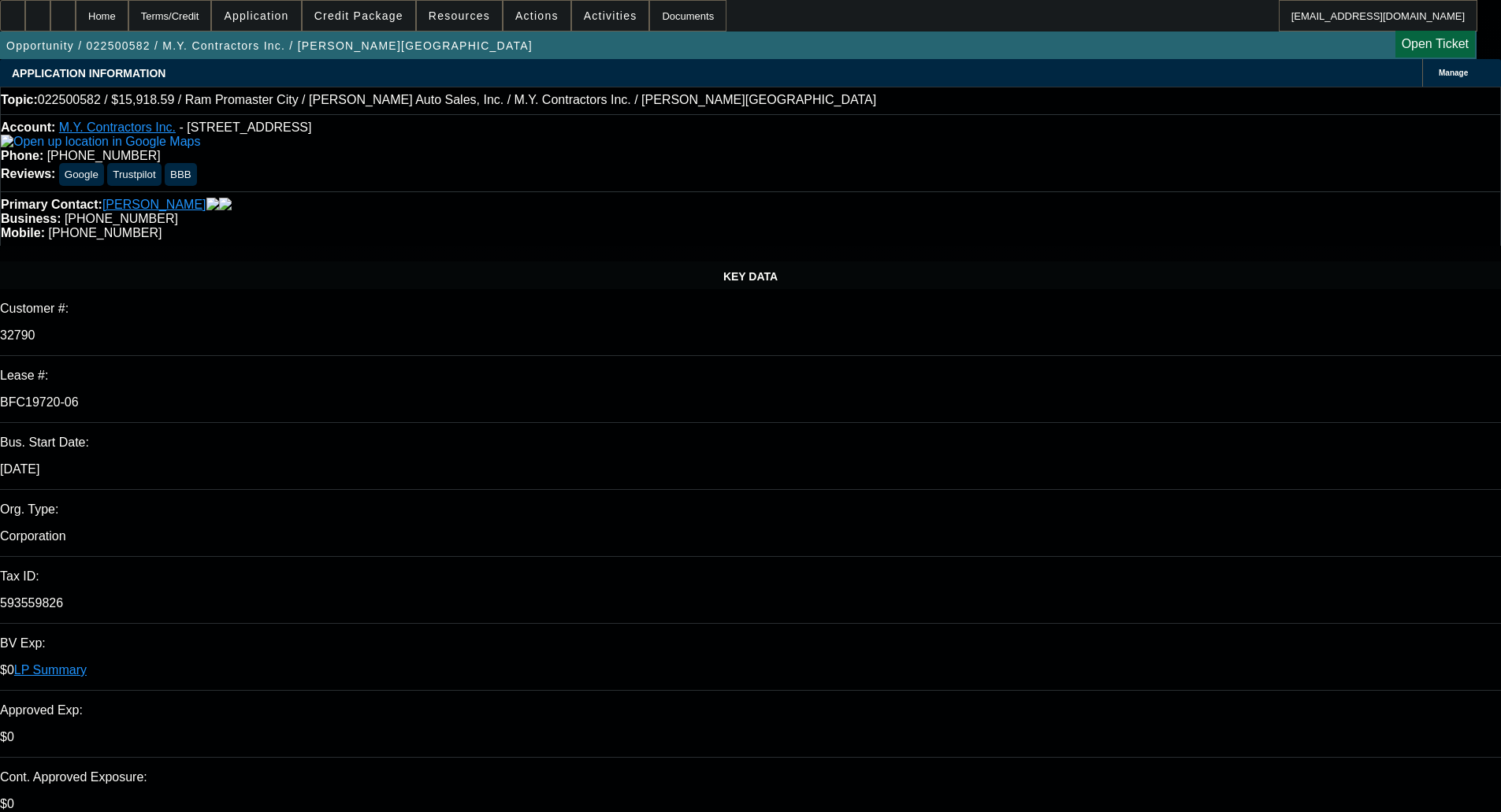
select select "0"
select select "6"
select select "0"
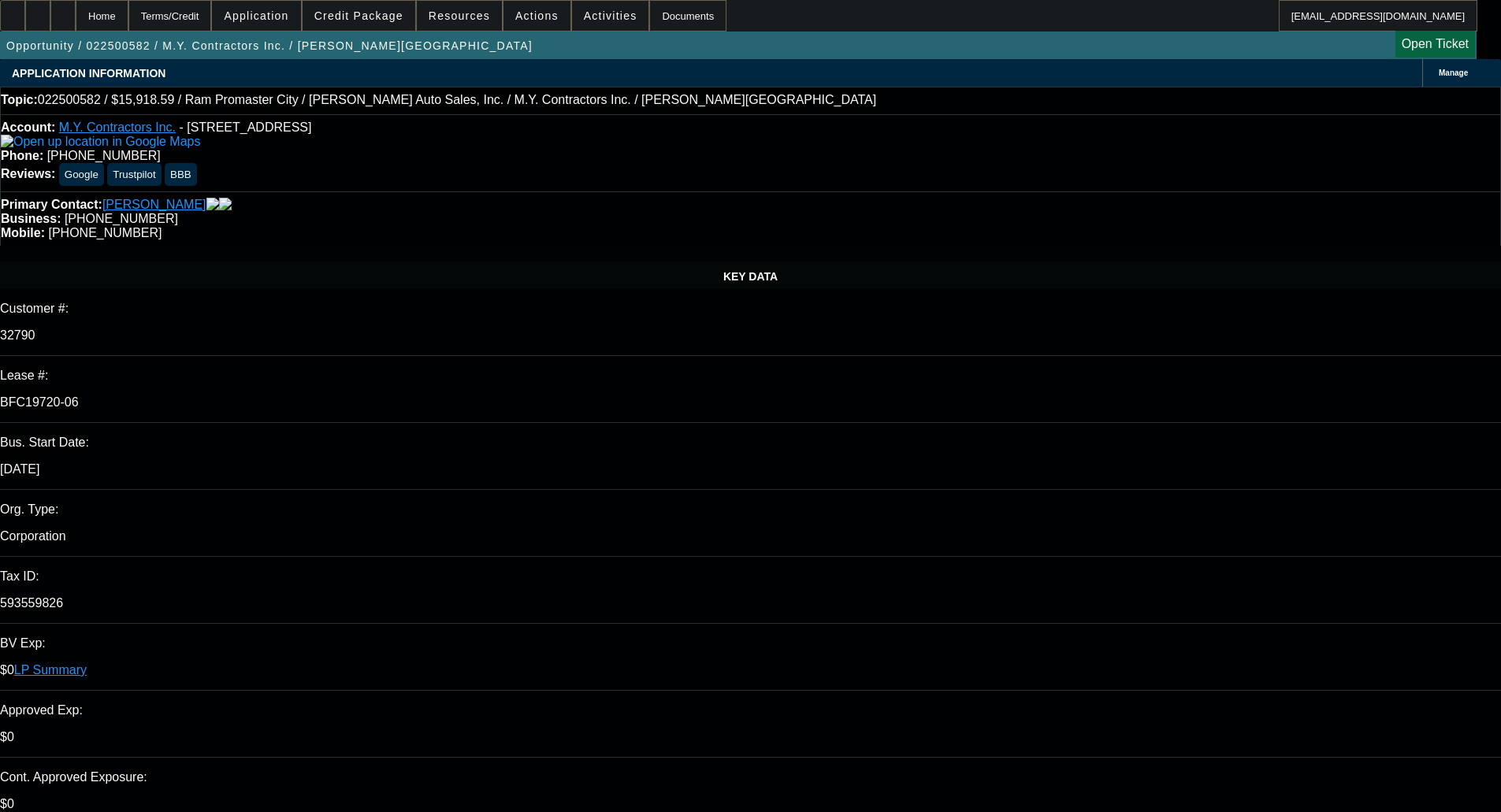
select select "0"
select select "6"
select select "0"
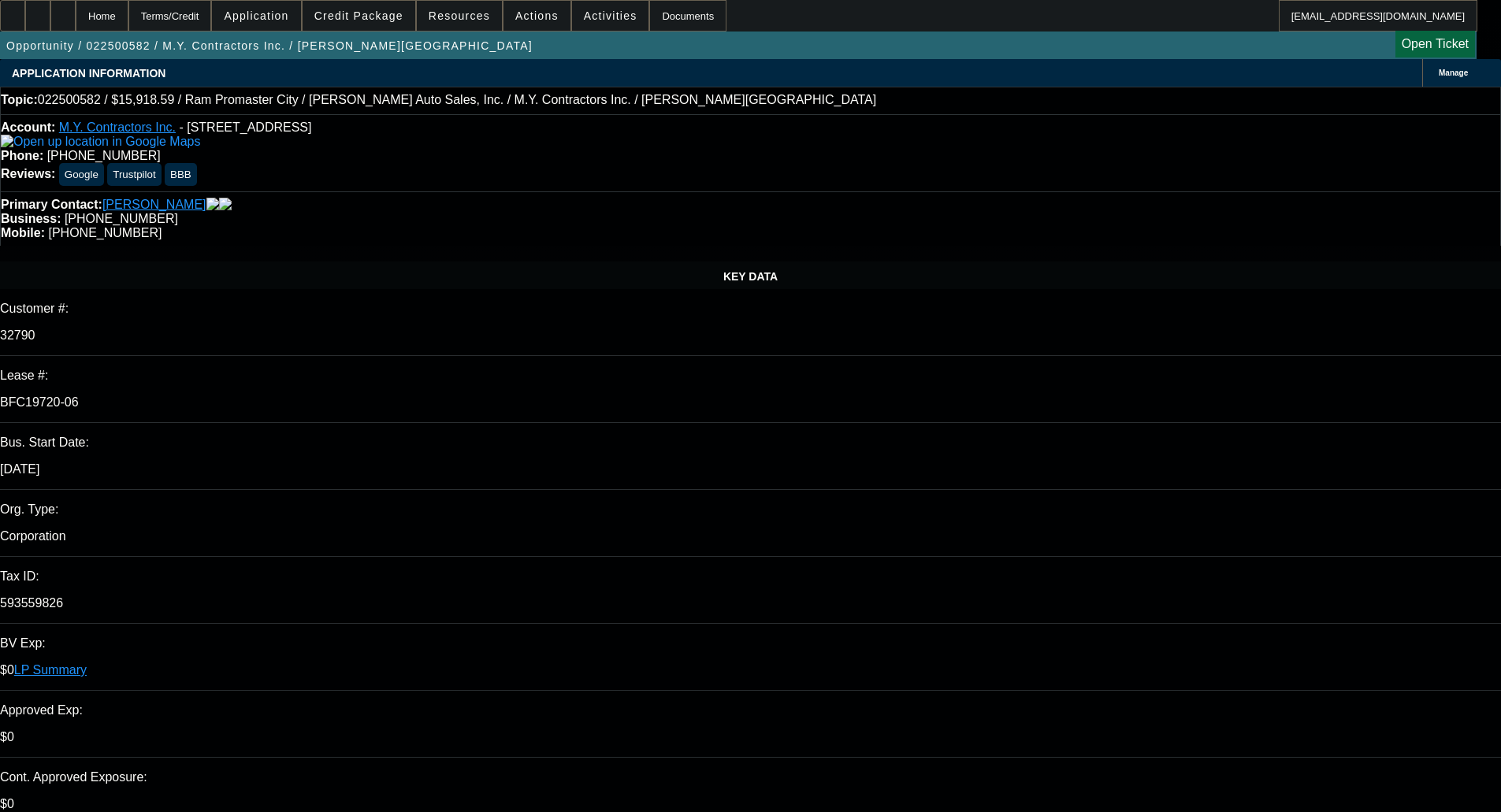
select select "0"
select select "6"
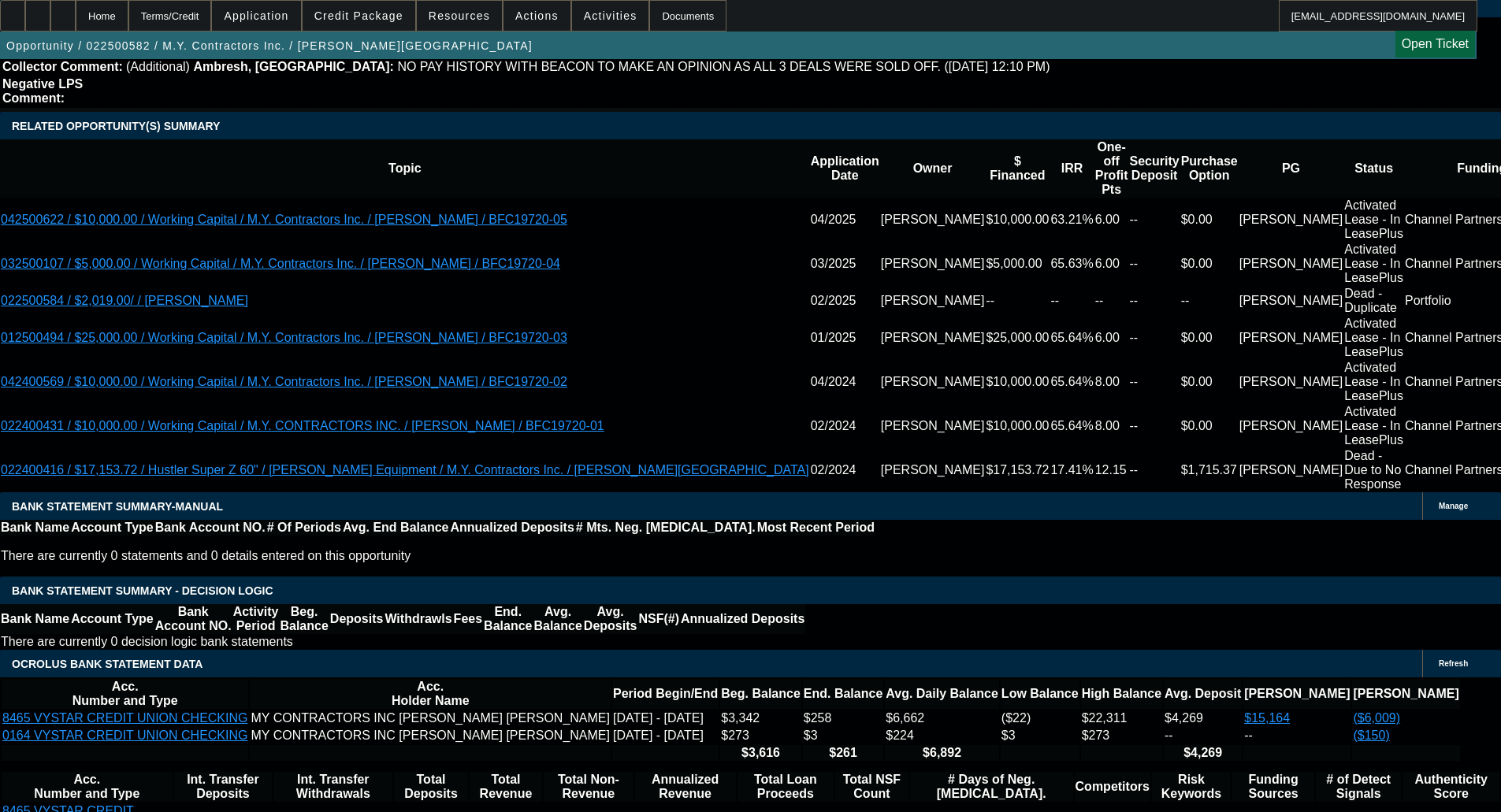
scroll to position [2889, 0]
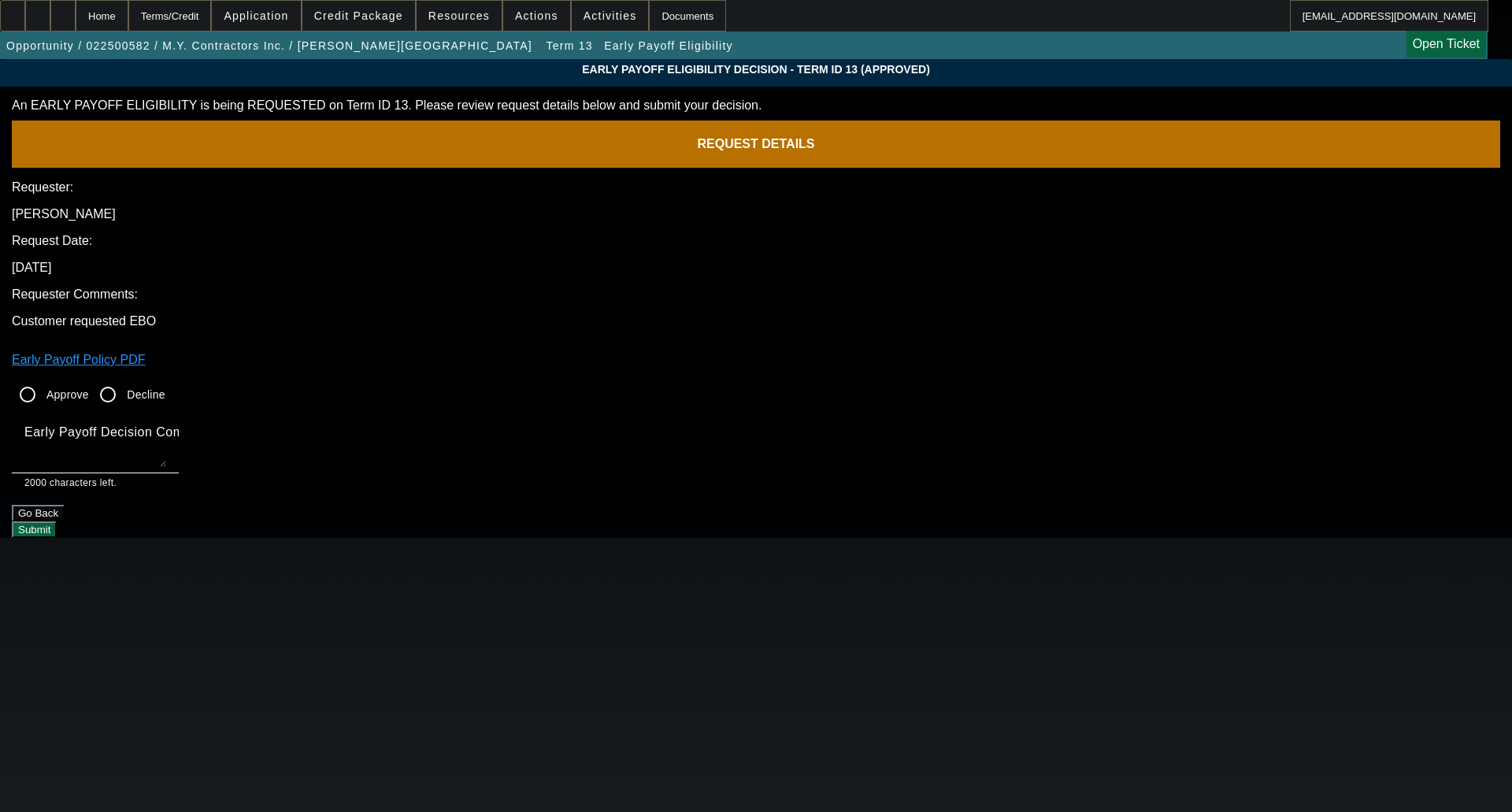
click at [43, 378] on input "Approve" at bounding box center [27, 394] width 32 height 32
radio input "true"
click at [166, 410] on div "Early Payoff Decision Comment" at bounding box center [95, 442] width 142 height 63
type textarea "OKAY FOR SERVICED EBO"
click at [57, 521] on button "Submit" at bounding box center [34, 529] width 45 height 16
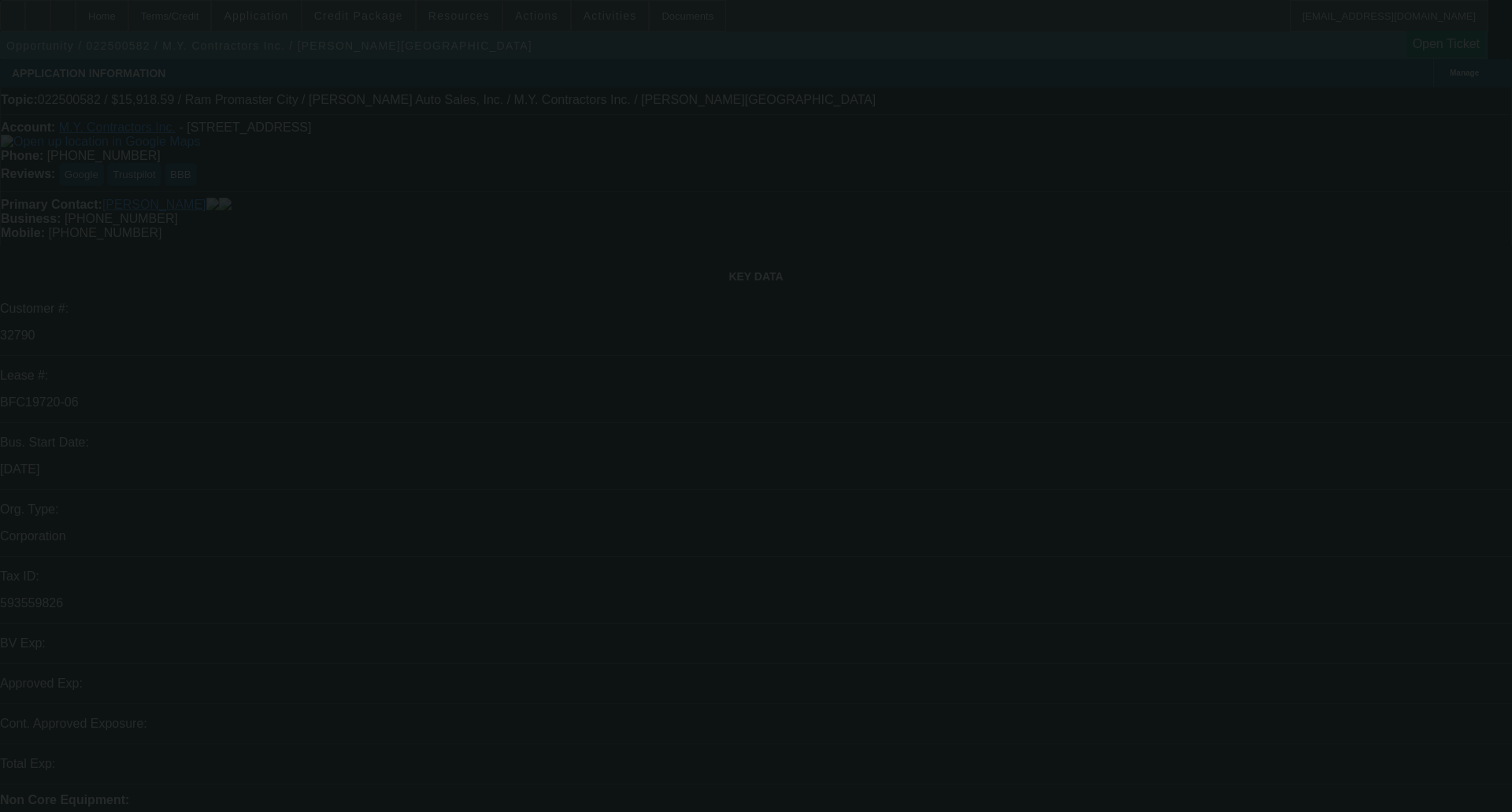
select select "0"
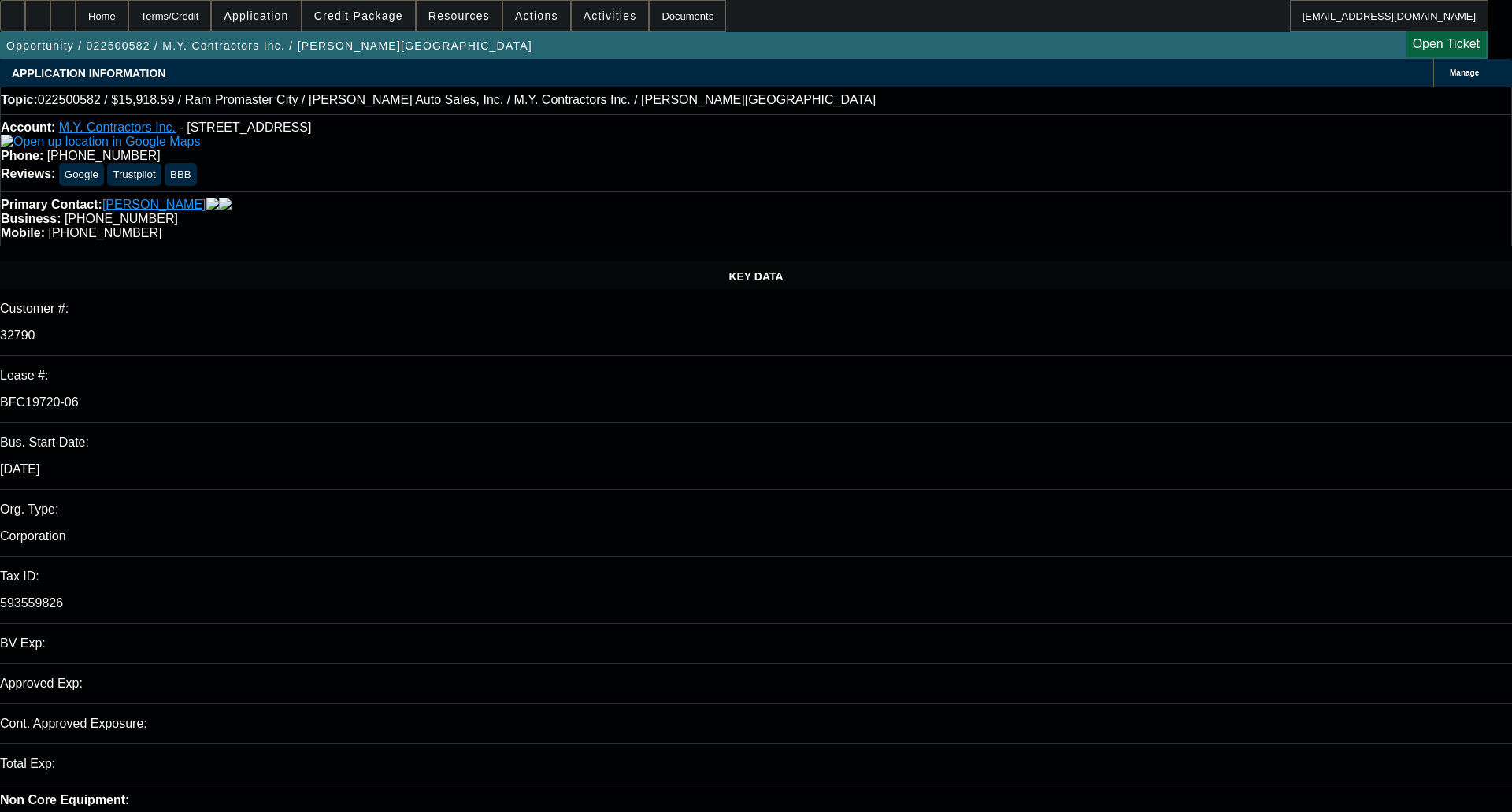
select select "0"
select select "3"
select select "0"
select select "6"
select select "0"
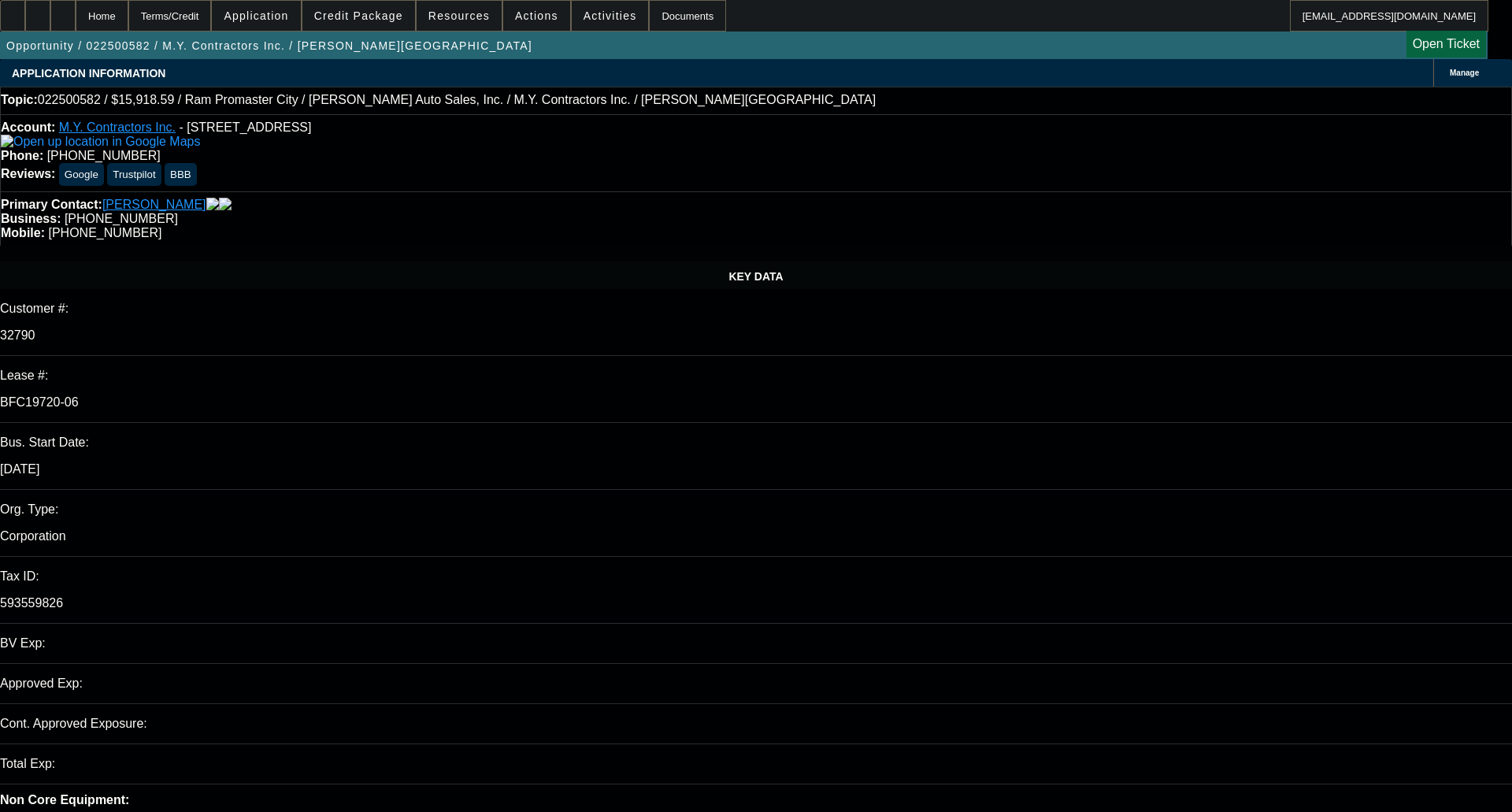
select select "0"
select select "6"
select select "0"
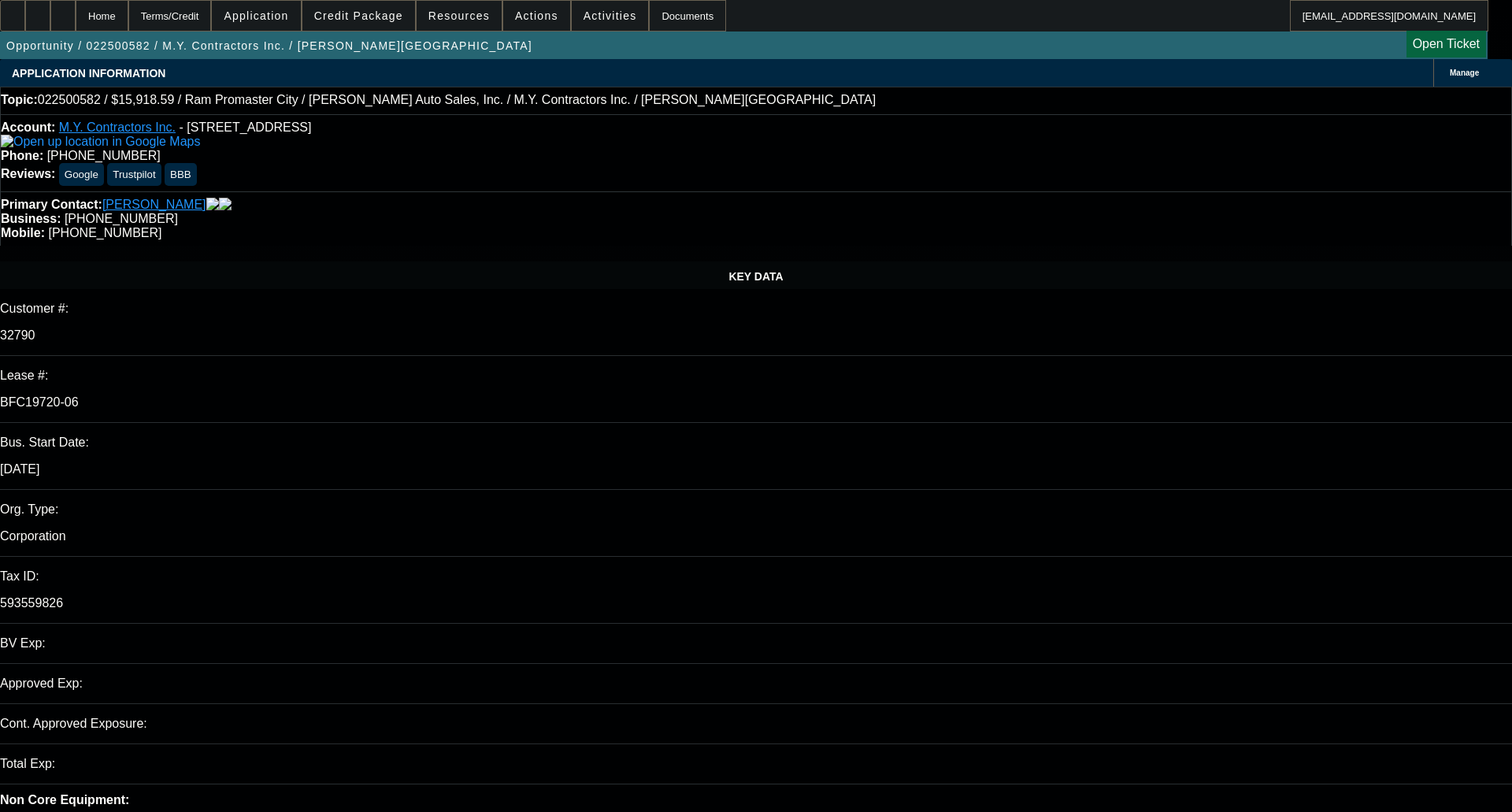
select select "0"
select select "6"
select select "0"
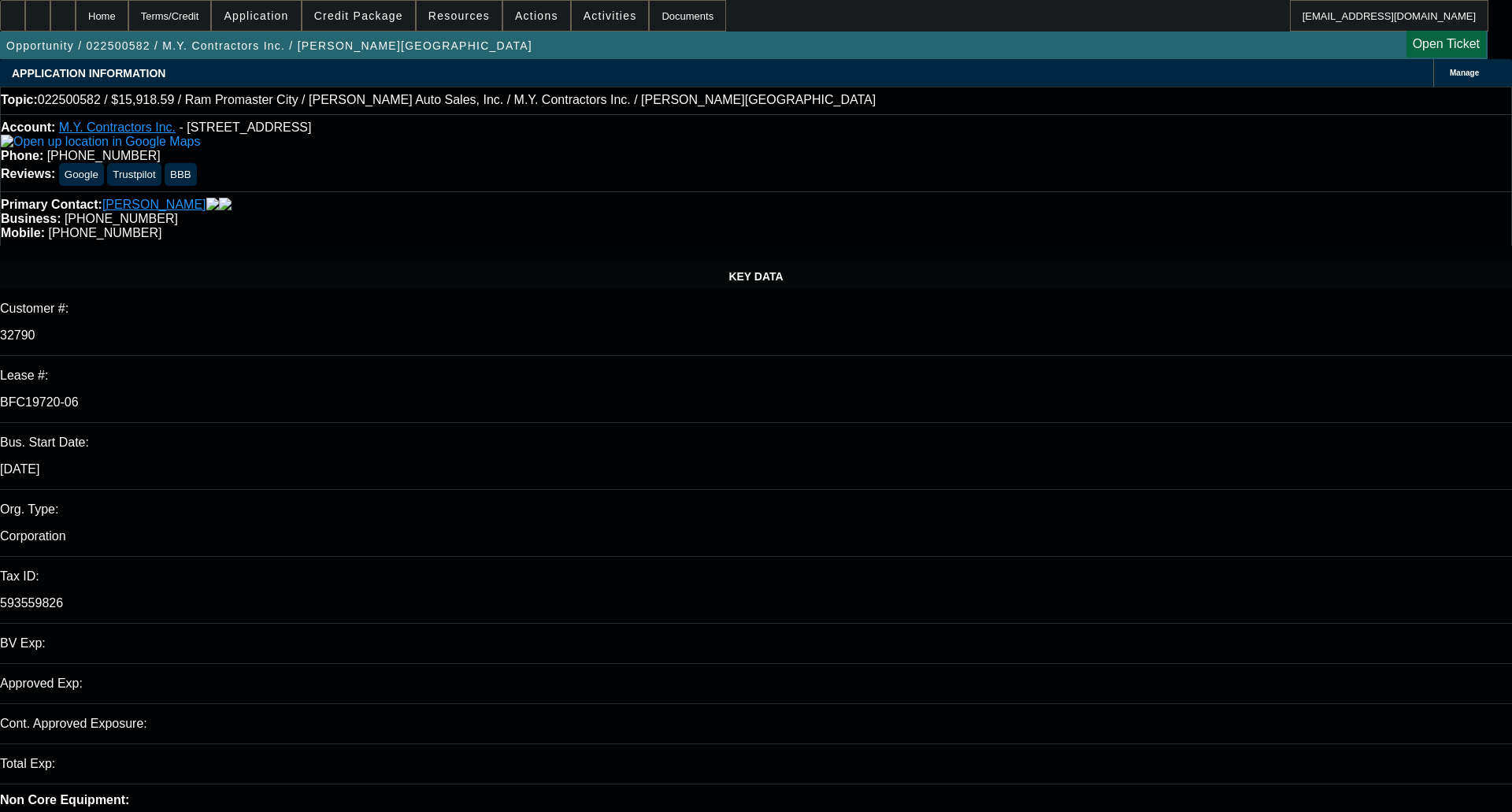
select select "6"
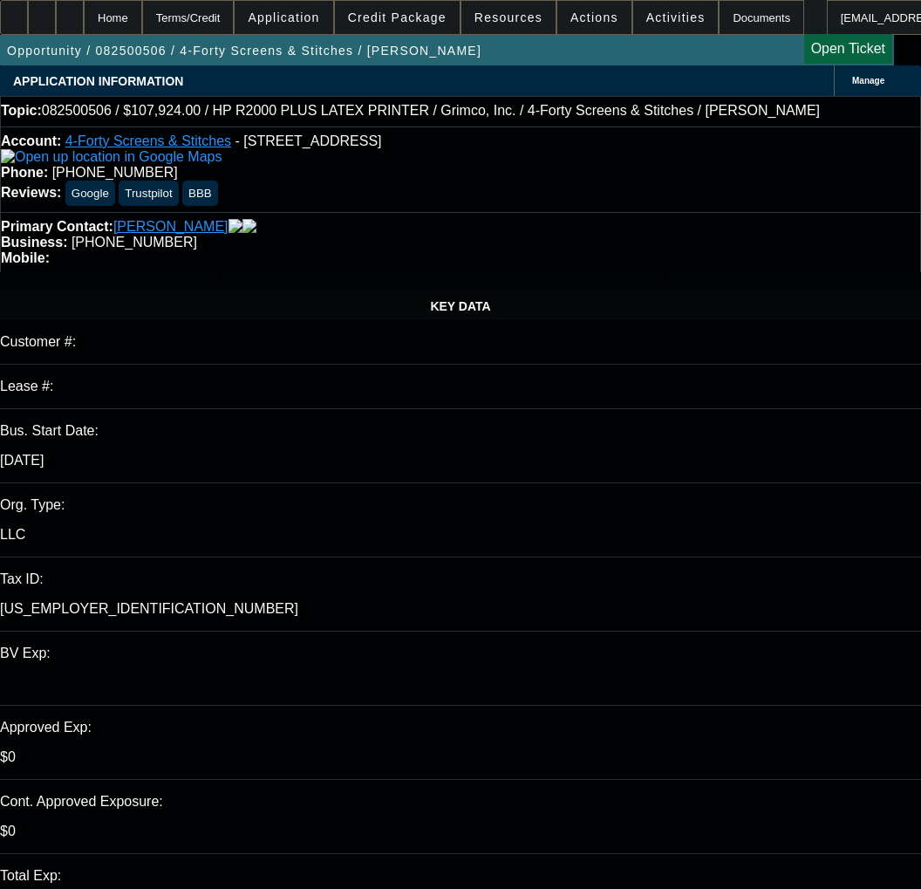
select select "0"
select select "0.1"
select select "4"
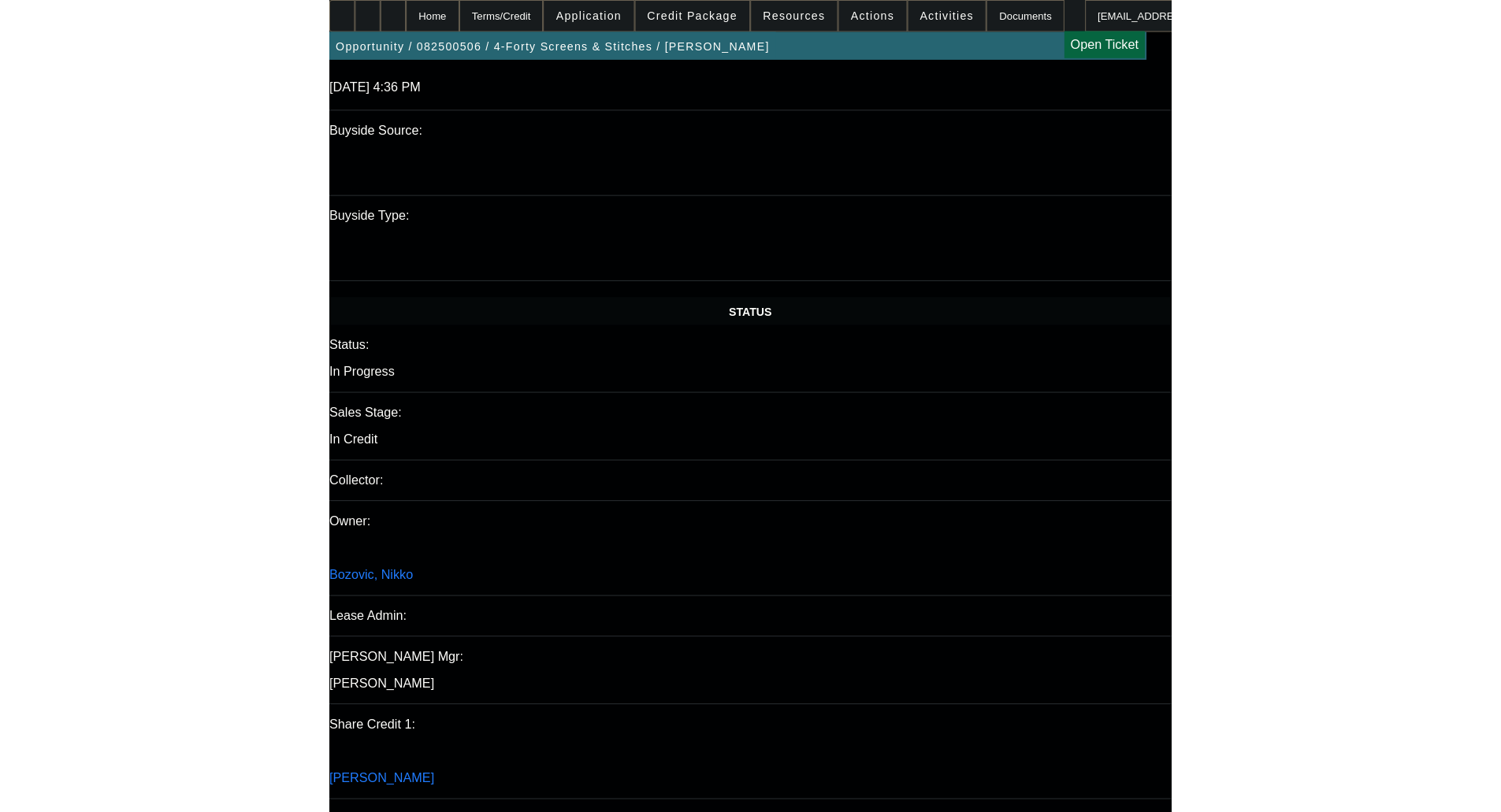
scroll to position [1497, 0]
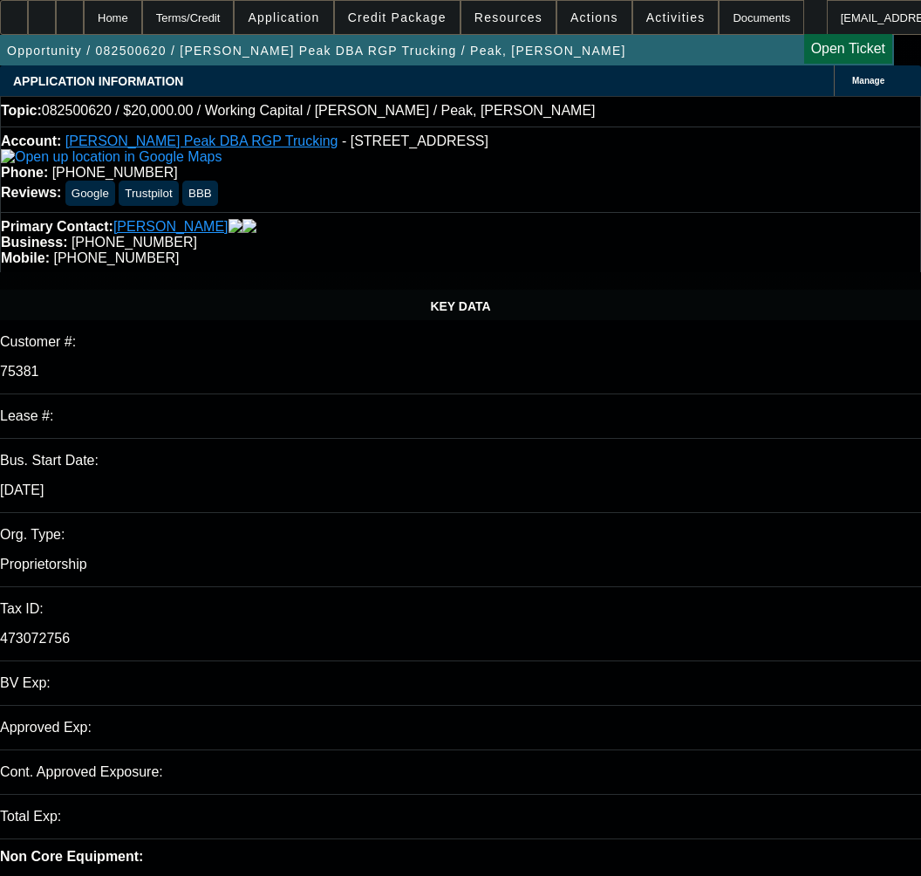
select select "0"
select select "2"
select select "0.1"
select select "4"
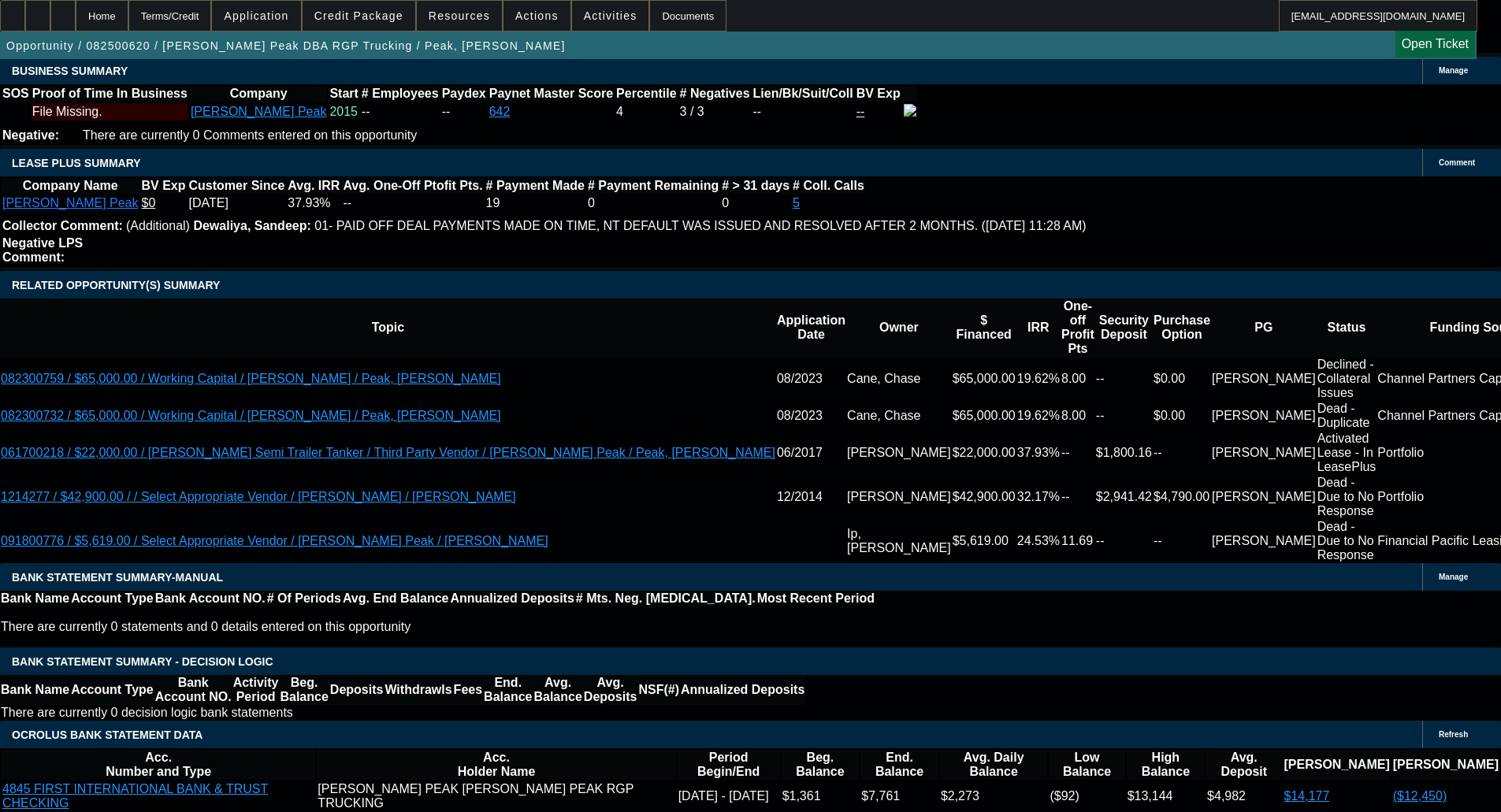
scroll to position [2863, 0]
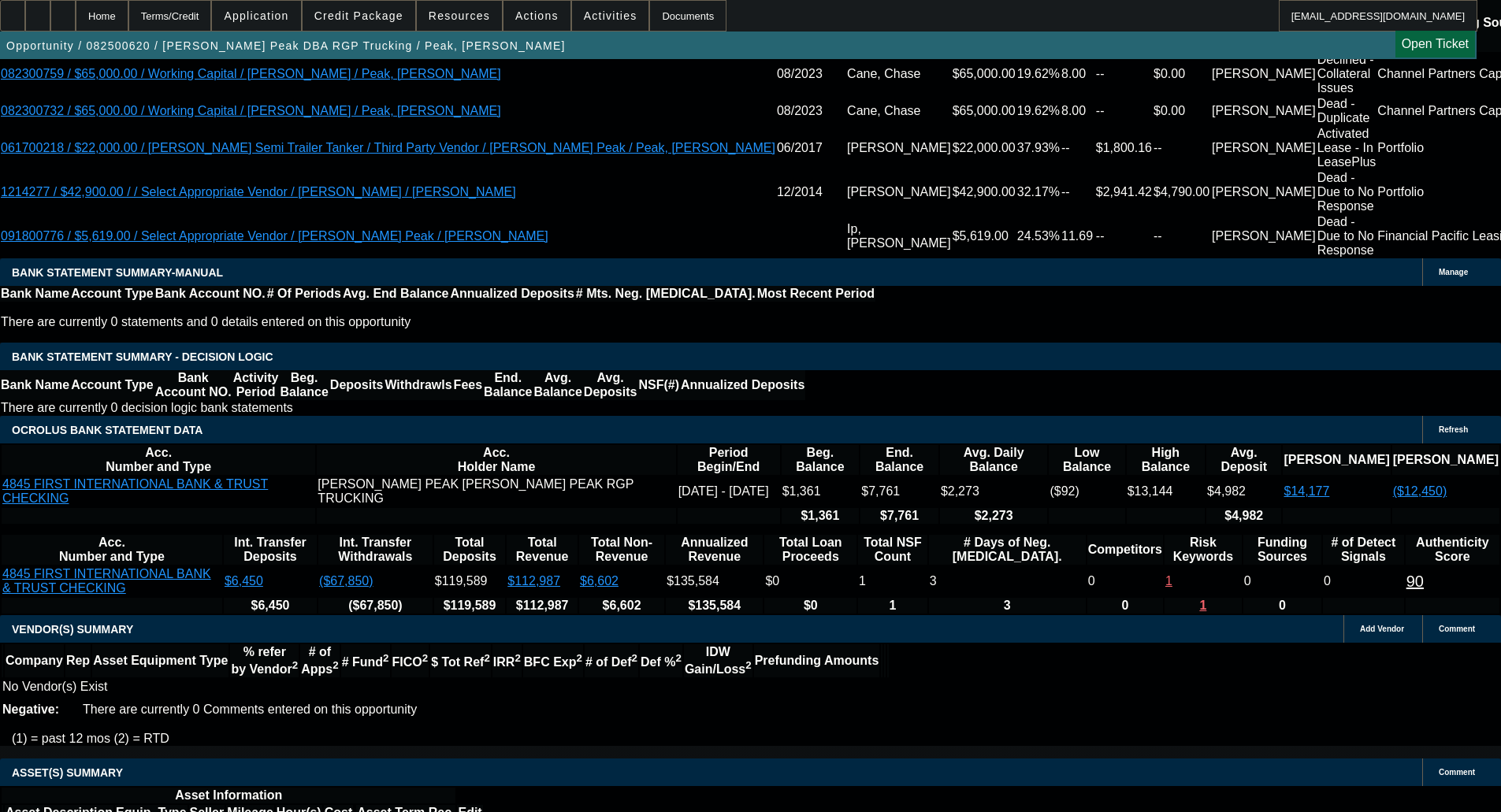
select select "6"
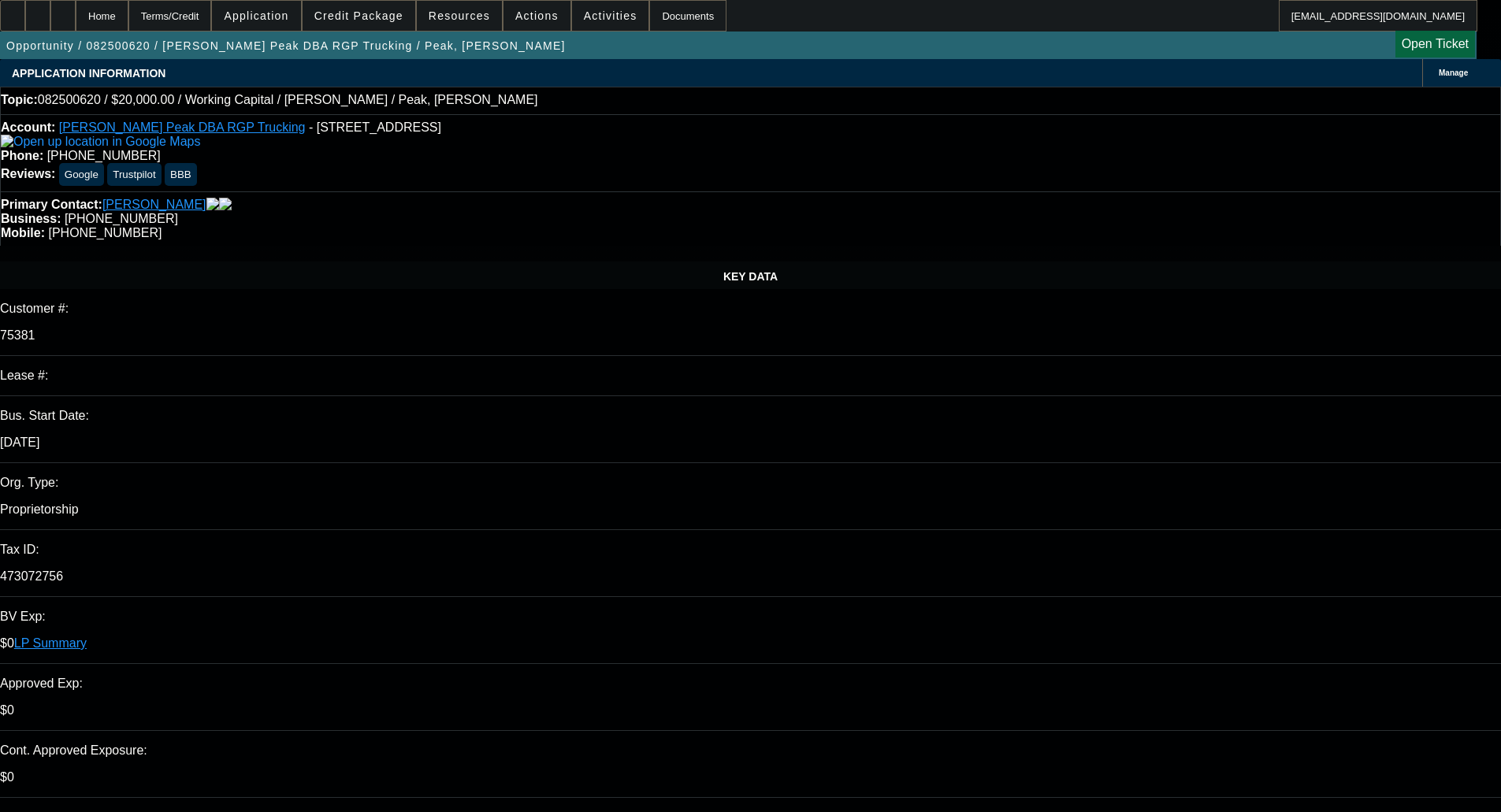
drag, startPoint x: 1203, startPoint y: 249, endPoint x: 1335, endPoint y: 217, distance: 135.8
type textarea "Unfortunately, they don't have enough revenue to qualify for WC."
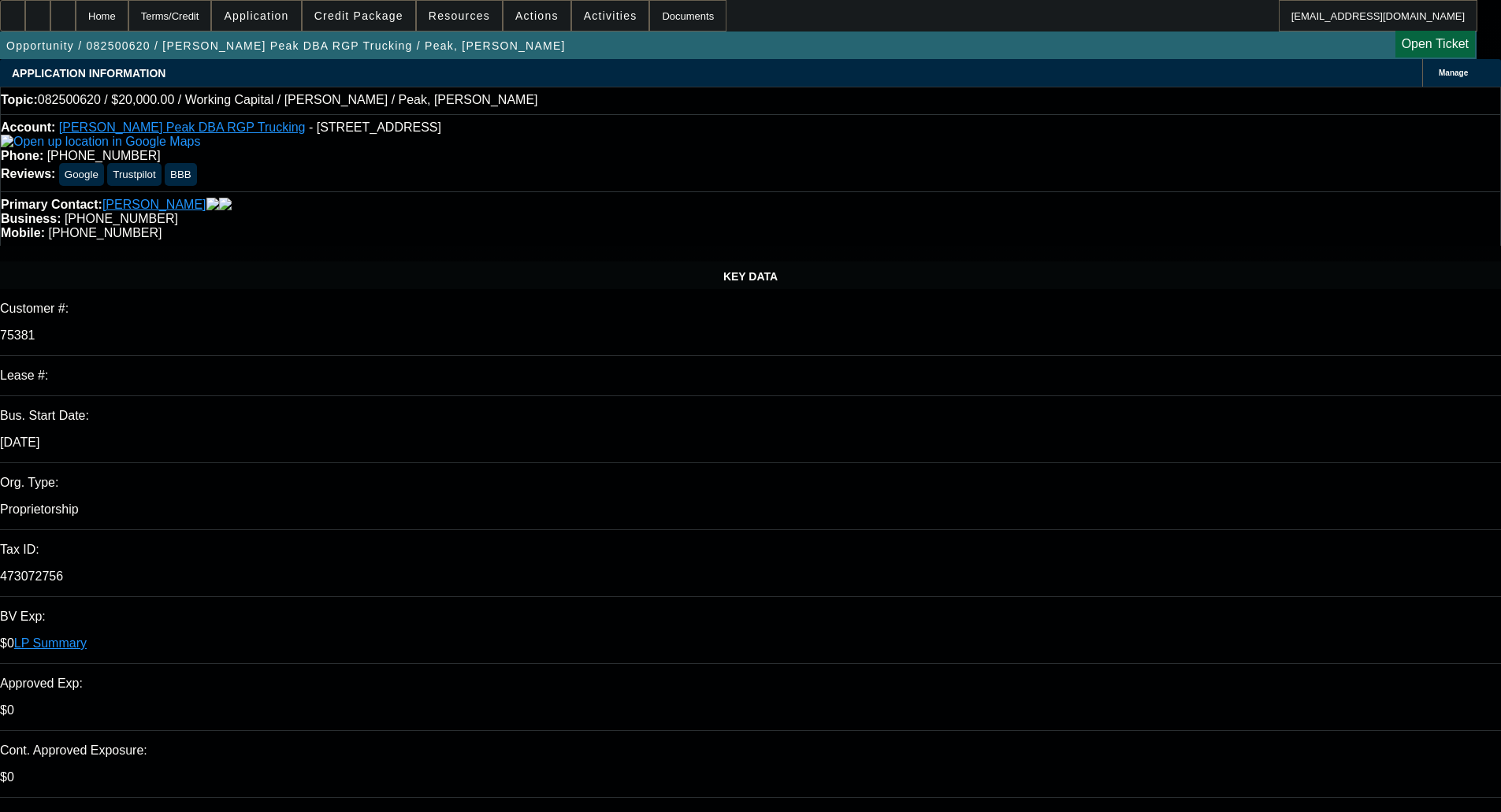
checkbox input "true"
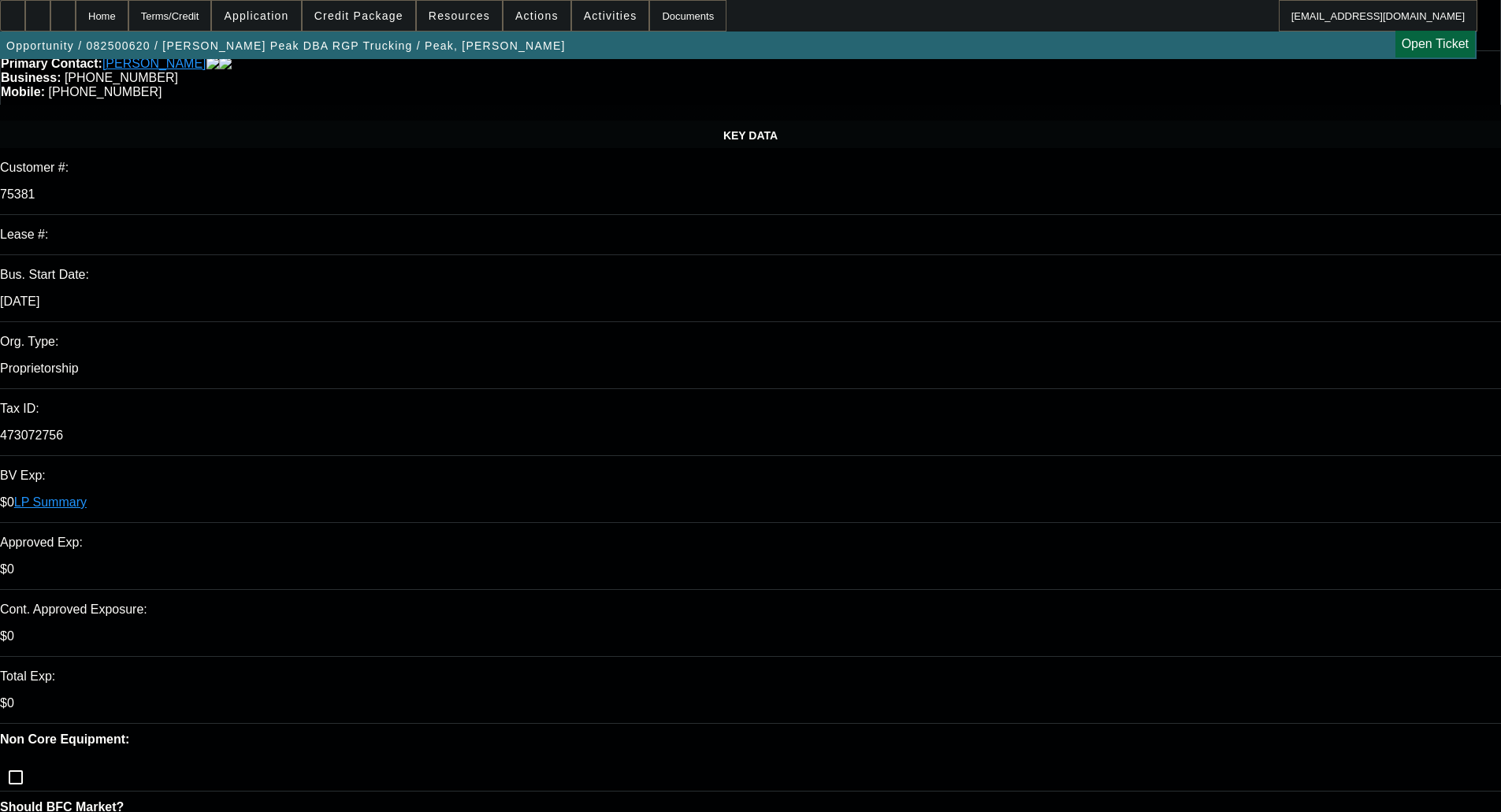
scroll to position [157, 0]
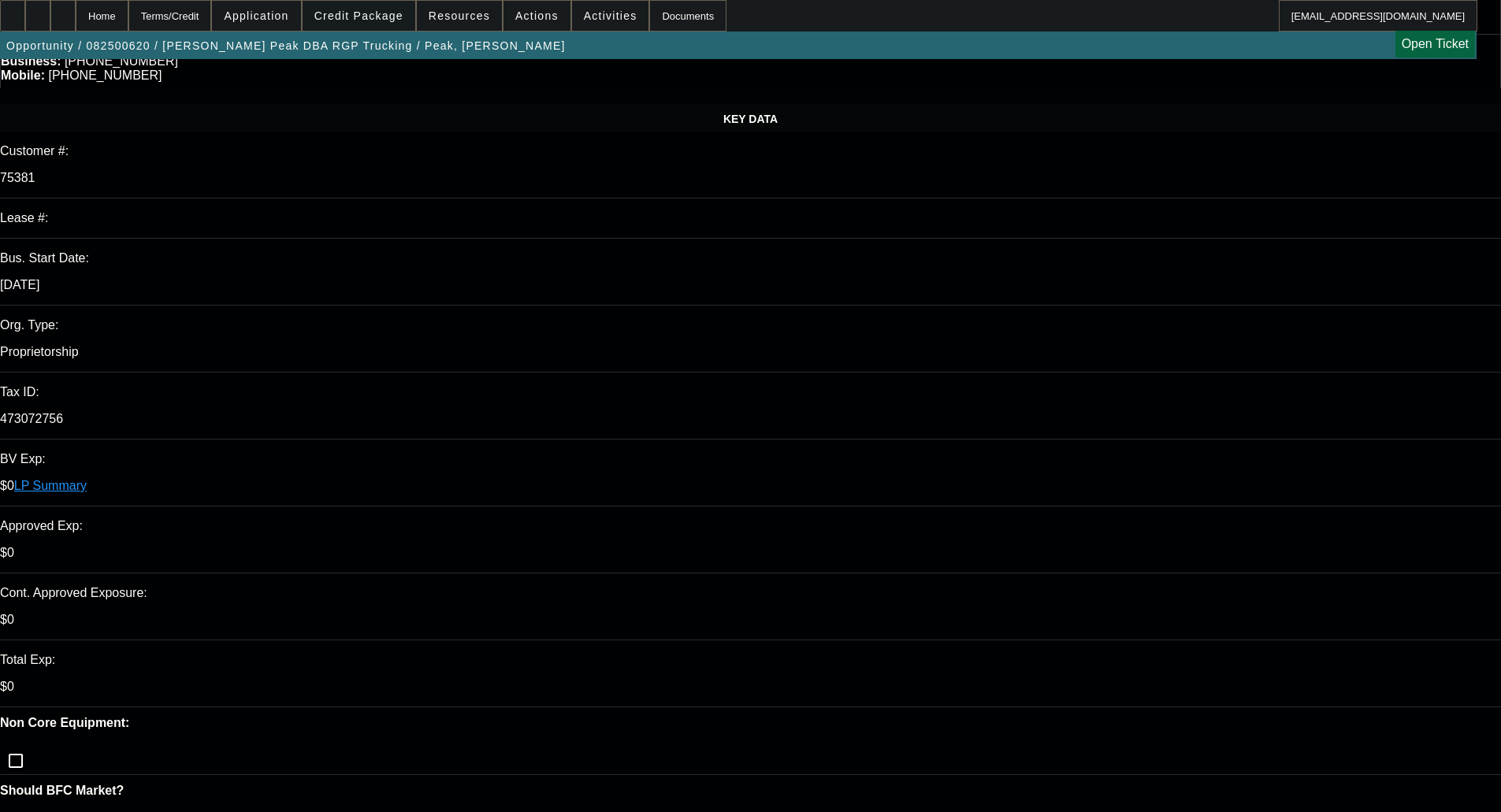
click at [365, 7] on span at bounding box center [359, 16] width 113 height 38
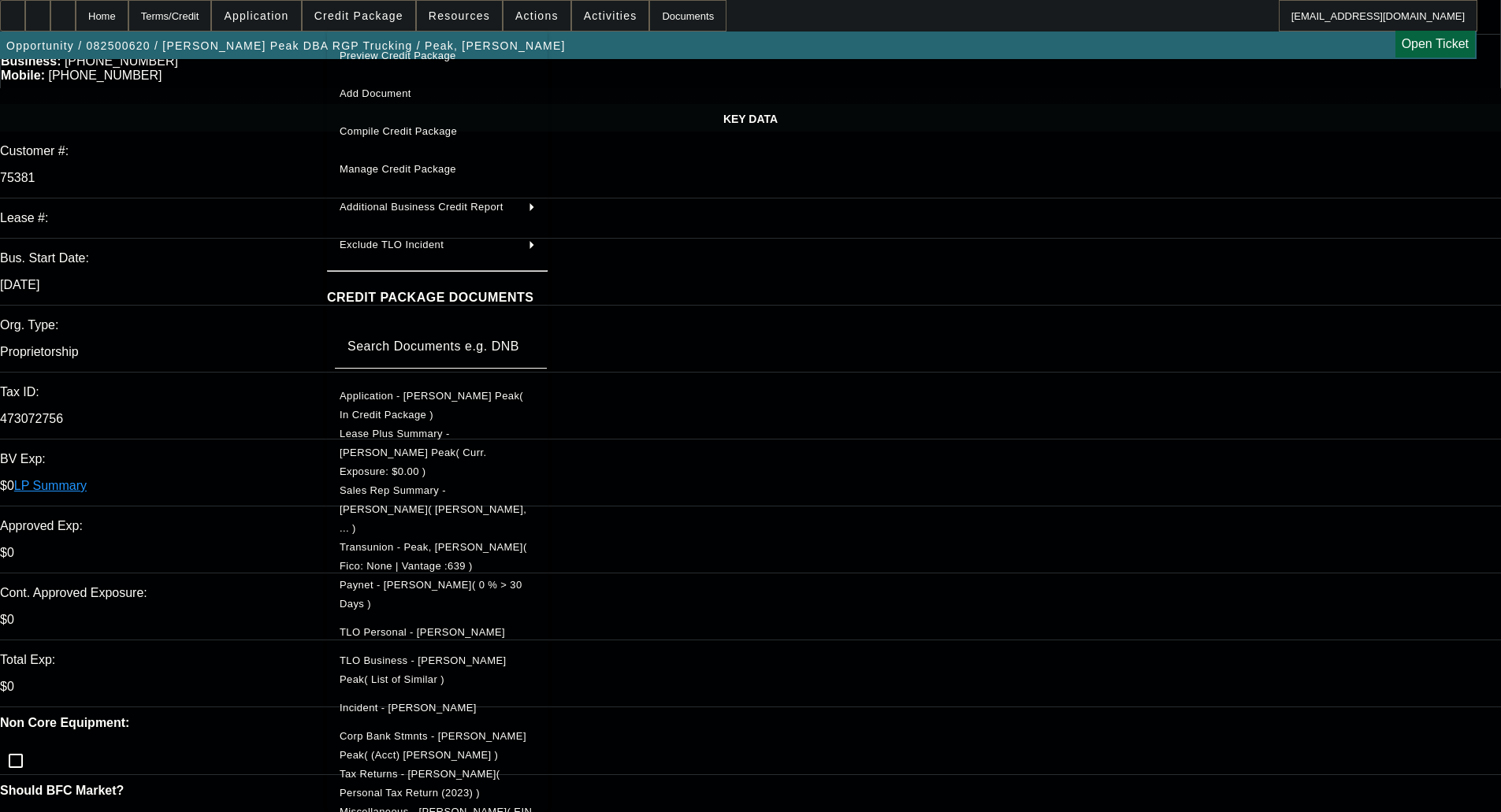
click at [372, 53] on span "Preview Credit Package" at bounding box center [398, 55] width 117 height 12
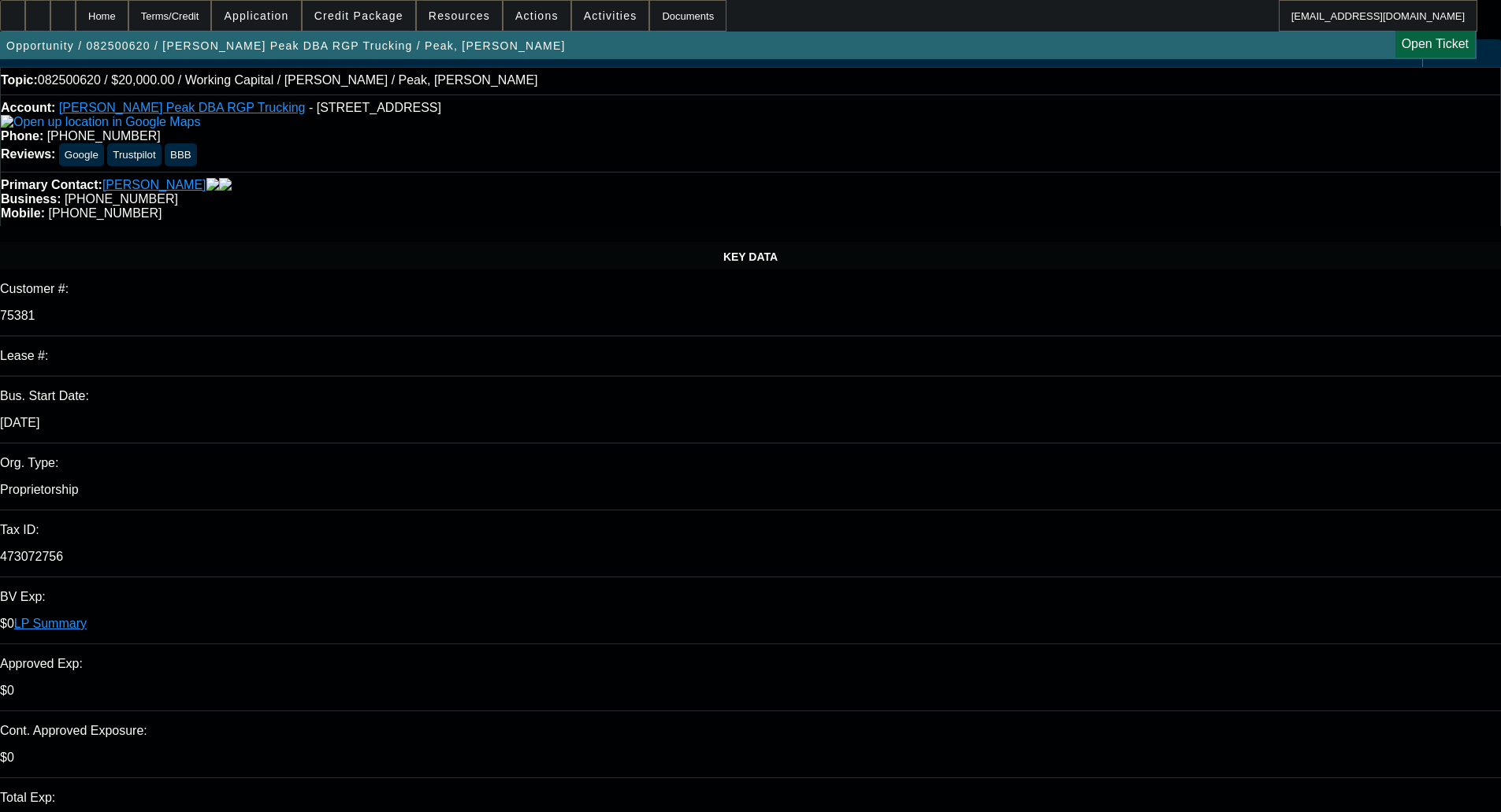
scroll to position [0, 0]
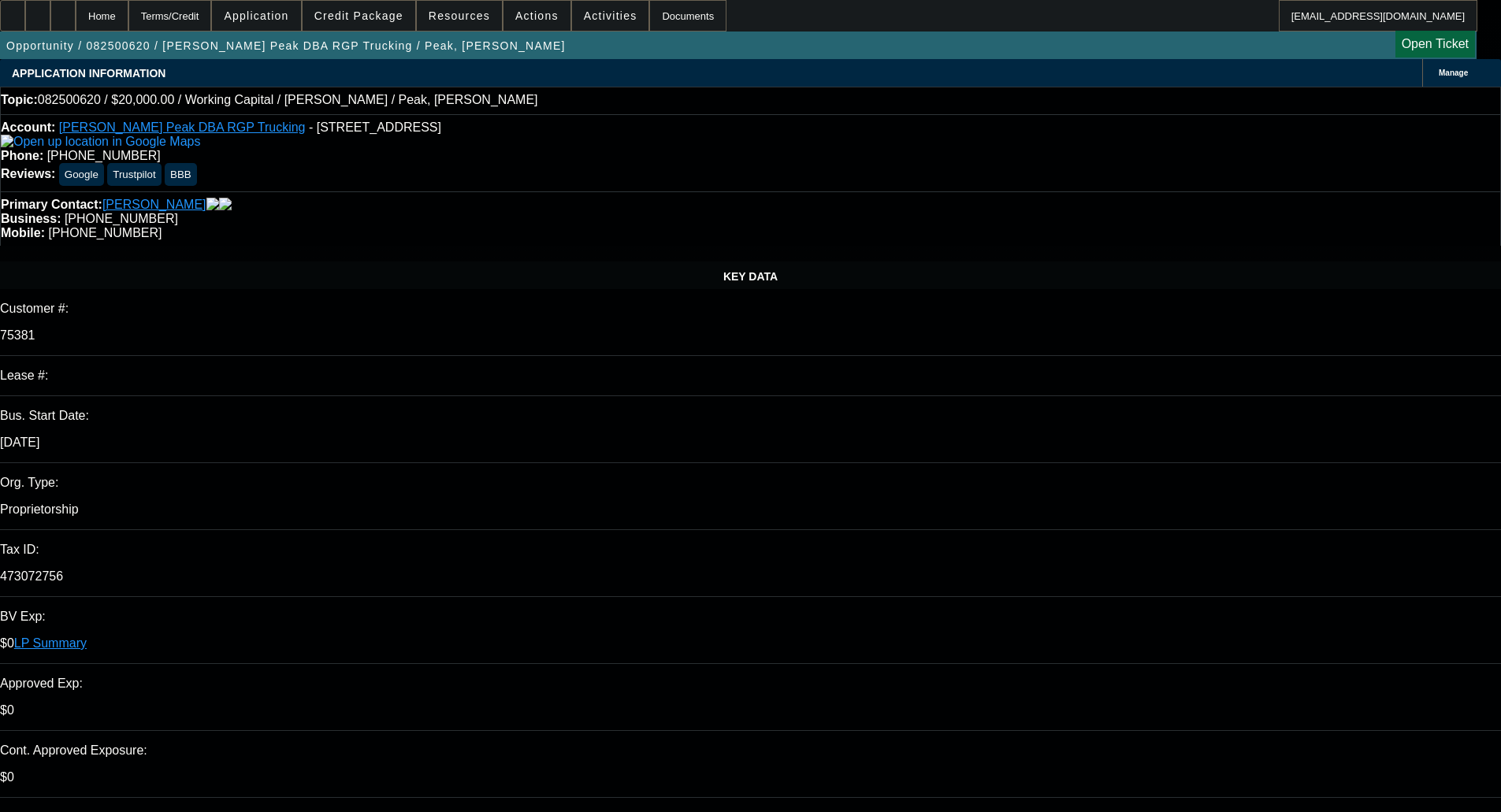
select select "0"
select select "2"
select select "0.1"
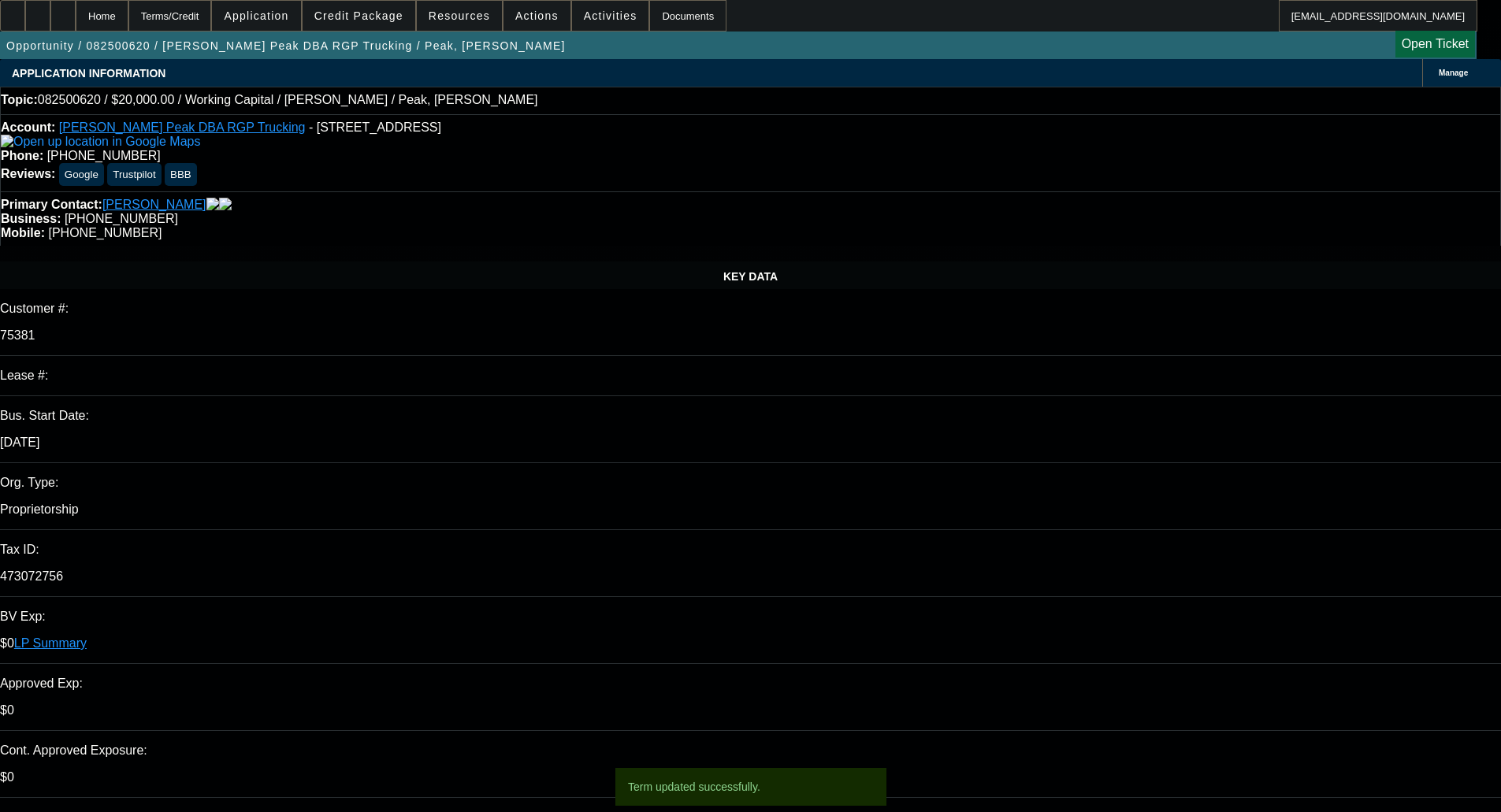
select select "4"
select select "0"
select select "2"
select select "0.1"
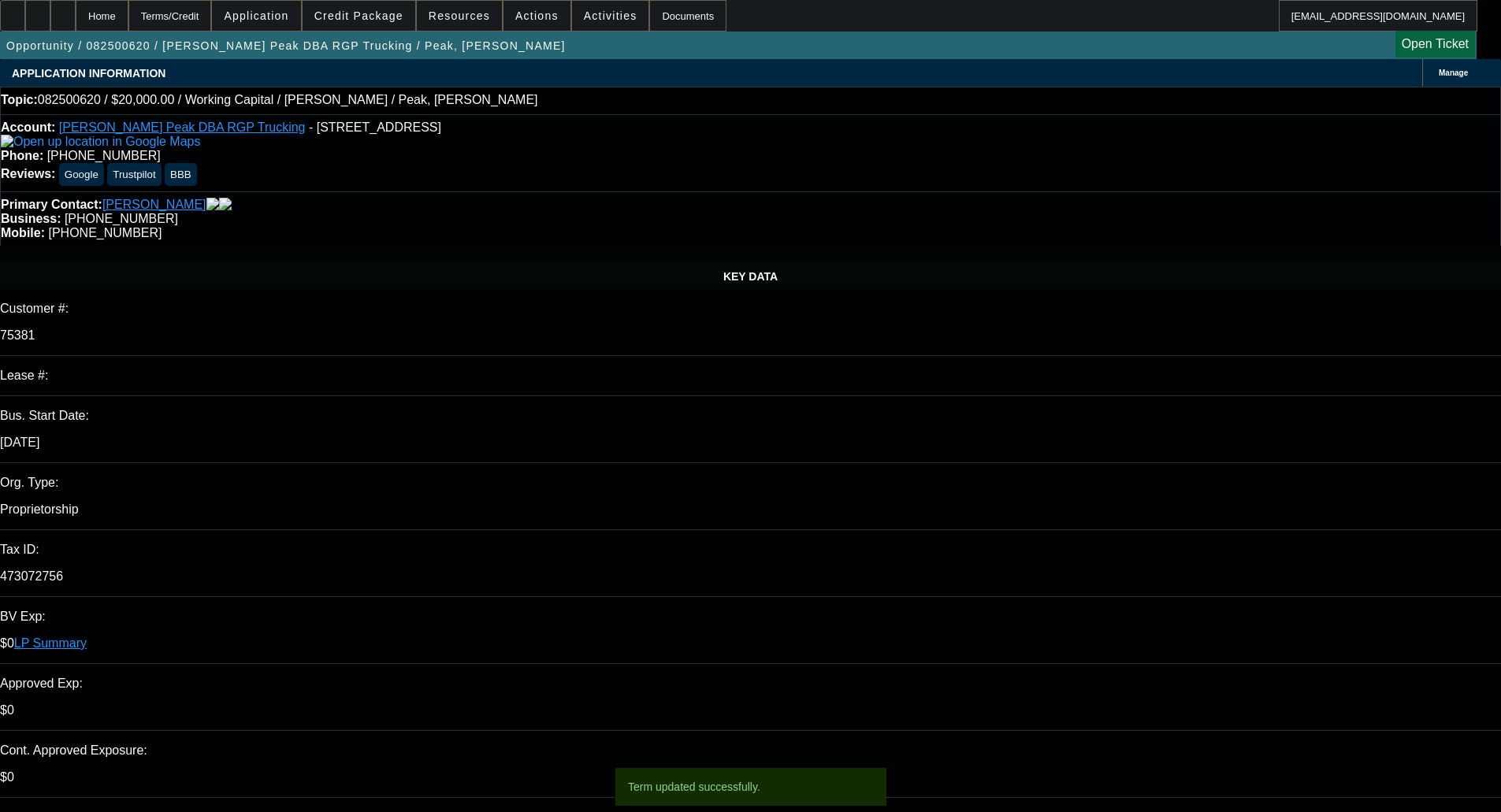
select select "4"
click at [370, 21] on span "Credit Package" at bounding box center [359, 15] width 89 height 13
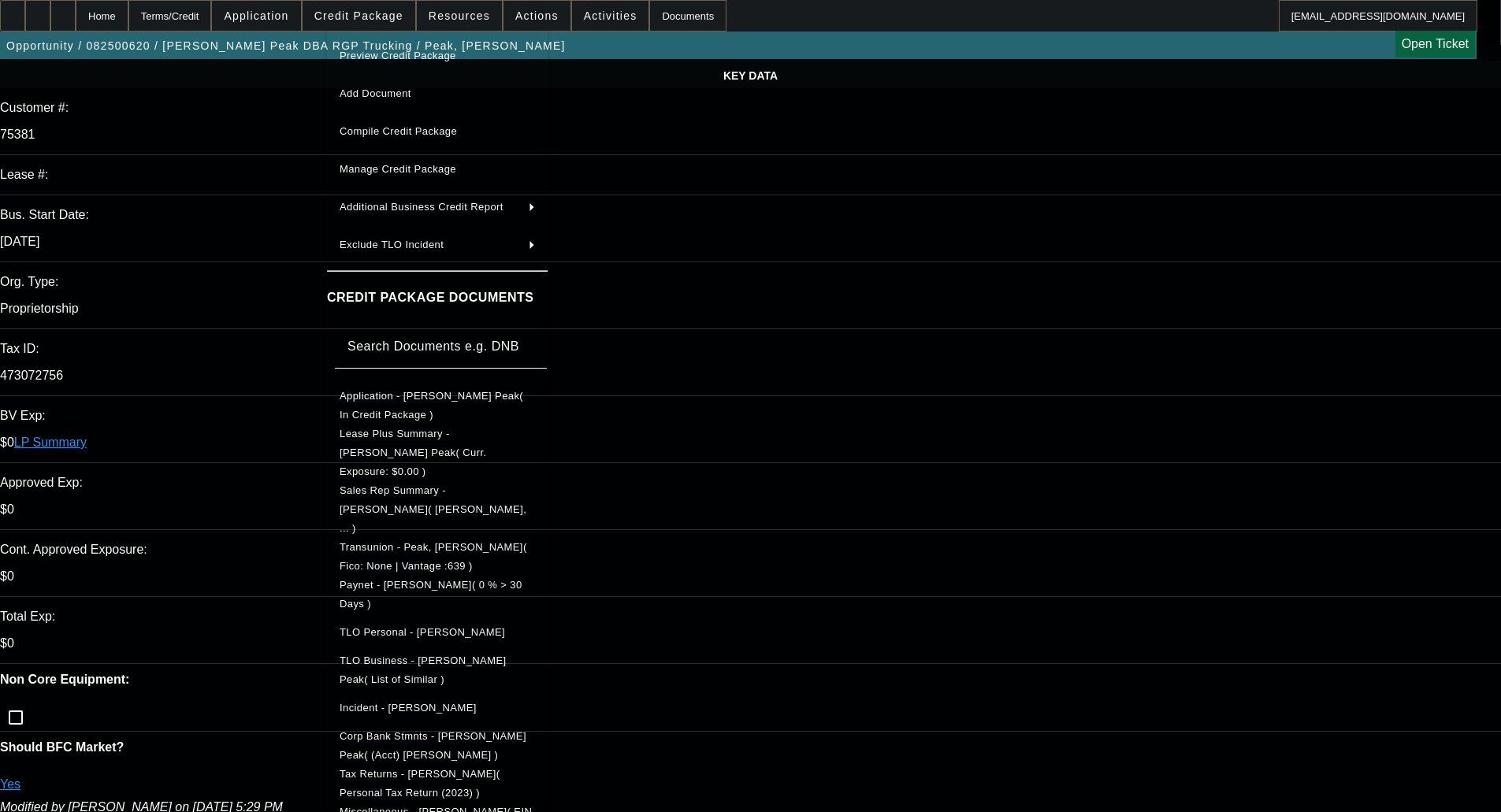
scroll to position [237, 0]
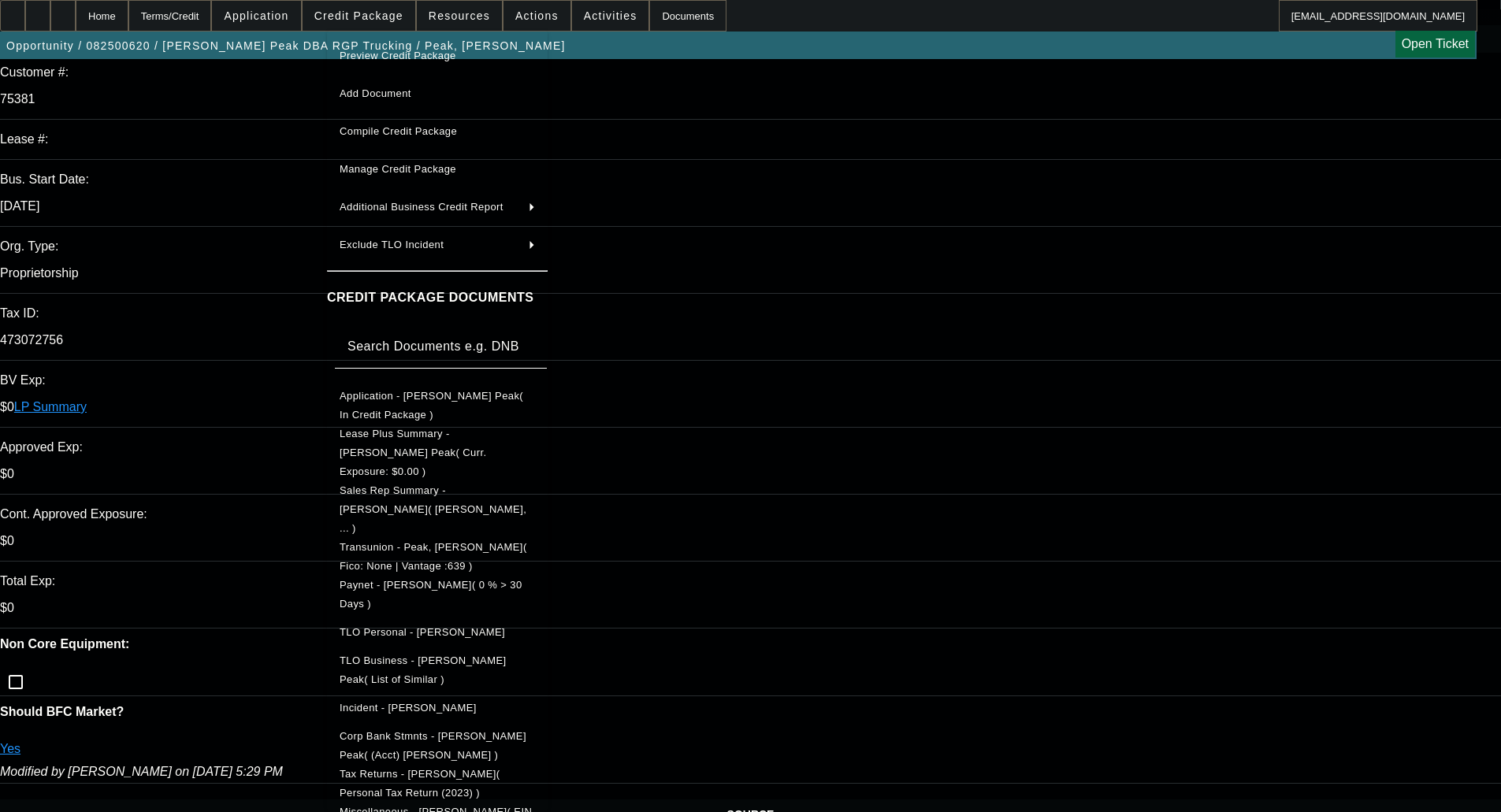
click at [412, 730] on span "Corp Bank Stmnts - Rodney Peak( (Acct) Rodney Peak )" at bounding box center [433, 745] width 187 height 31
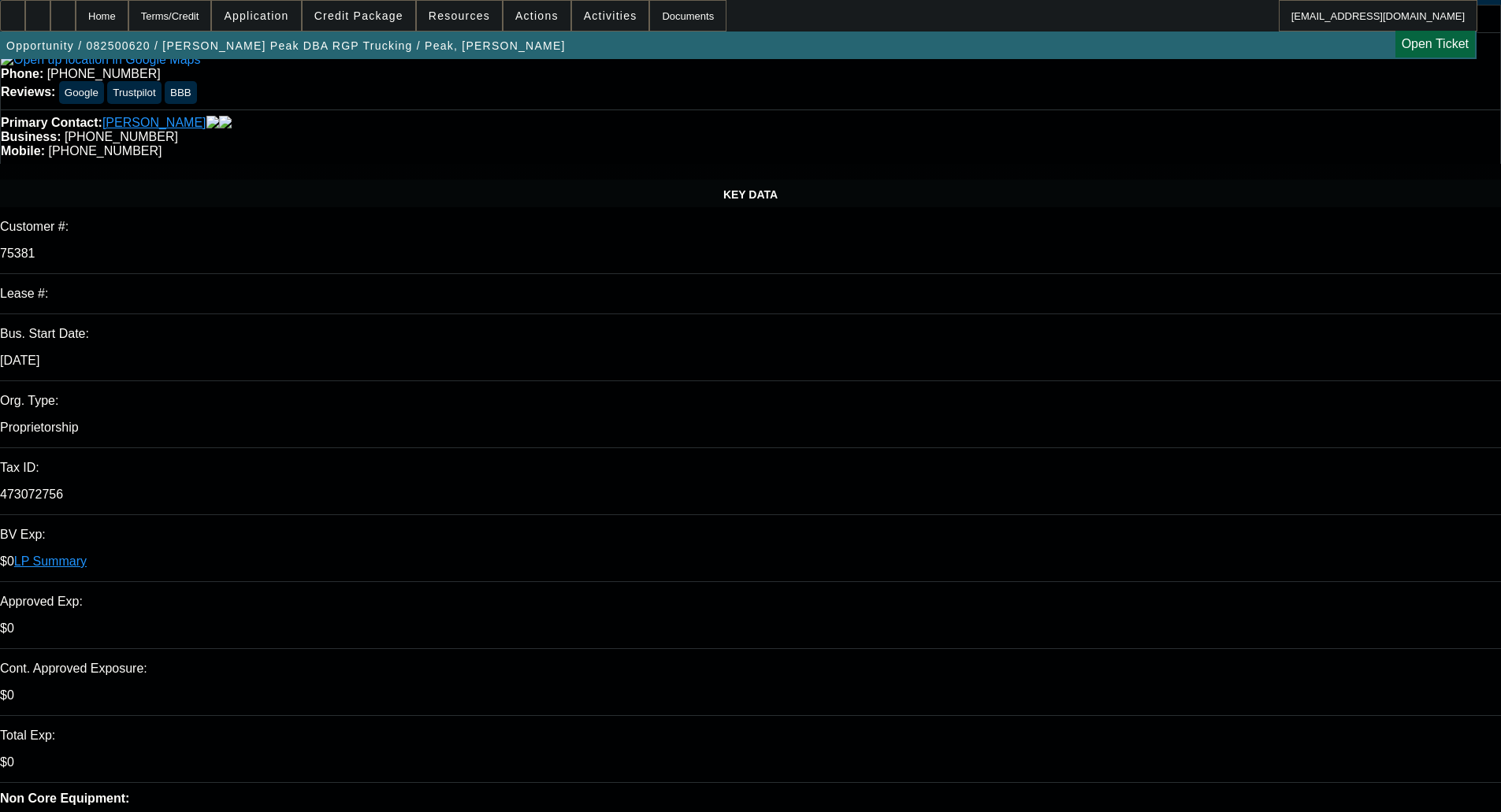
scroll to position [0, 0]
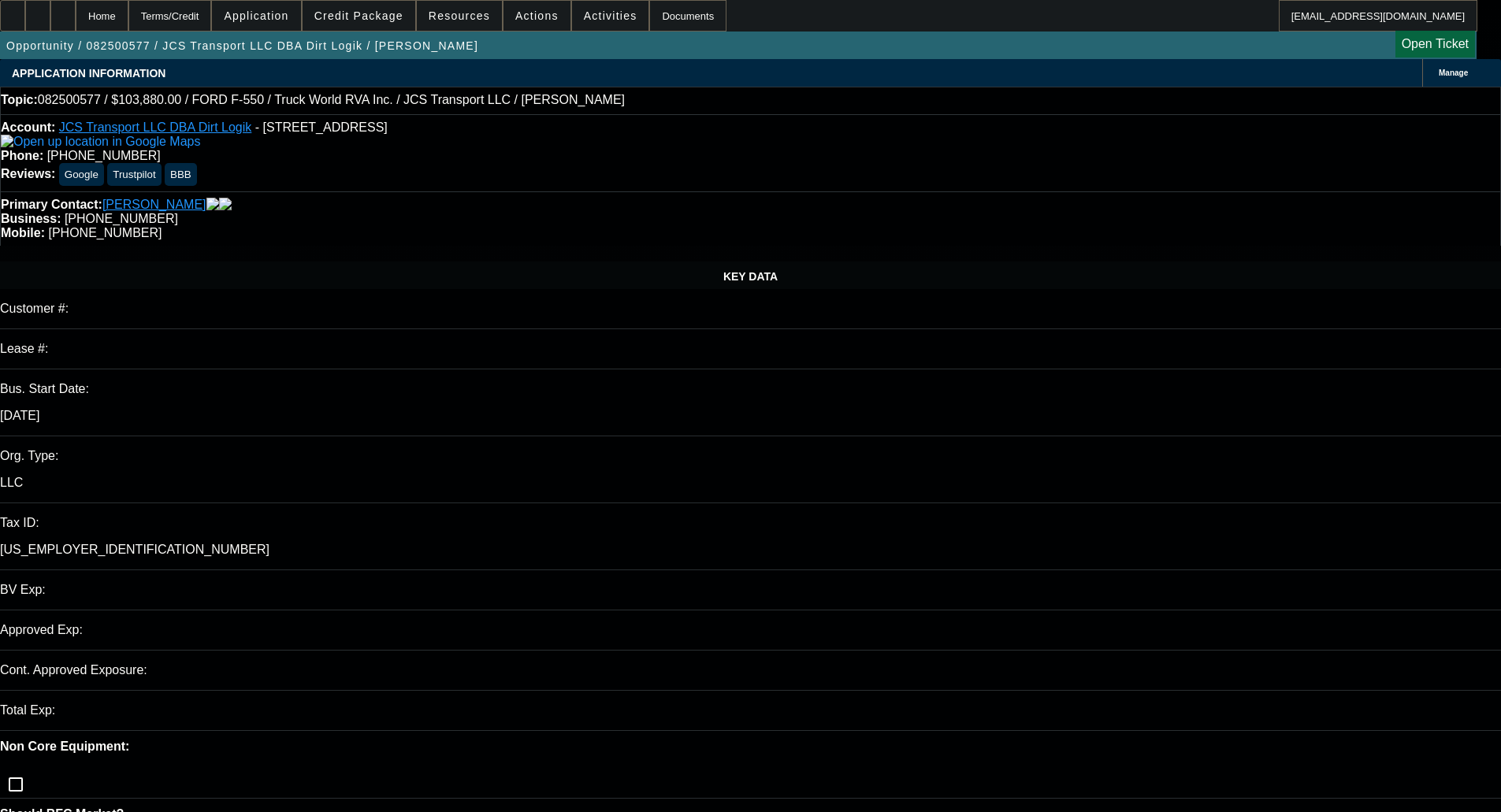
select select "0"
select select "6"
click at [381, 9] on span "Credit Package" at bounding box center [359, 15] width 89 height 13
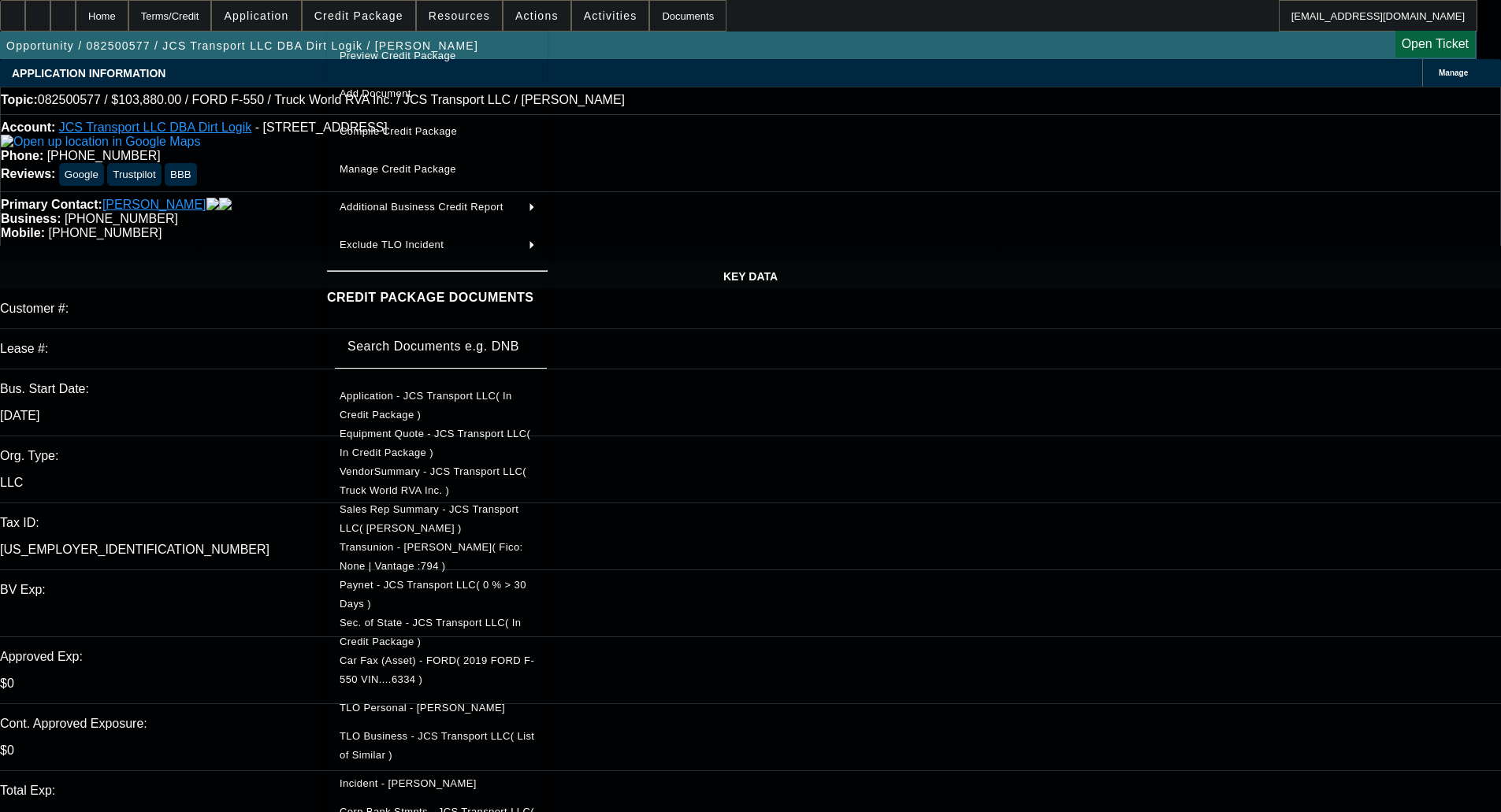
click at [406, 56] on span "Preview Credit Package" at bounding box center [398, 55] width 117 height 12
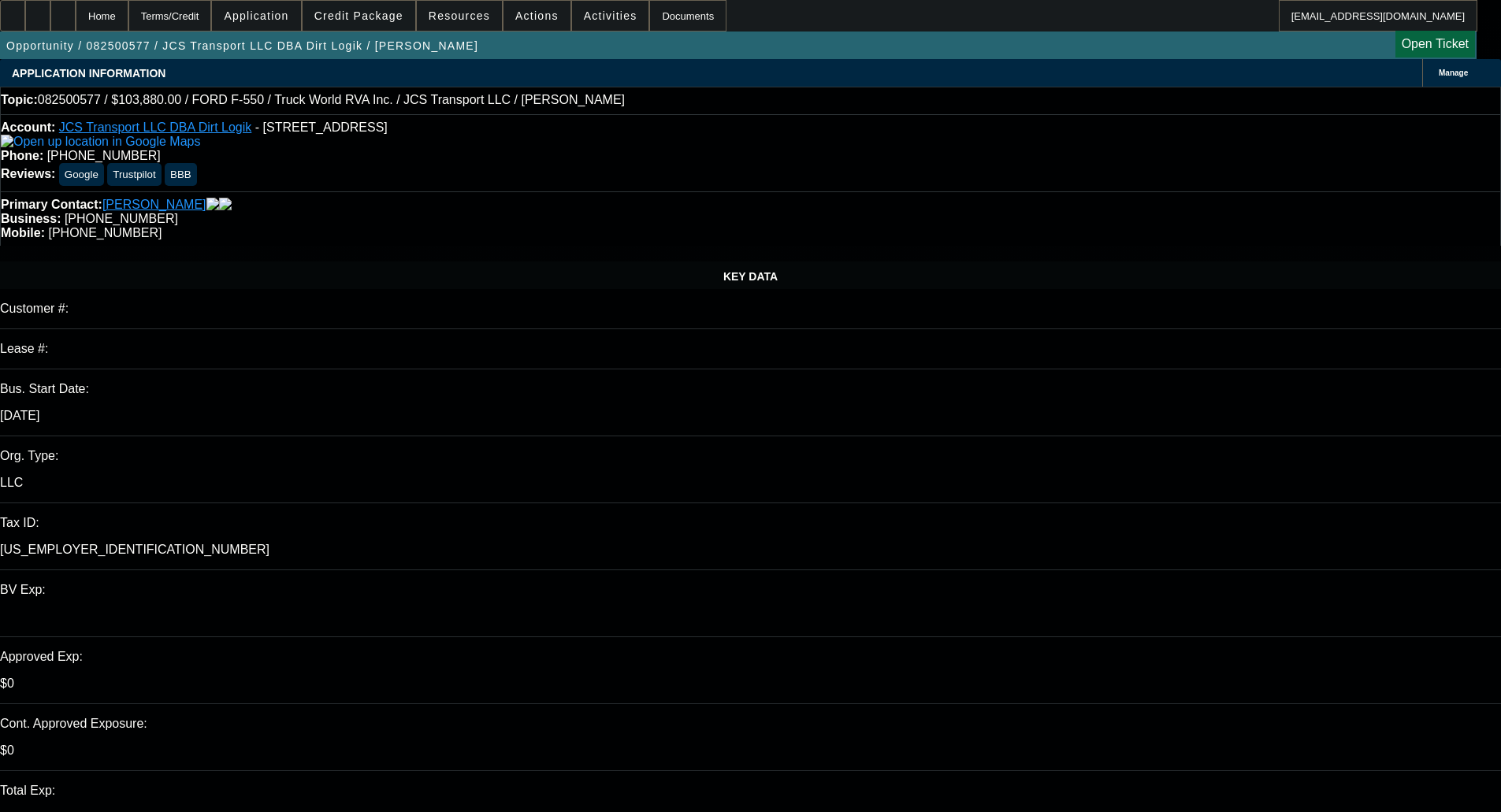
click at [366, 10] on span "Credit Package" at bounding box center [359, 15] width 89 height 13
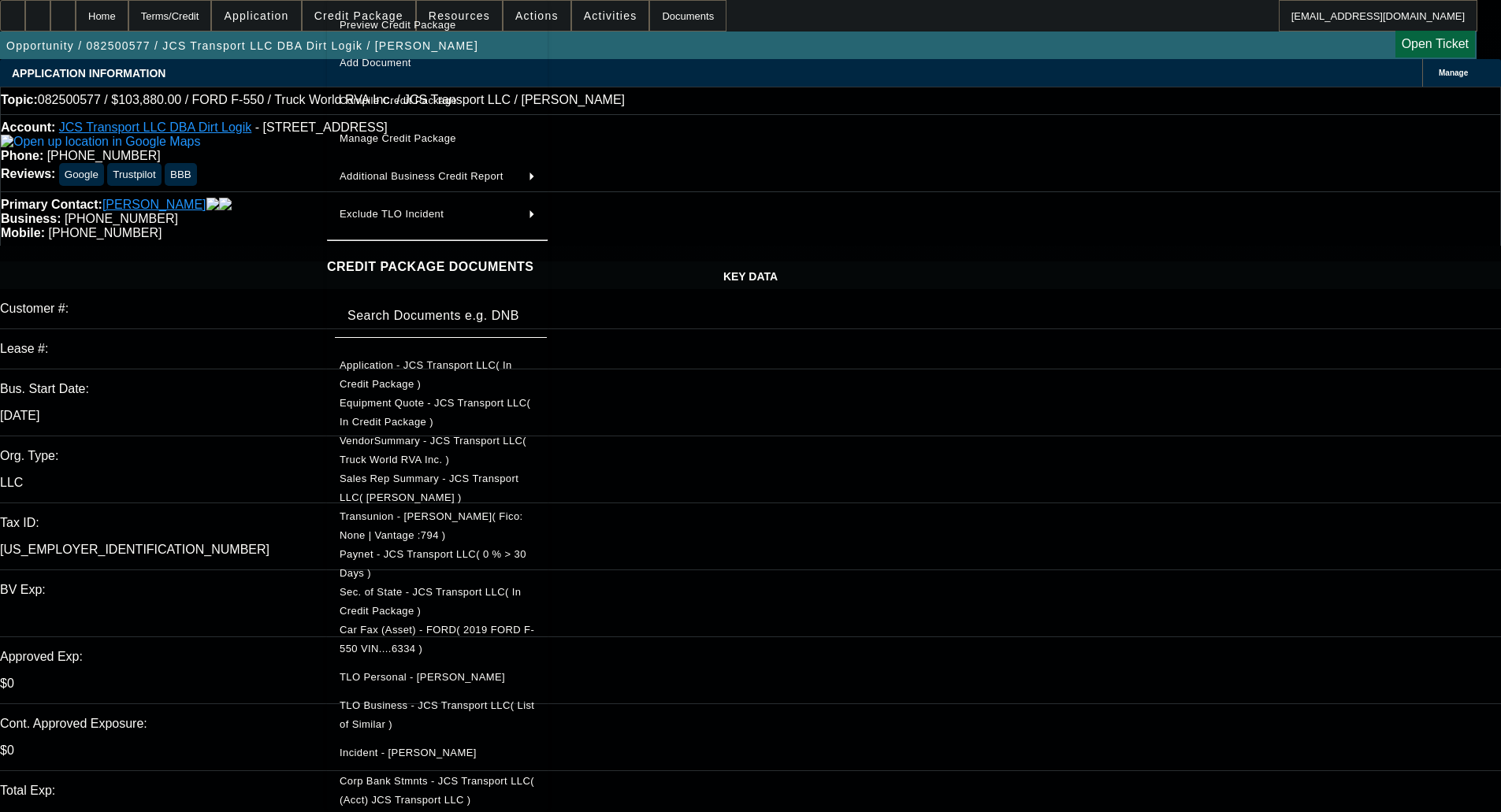
click at [403, 594] on span "Sec. of State - JCS Transport LLC( In Credit Package )" at bounding box center [430, 602] width 182 height 31
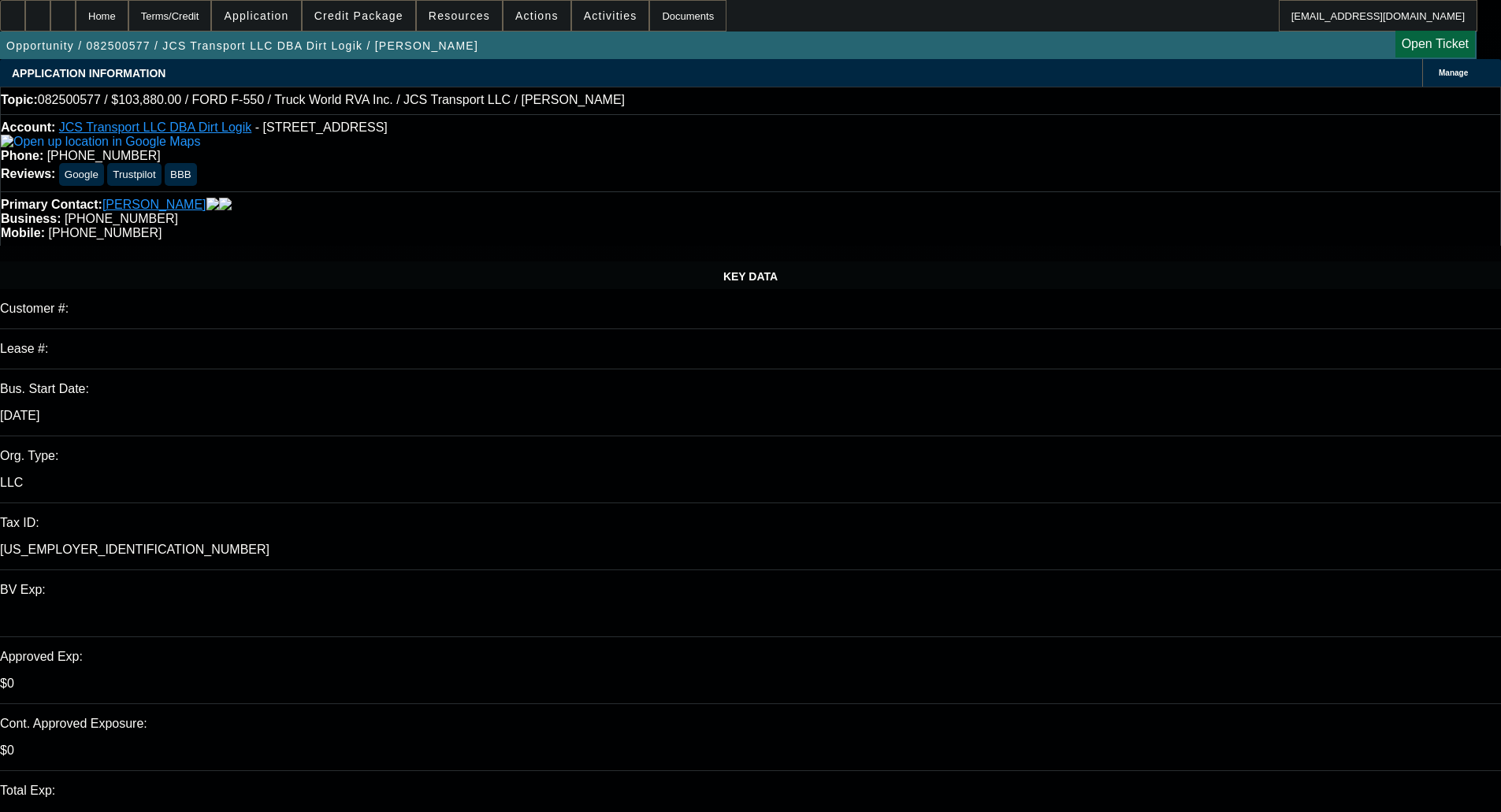
drag, startPoint x: 1114, startPoint y: 311, endPoint x: 1013, endPoint y: 314, distance: 101.0
type textarea "NO OPEN REV; LIGHT PAYNET; LOWER REV - OKAY TO SELL"
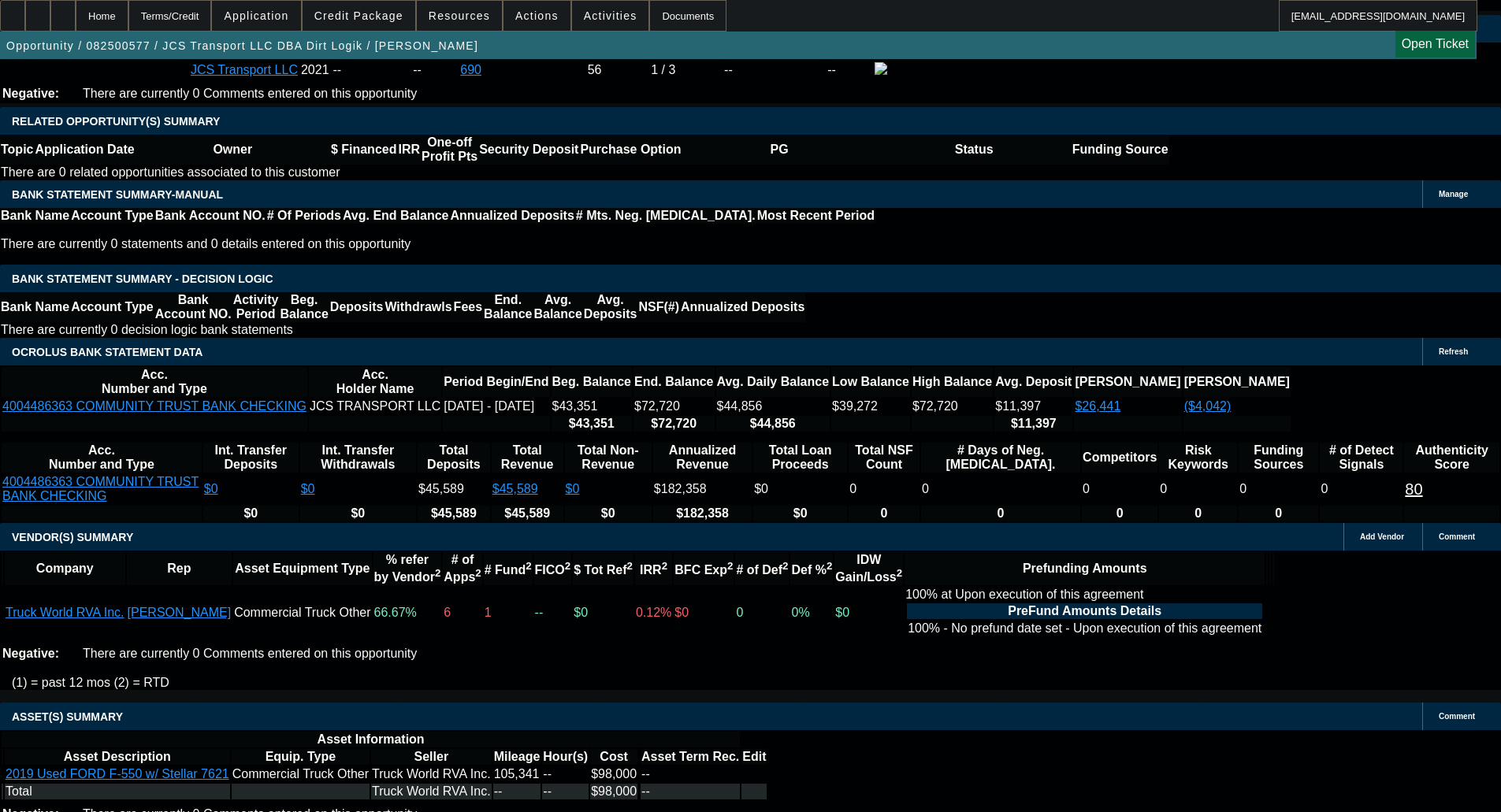
scroll to position [2206, 0]
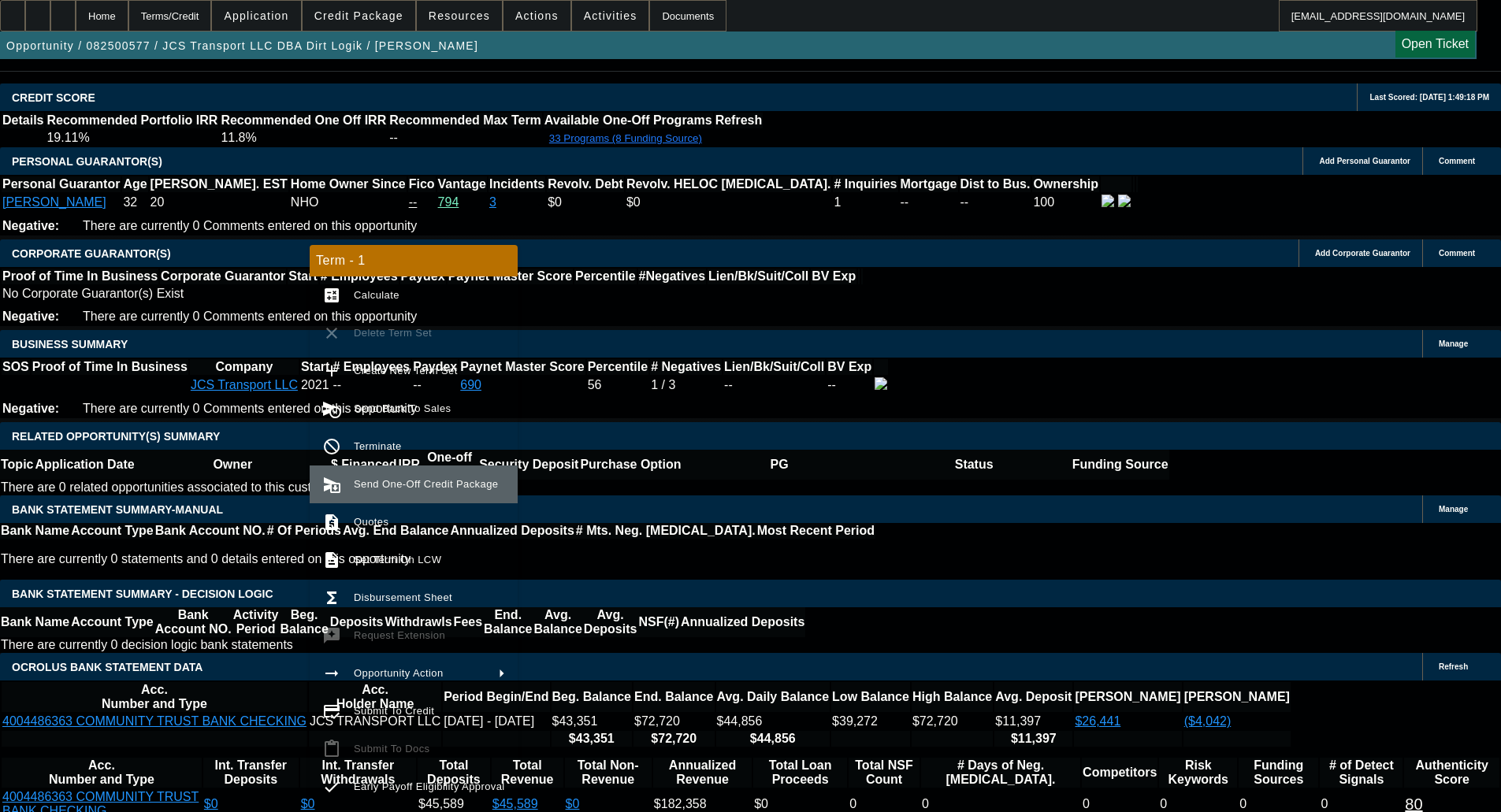
click at [396, 487] on span "Send One-Off Credit Package" at bounding box center [427, 483] width 145 height 12
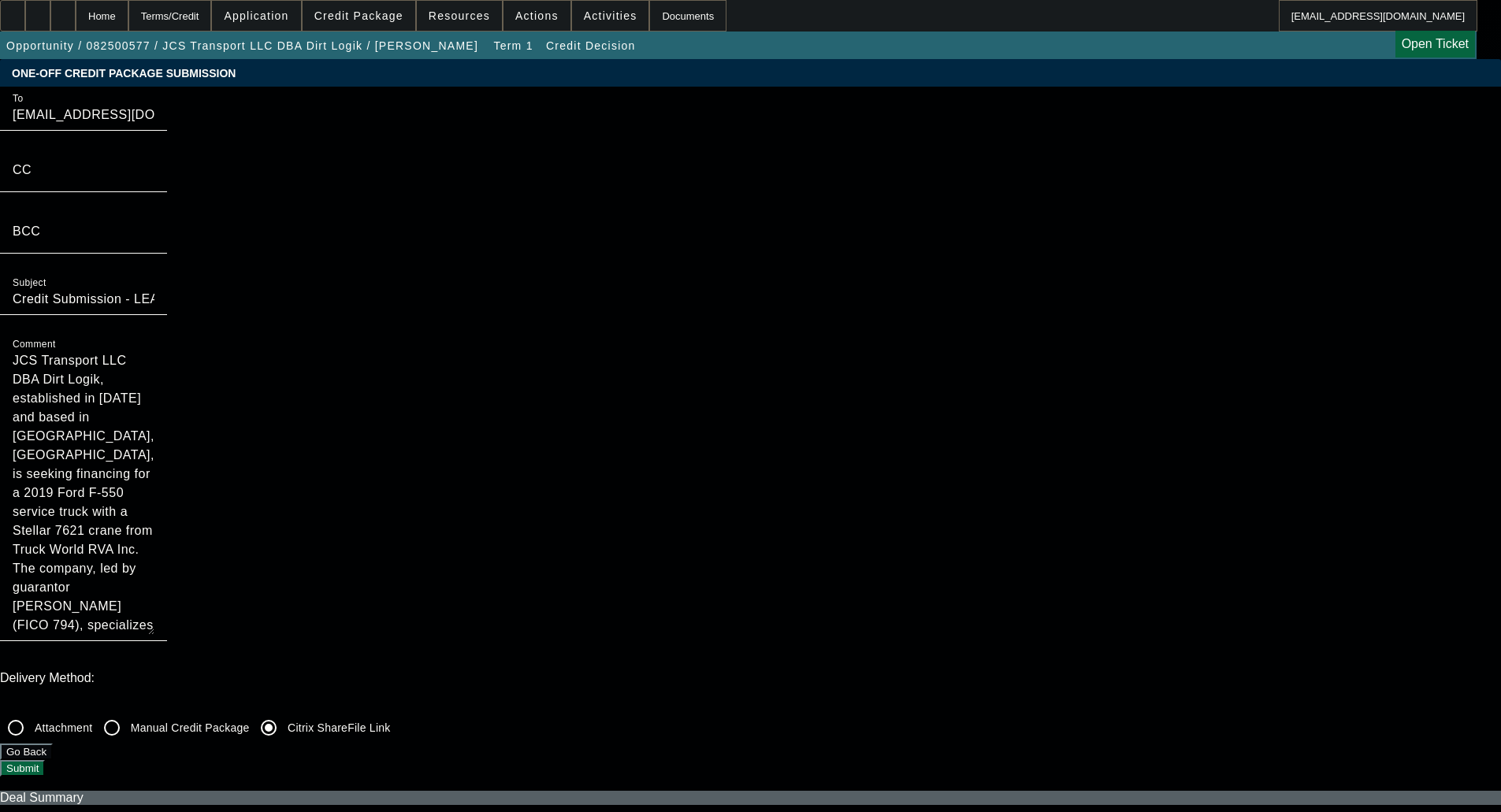
click at [45, 761] on button "Submit" at bounding box center [23, 769] width 45 height 16
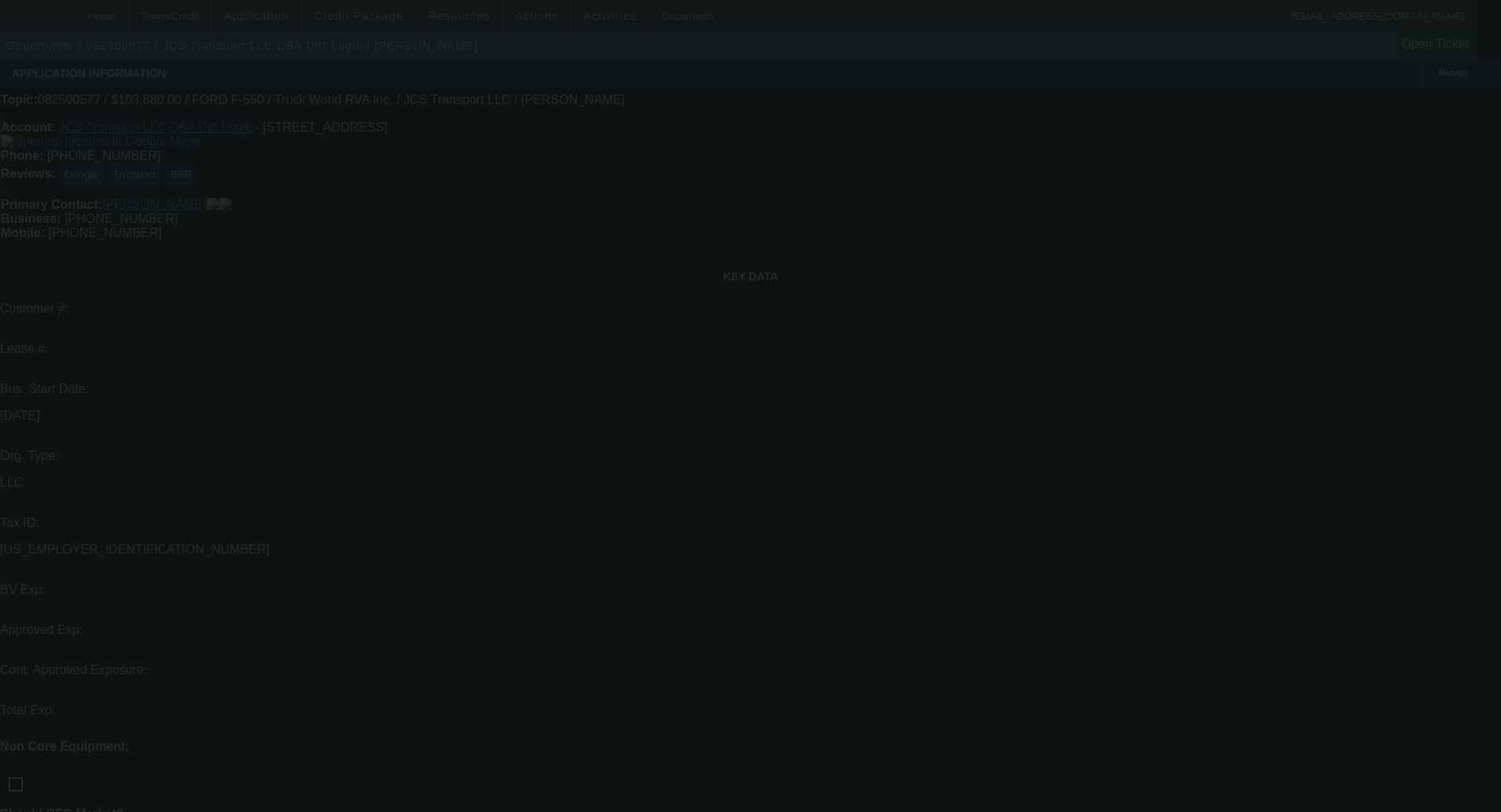
select select "0"
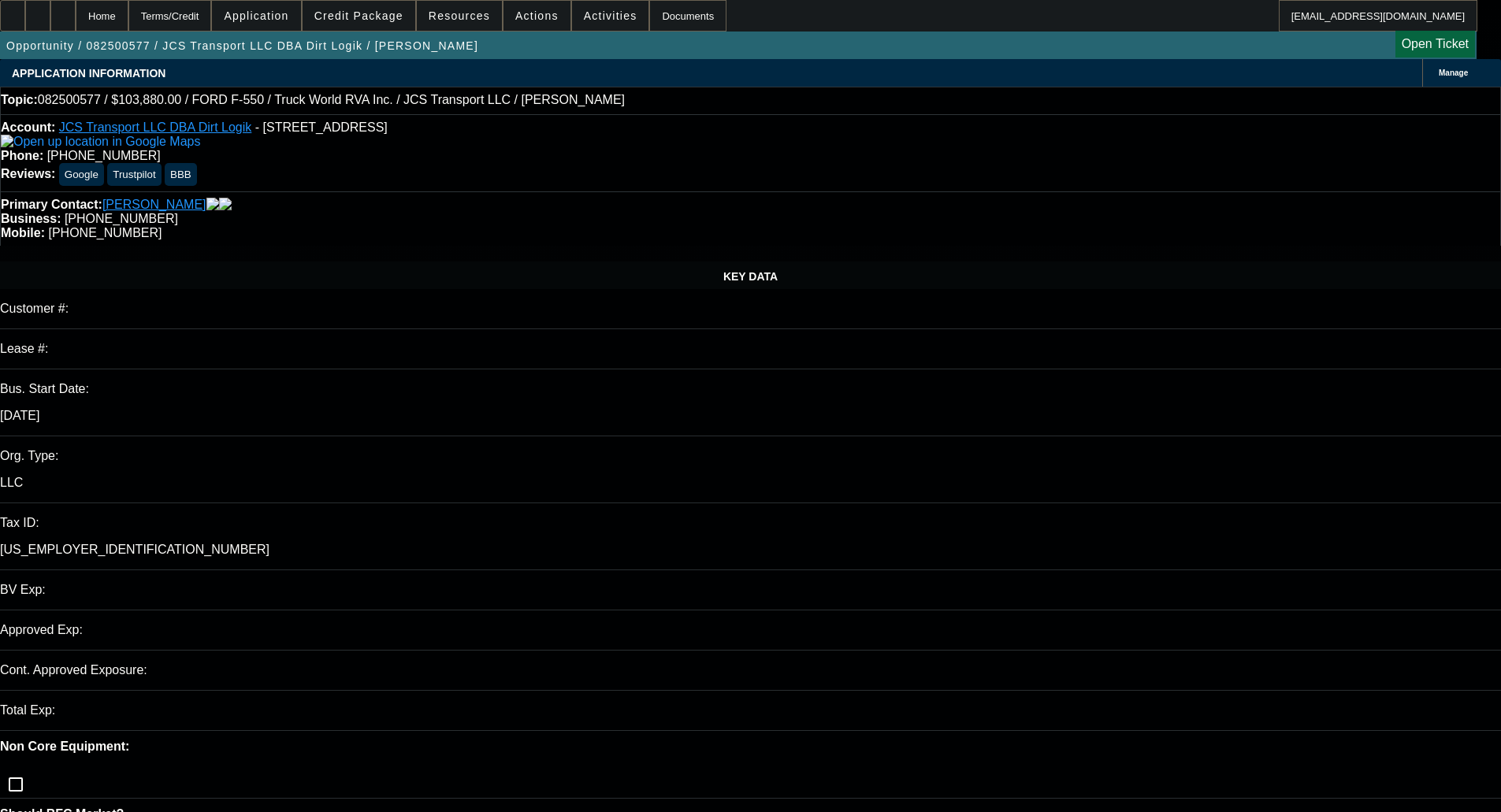
select select "0"
select select "6"
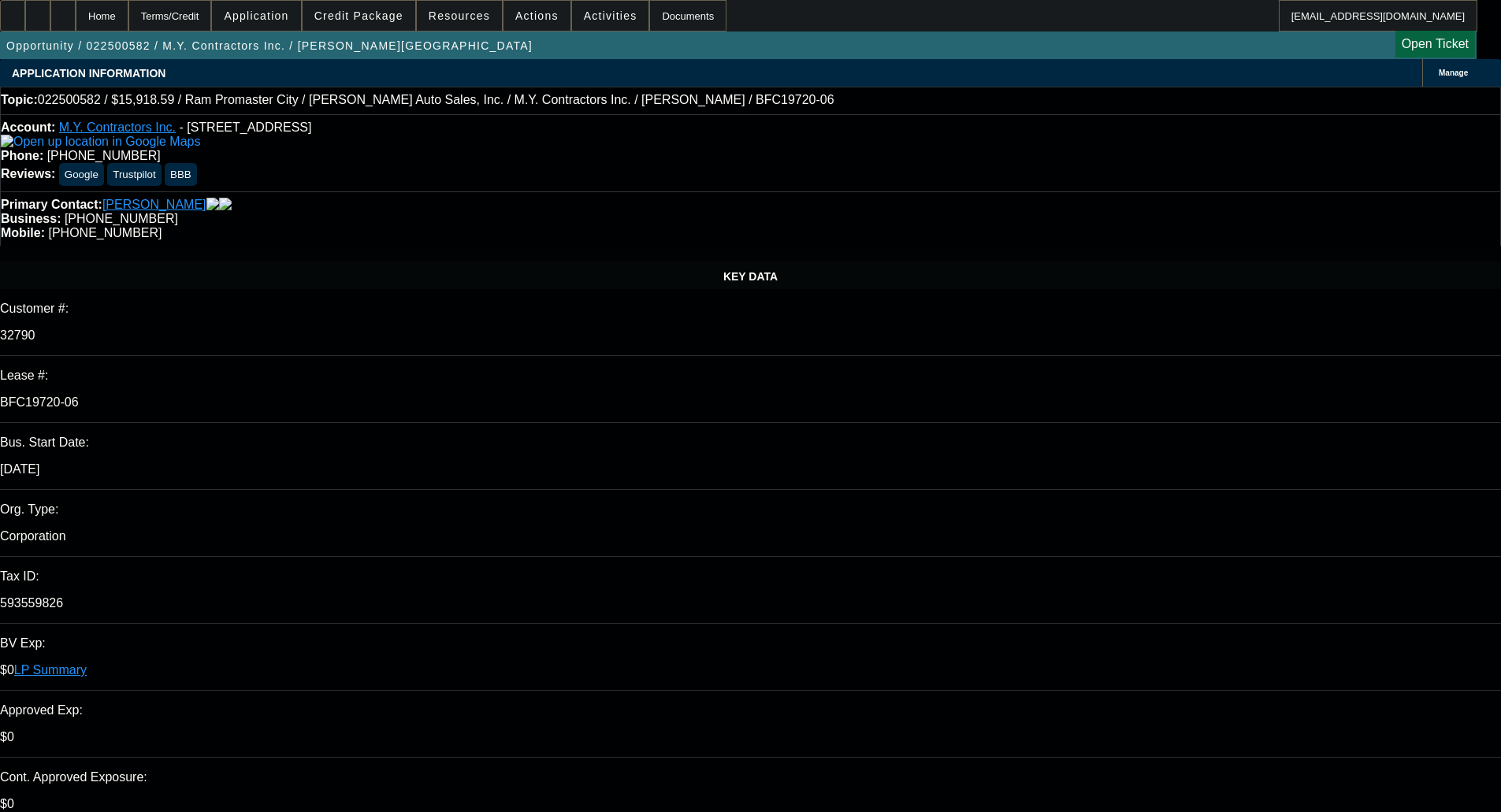
select select "0"
select select "3"
select select "0"
select select "6"
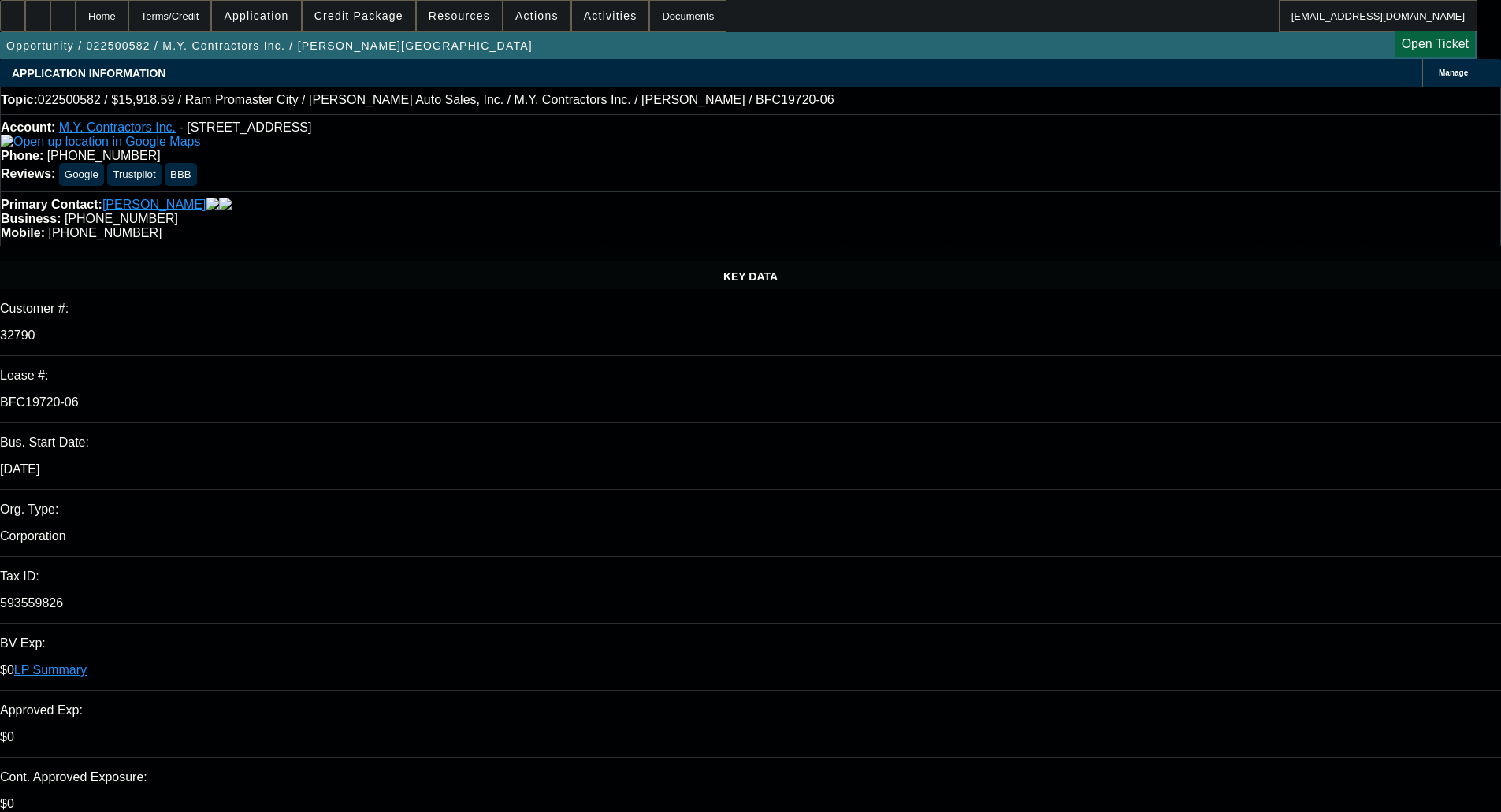
select select "0"
select select "6"
select select "0"
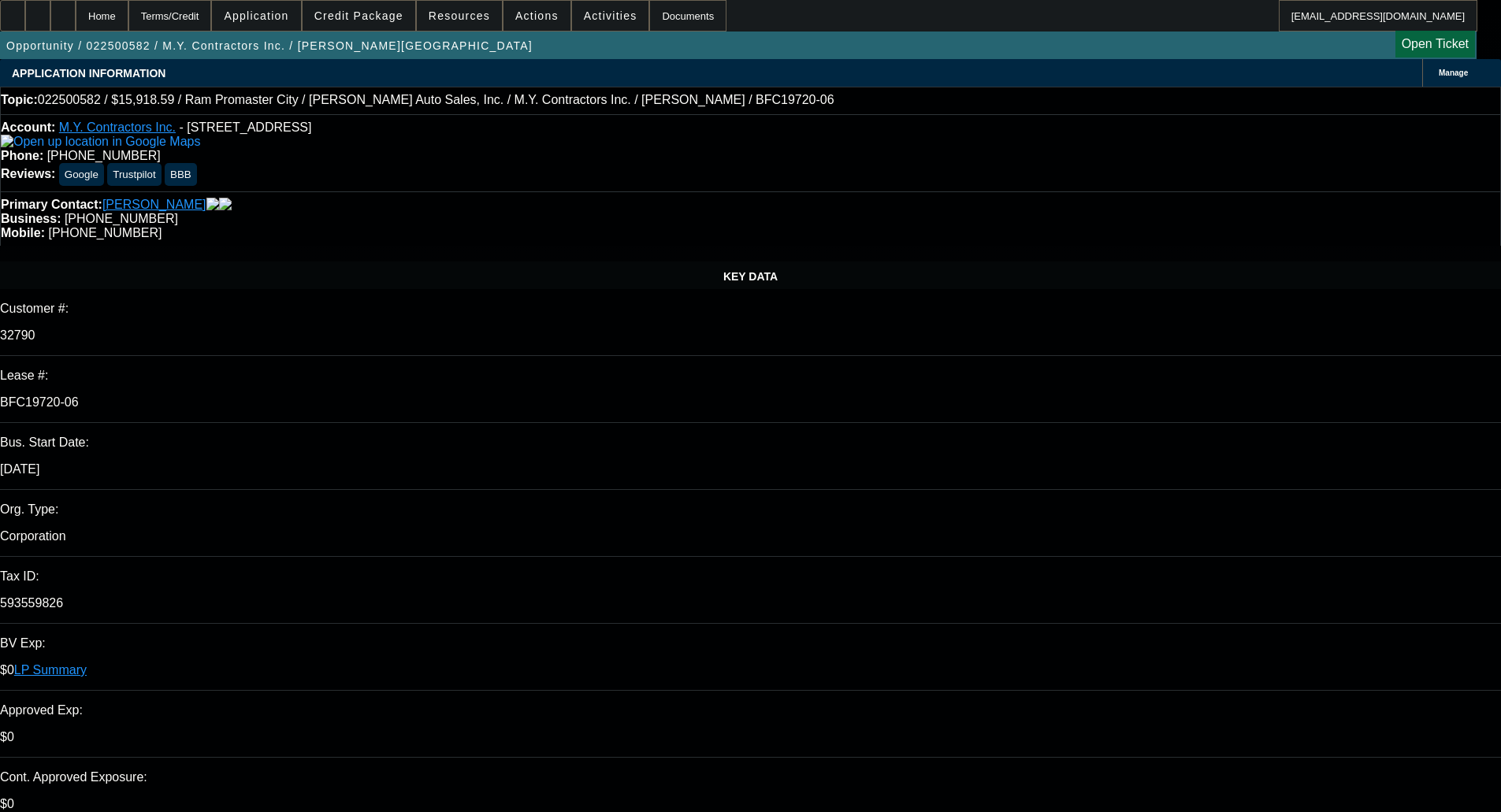
select select "0"
select select "6"
select select "0"
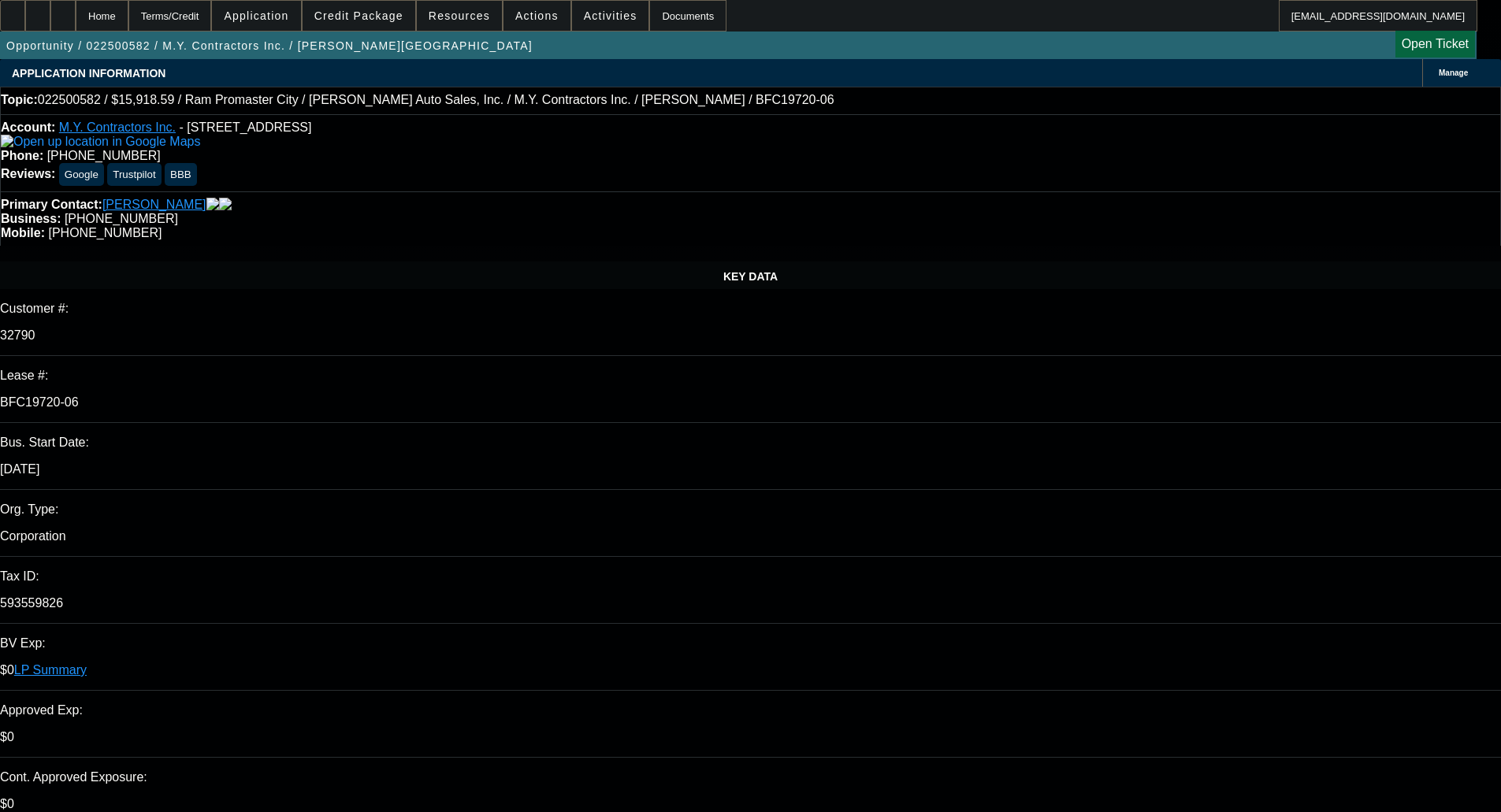
select select "0"
select select "6"
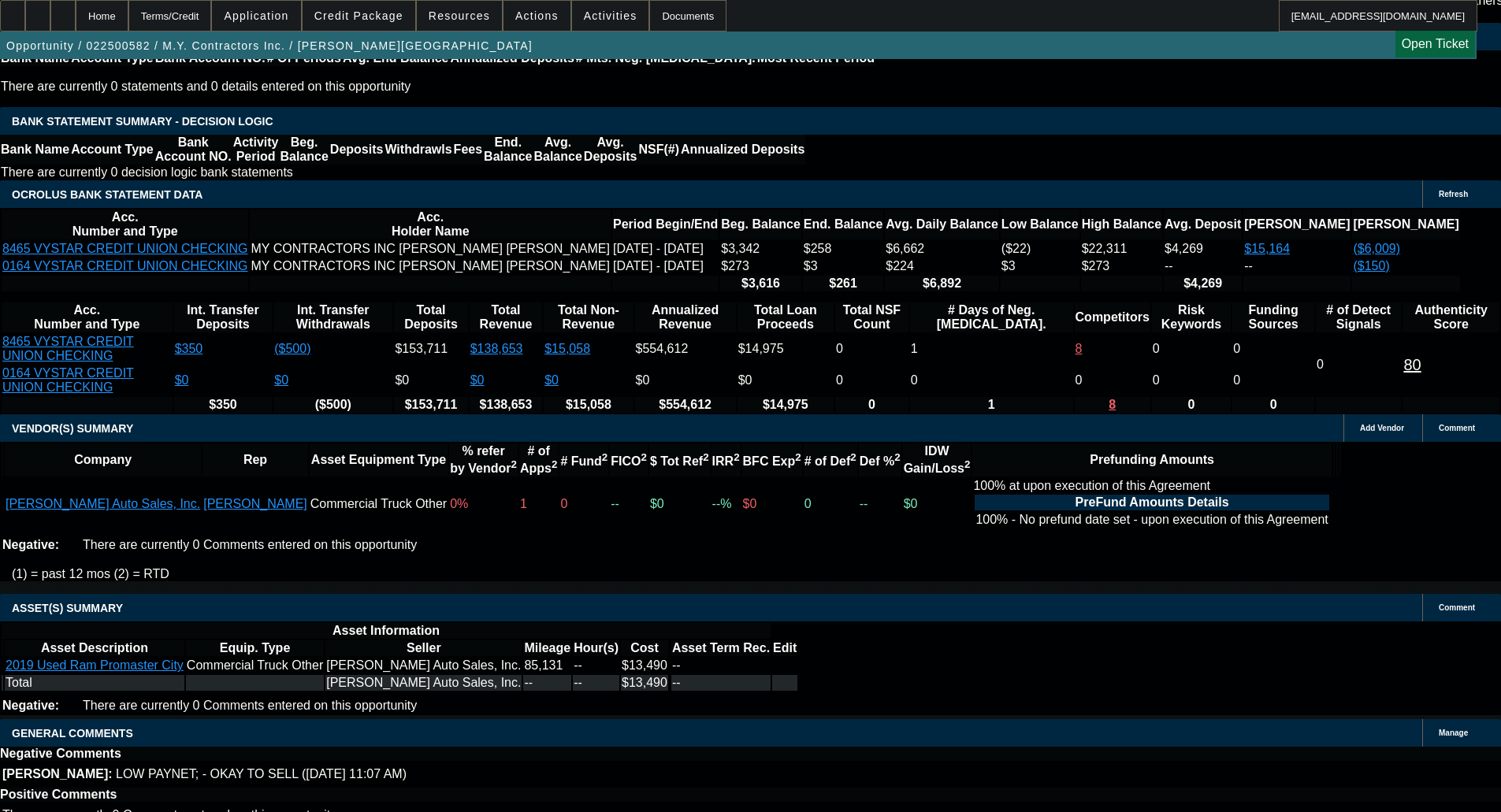
scroll to position [237, 0]
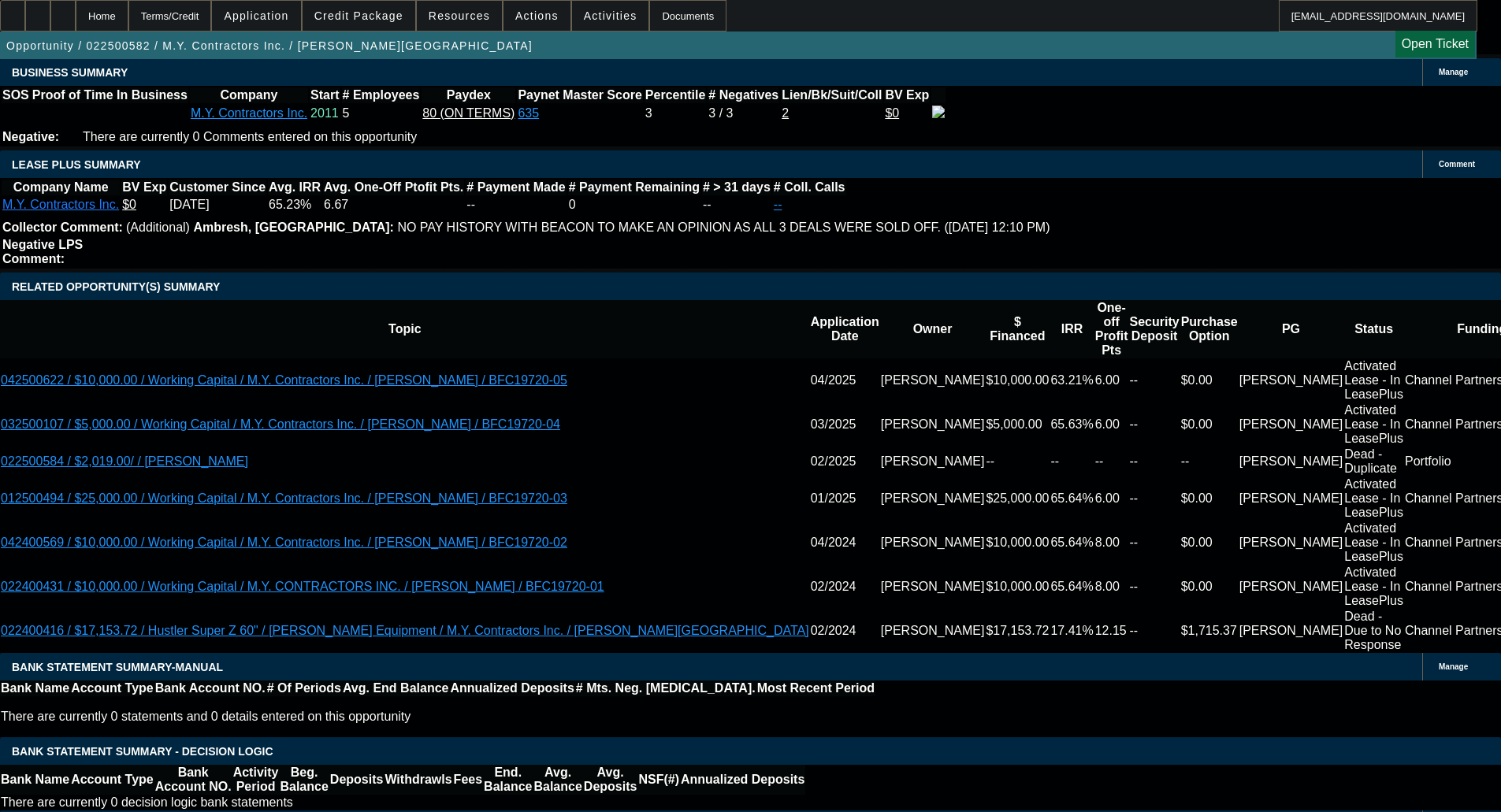
scroll to position [77, 0]
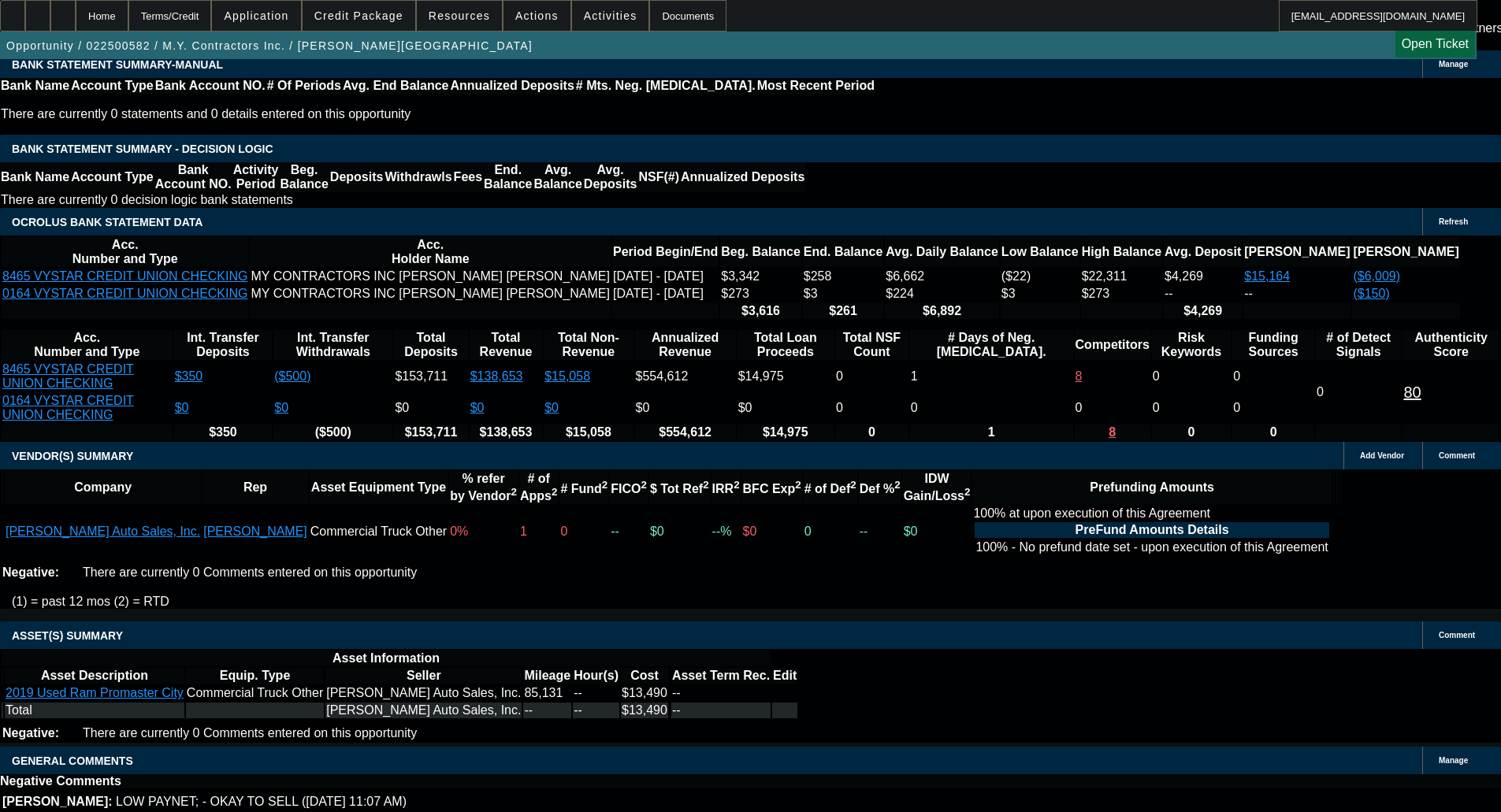
scroll to position [3466, 0]
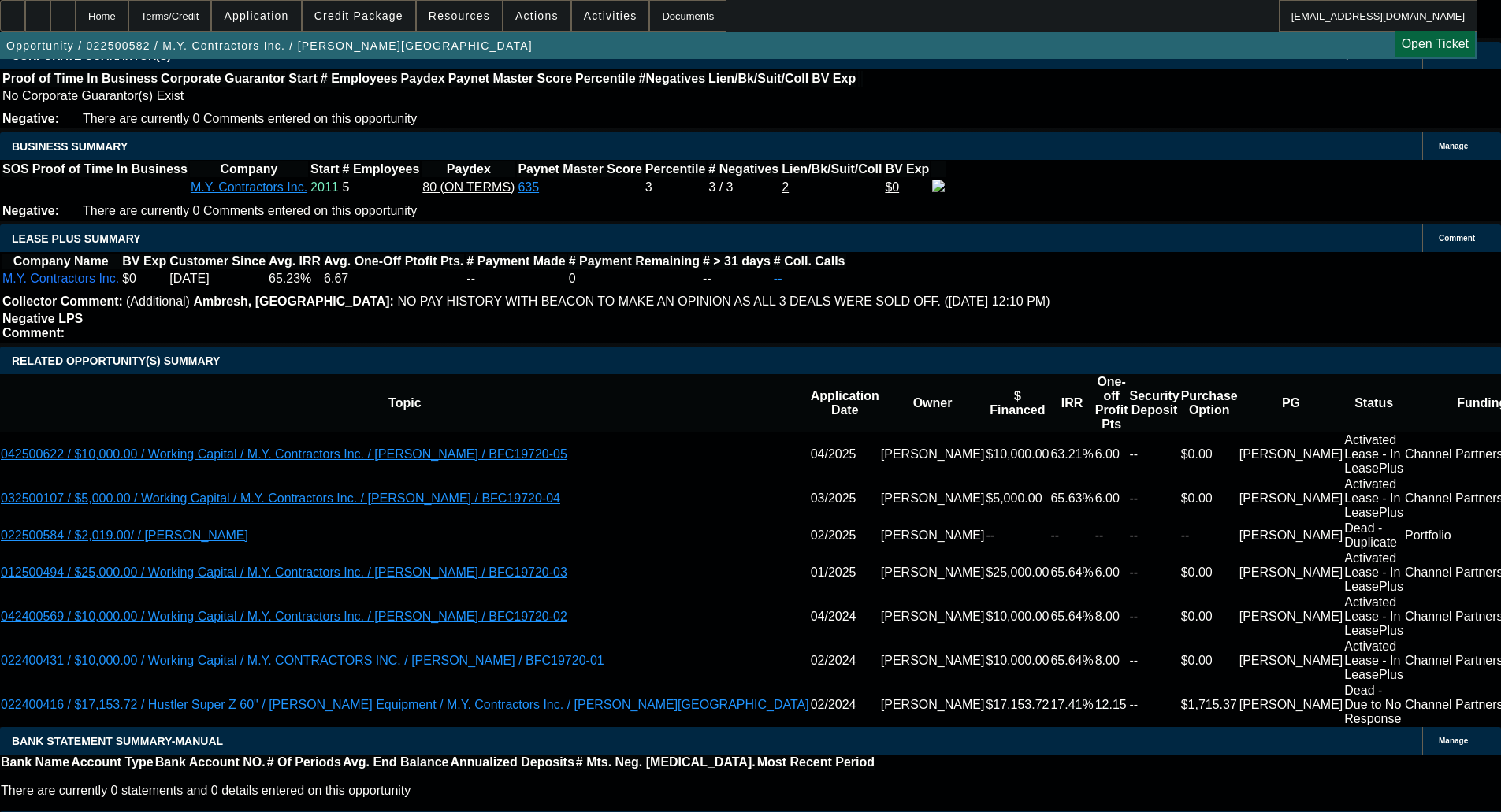
scroll to position [2757, 0]
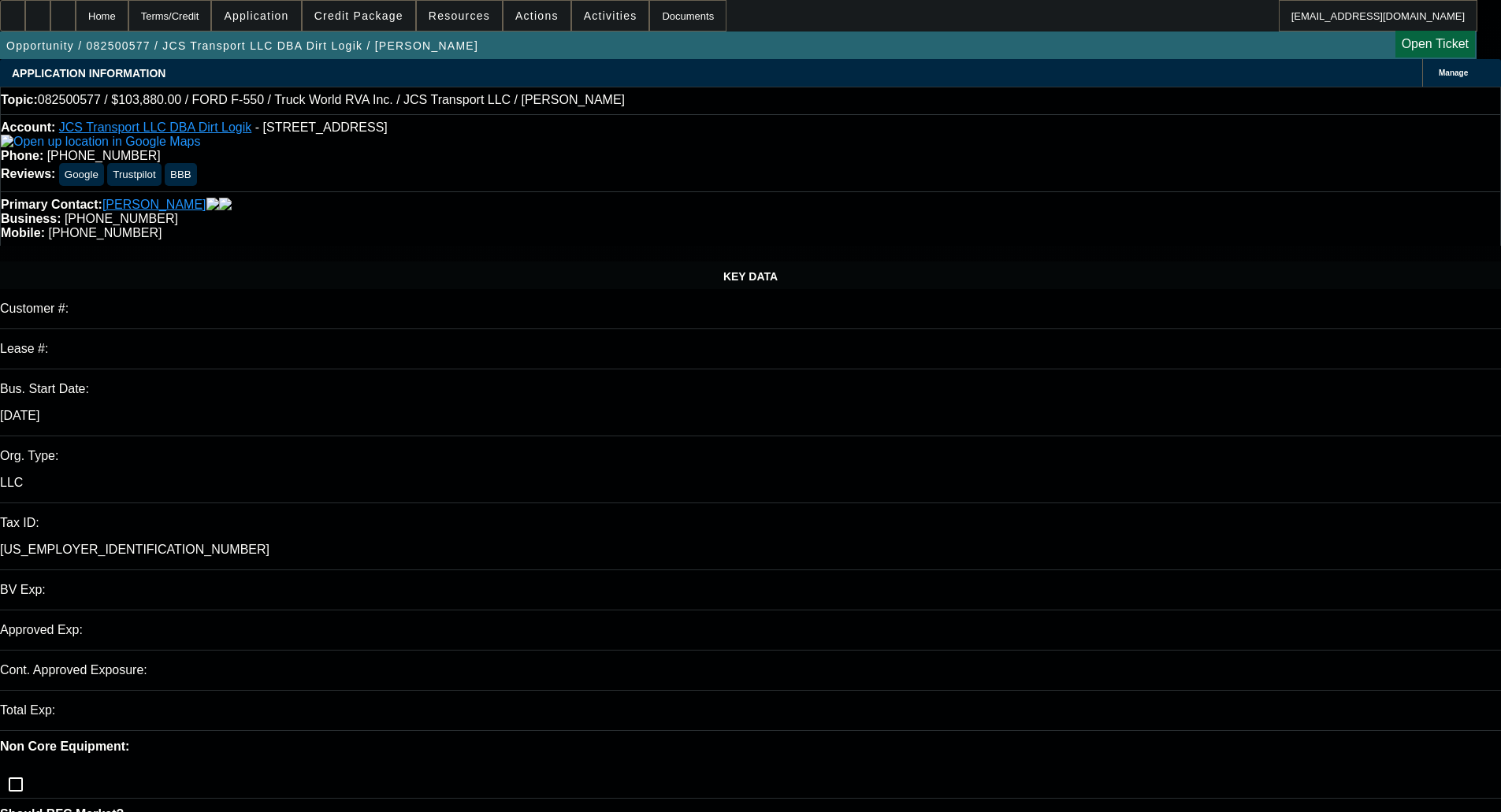
select select "0"
select select "6"
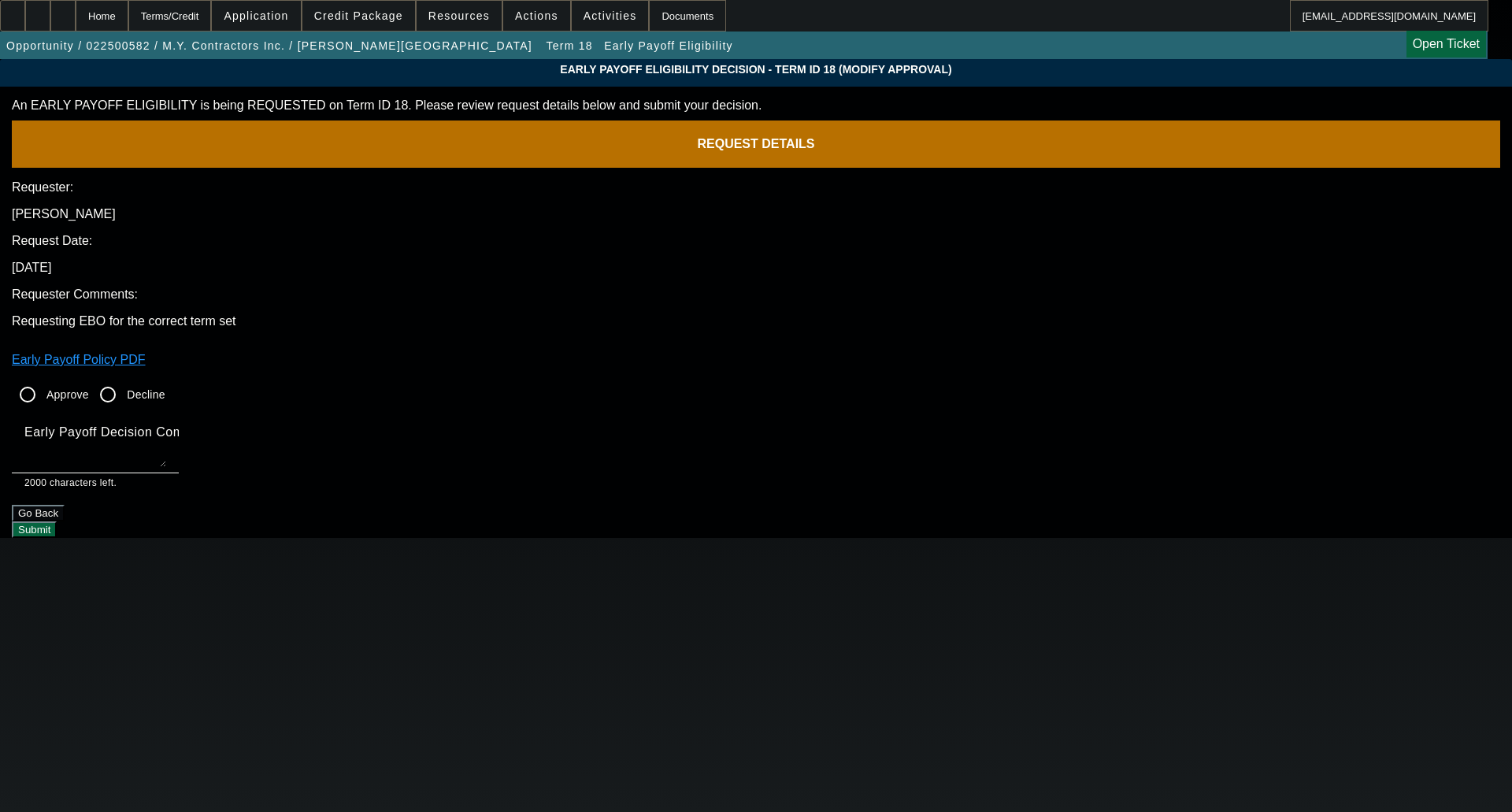
click at [43, 378] on input "Approve" at bounding box center [27, 394] width 32 height 32
radio input "true"
click at [166, 429] on textarea "Early Payoff Decision Comment" at bounding box center [95, 448] width 142 height 38
type textarea "OKAY FOR SERVICED EBO"
click at [57, 521] on button "Submit" at bounding box center [34, 529] width 45 height 16
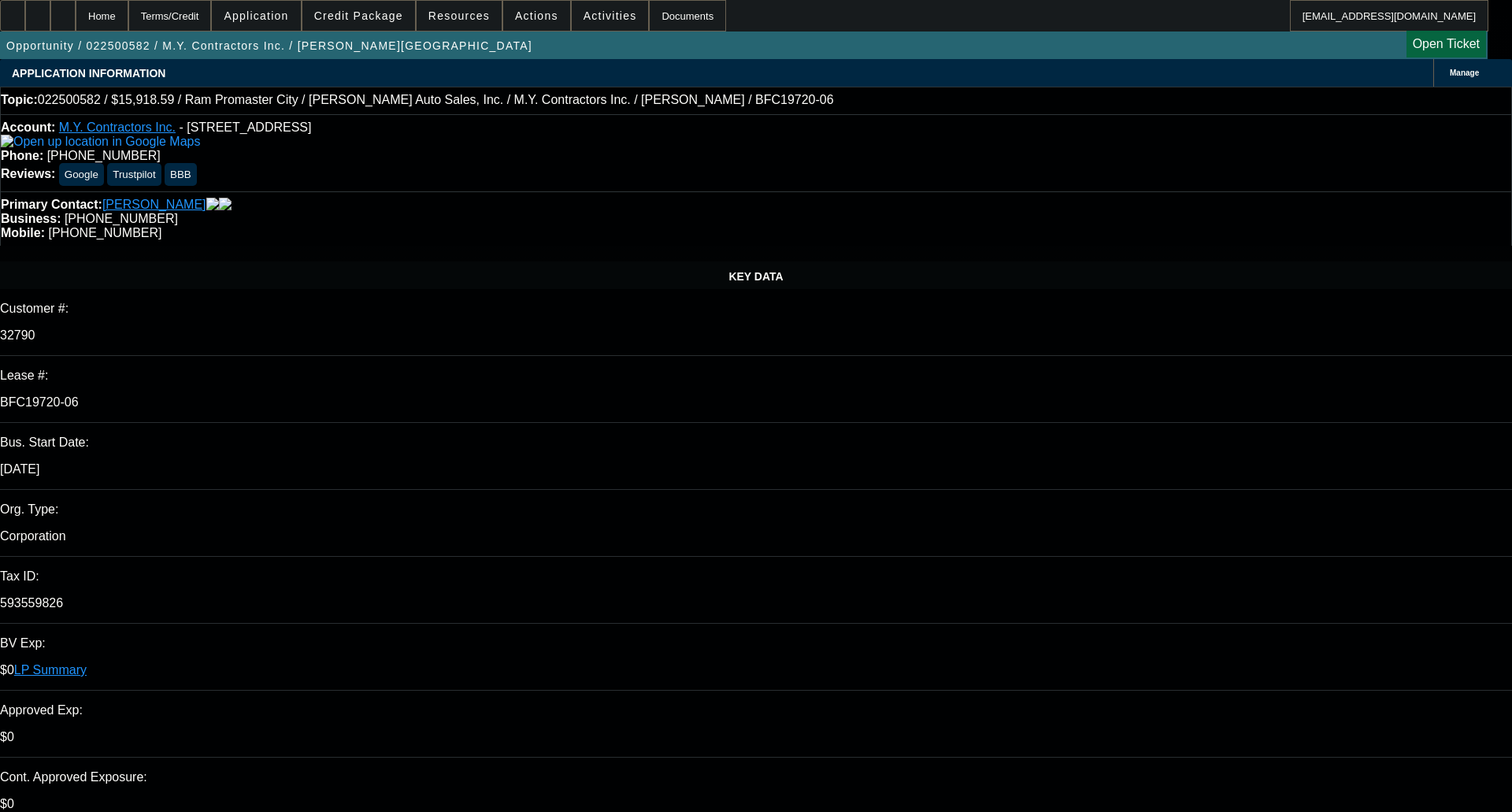
select select "0"
select select "3"
select select "0"
select select "6"
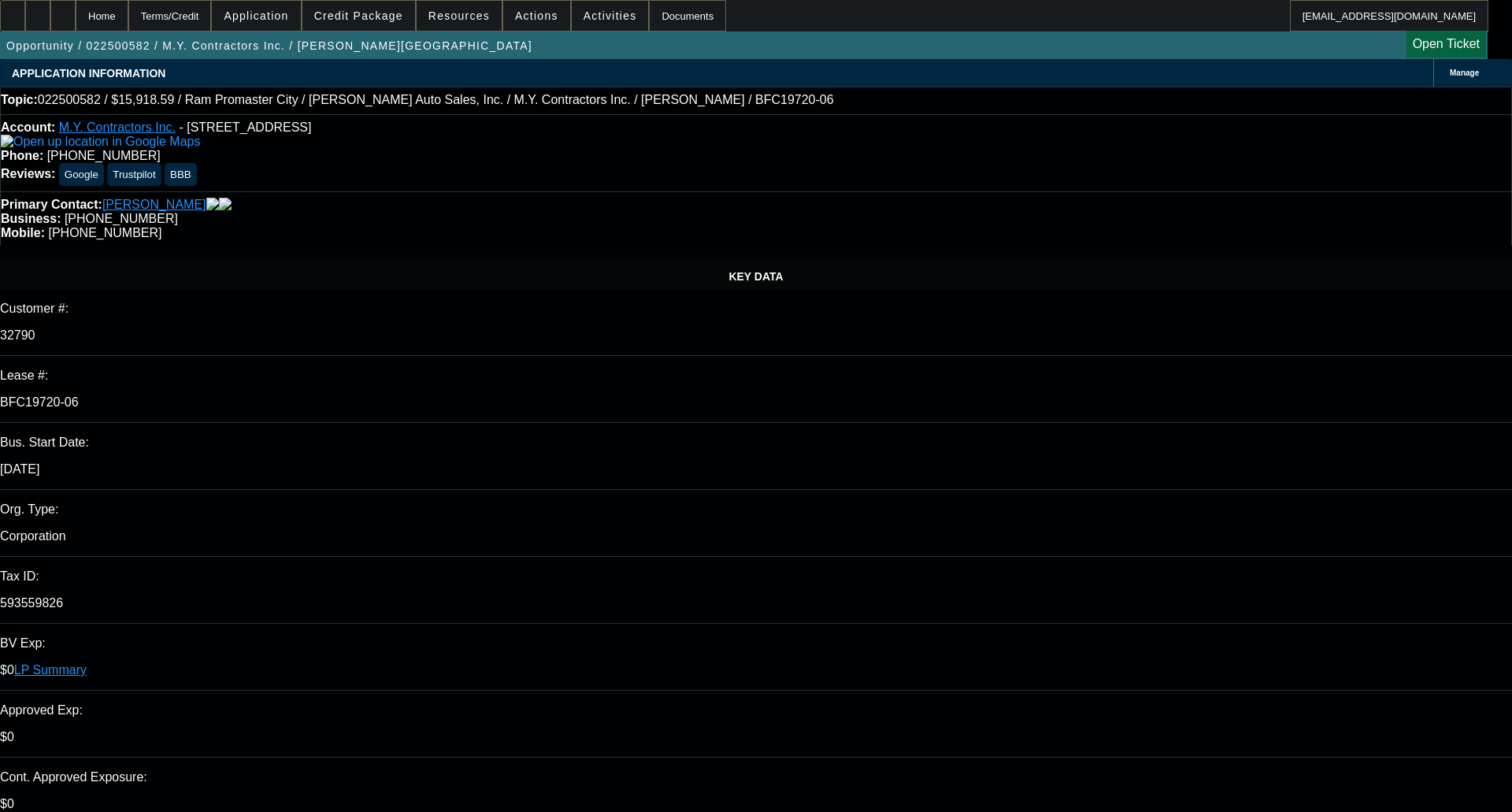
select select "0"
select select "6"
select select "0"
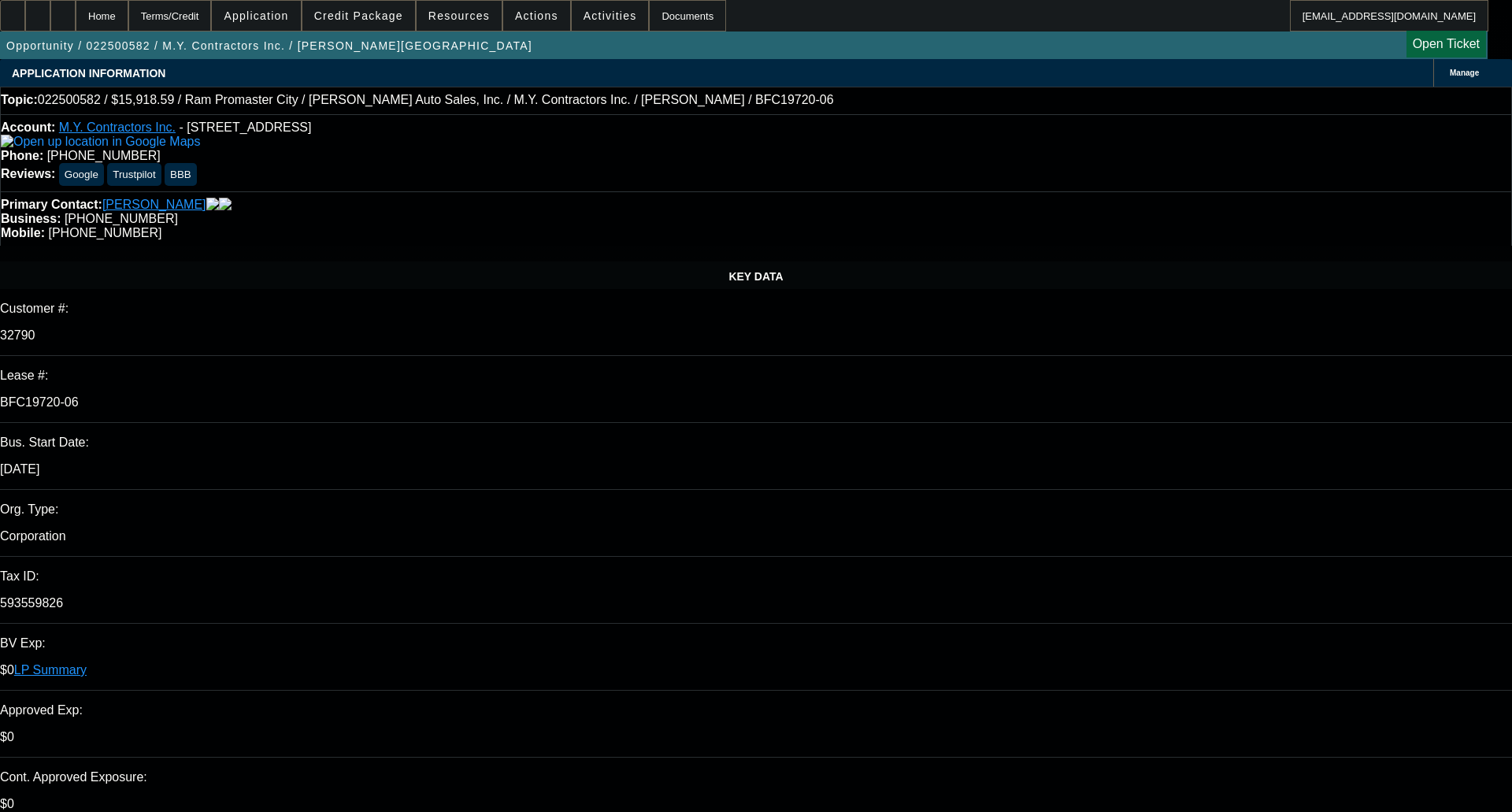
select select "0"
select select "6"
select select "0"
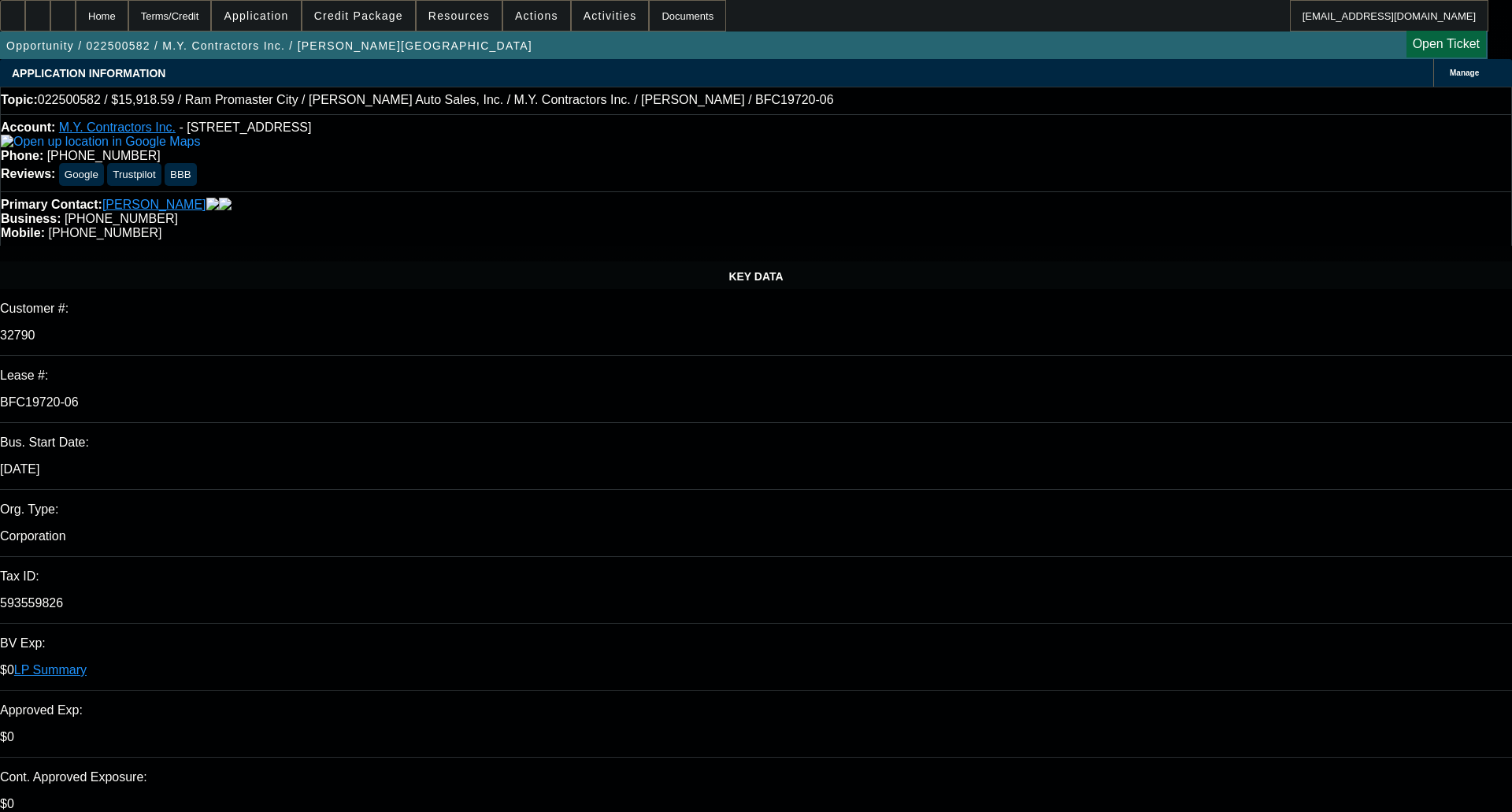
select select "0"
select select "6"
